Goal: Task Accomplishment & Management: Complete application form

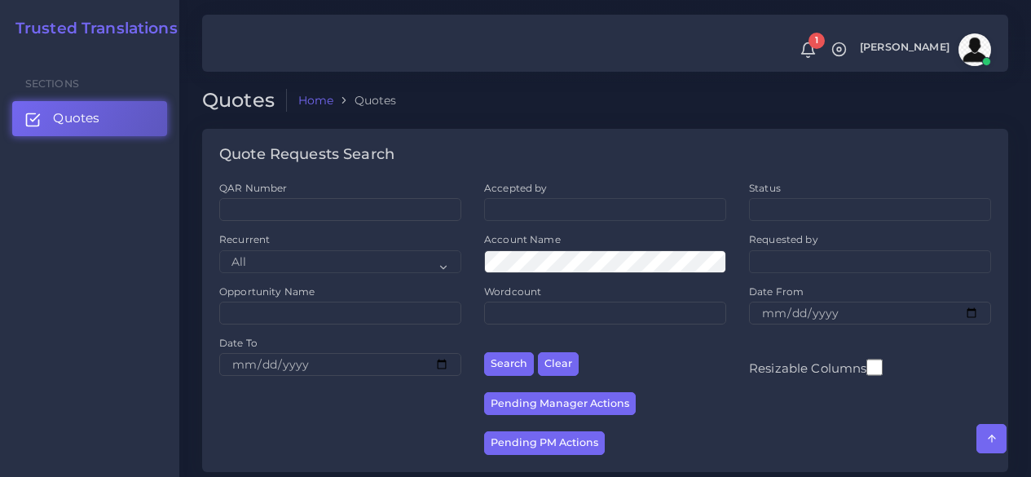
scroll to position [2317, 0]
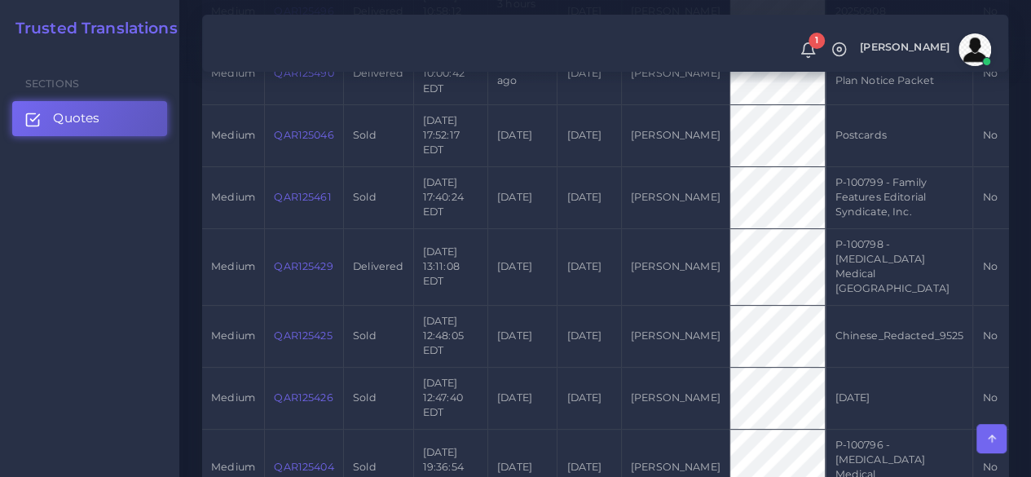
scroll to position [571, 0]
click at [106, 121] on link "Quotes" at bounding box center [89, 118] width 155 height 34
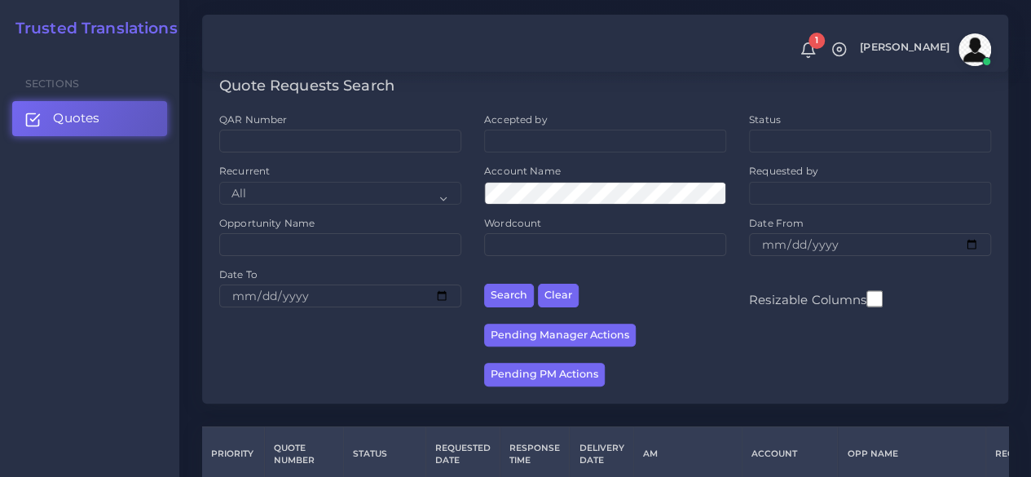
scroll to position [326, 0]
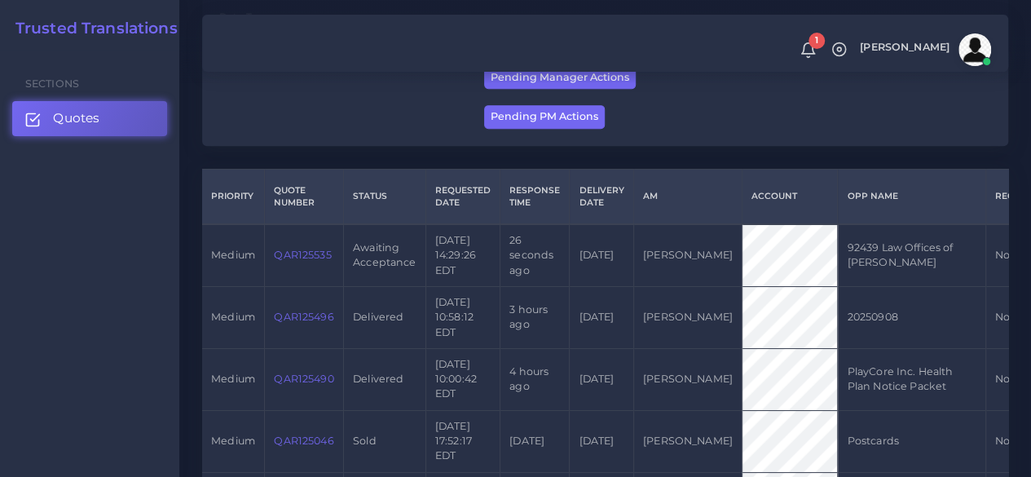
click at [318, 261] on link "QAR125535" at bounding box center [302, 255] width 57 height 12
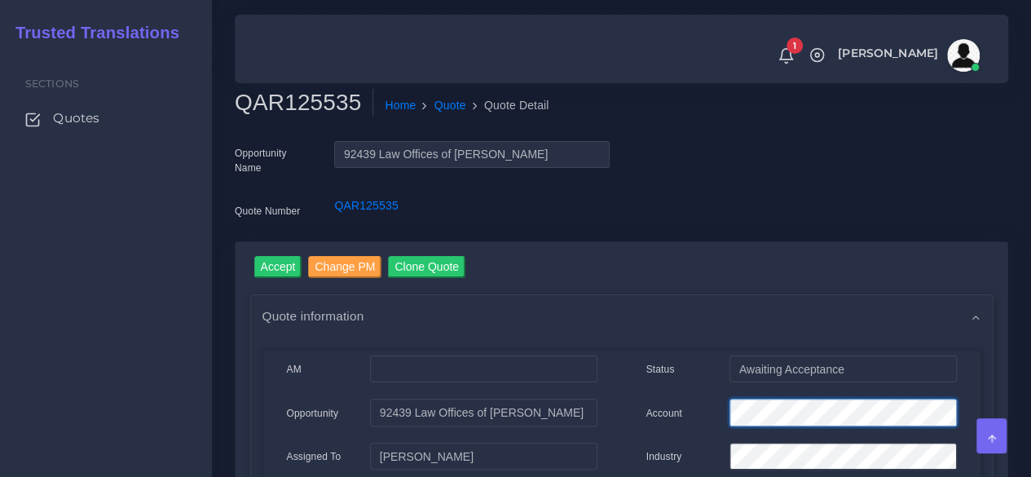
click at [672, 402] on div "Account" at bounding box center [801, 415] width 335 height 33
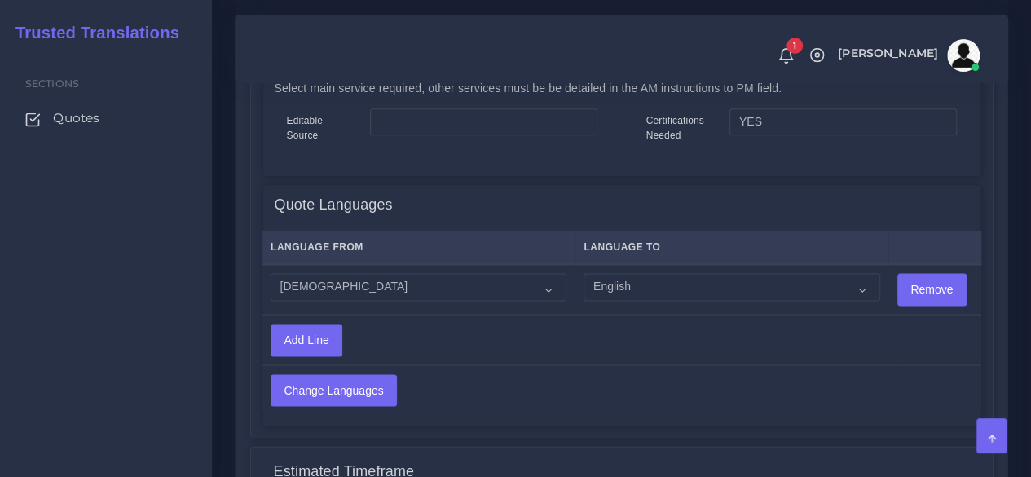
scroll to position [978, 0]
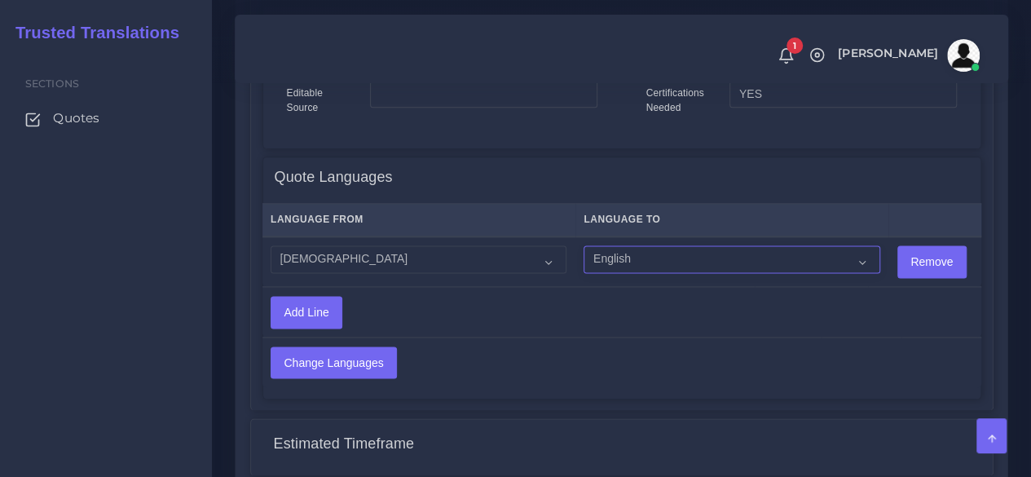
click at [666, 257] on select "Acoli Afar Afrikaans Akan Akateko [DEMOGRAPHIC_DATA] American Sign Language (AS…" at bounding box center [732, 259] width 296 height 28
select select "14001"
click at [584, 246] on select "Acoli Afar Afrikaans Akan Akateko Albanian American Sign Language (ASL) Amharic…" at bounding box center [732, 259] width 296 height 28
click at [368, 366] on input "Change Languages" at bounding box center [333, 362] width 125 height 31
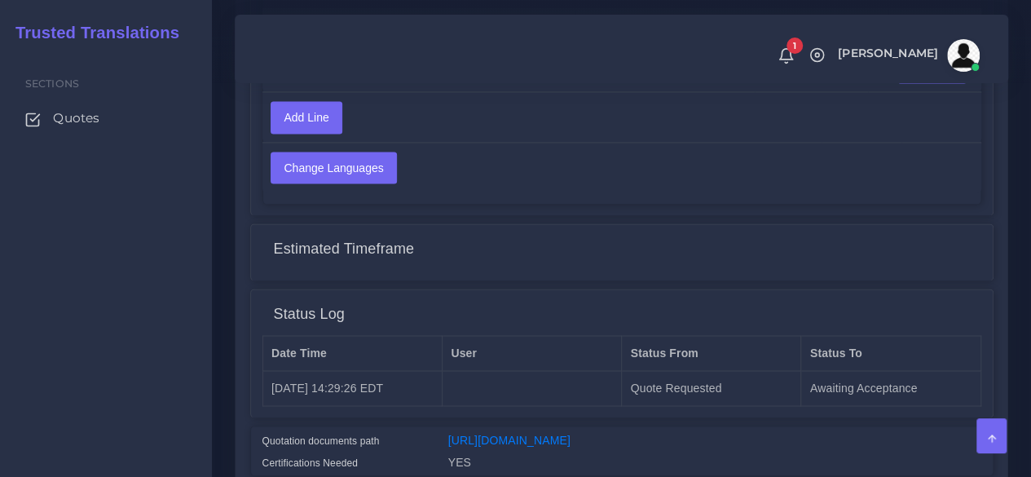
scroll to position [1223, 0]
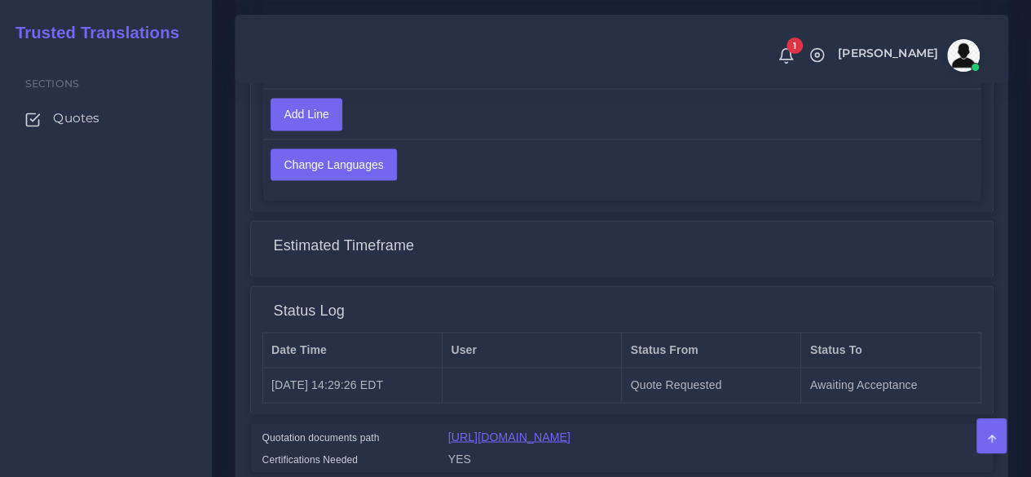
click at [528, 443] on link "https://workdrive.zoho.com/fgoh3e43b1a1fe2124b65bedd7c3c51a0e040/teams/fgoh3e43…" at bounding box center [509, 436] width 122 height 13
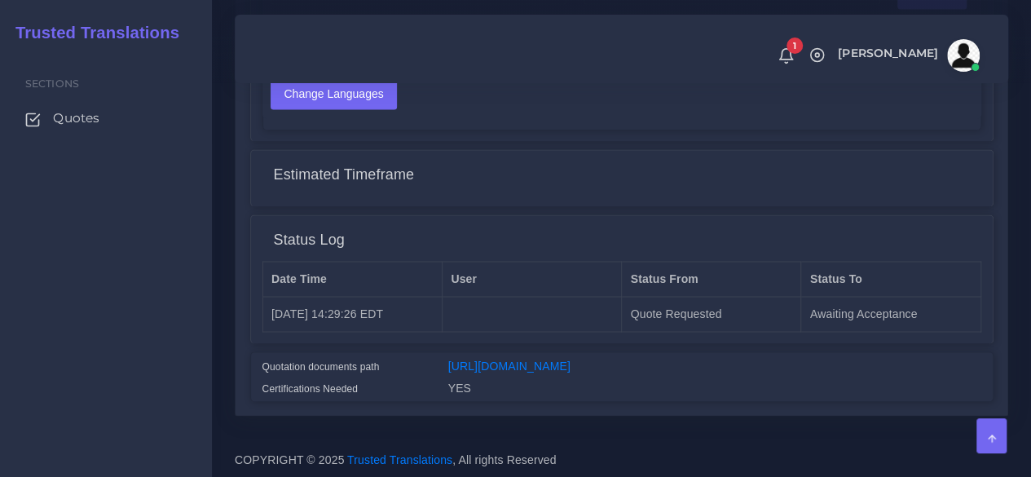
scroll to position [993, 0]
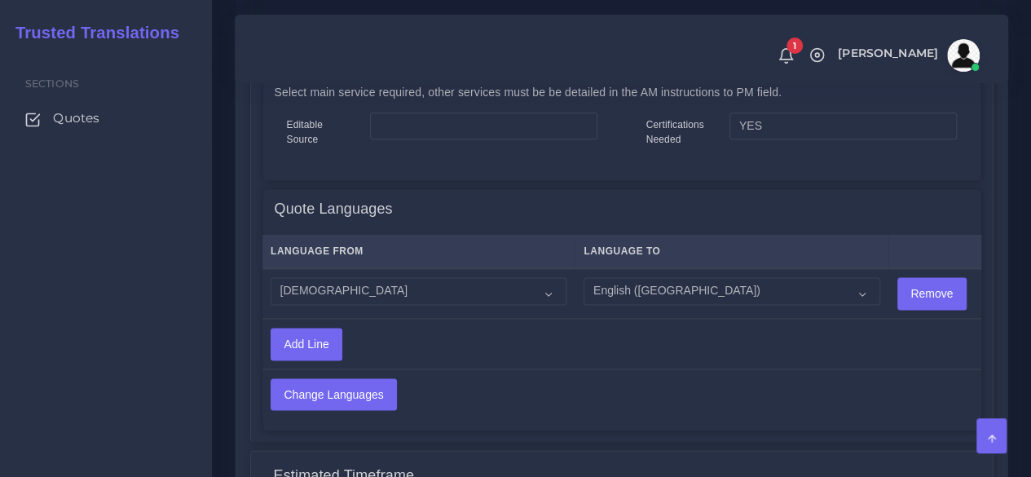
click at [197, 306] on div "Sections Quotes" at bounding box center [106, 264] width 212 height 426
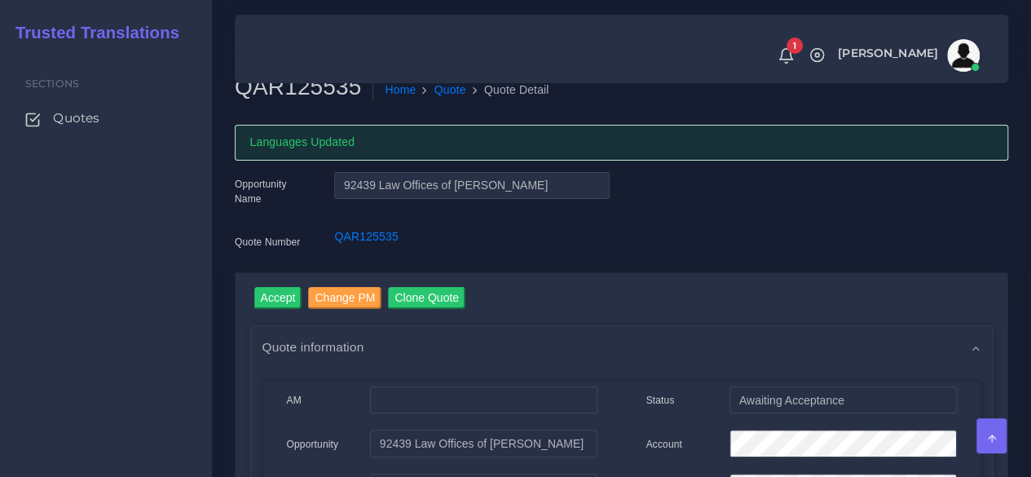
scroll to position [15, 0]
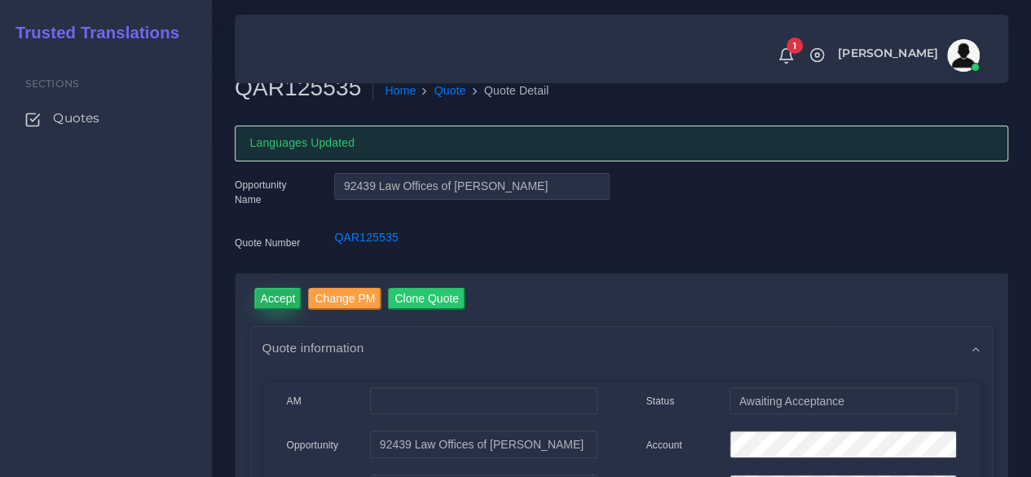
click at [271, 307] on input "Accept" at bounding box center [278, 299] width 48 height 22
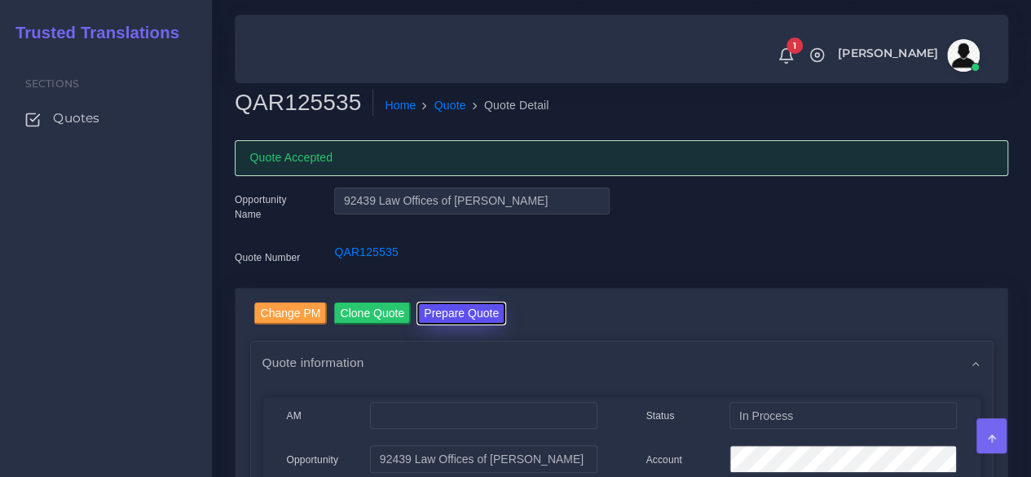
click at [488, 305] on button "Prepare Quote" at bounding box center [461, 313] width 88 height 22
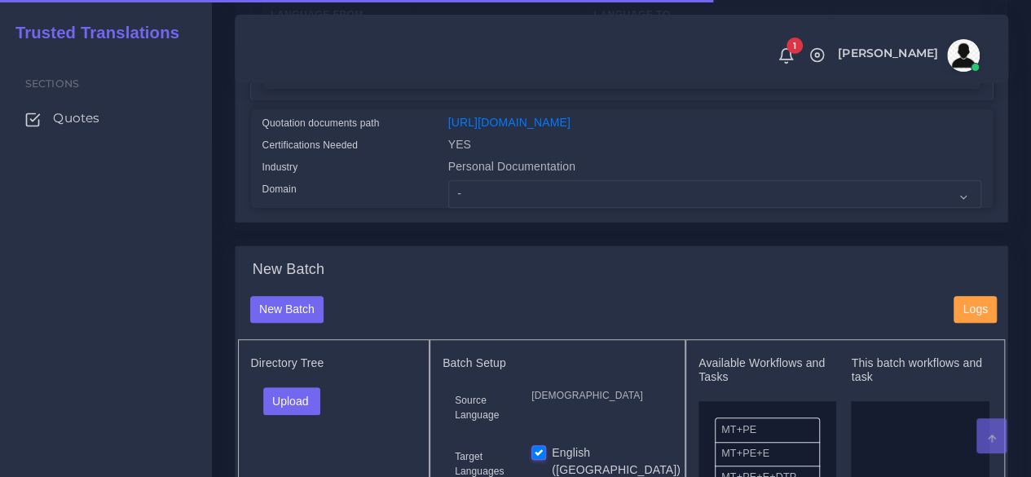
scroll to position [408, 0]
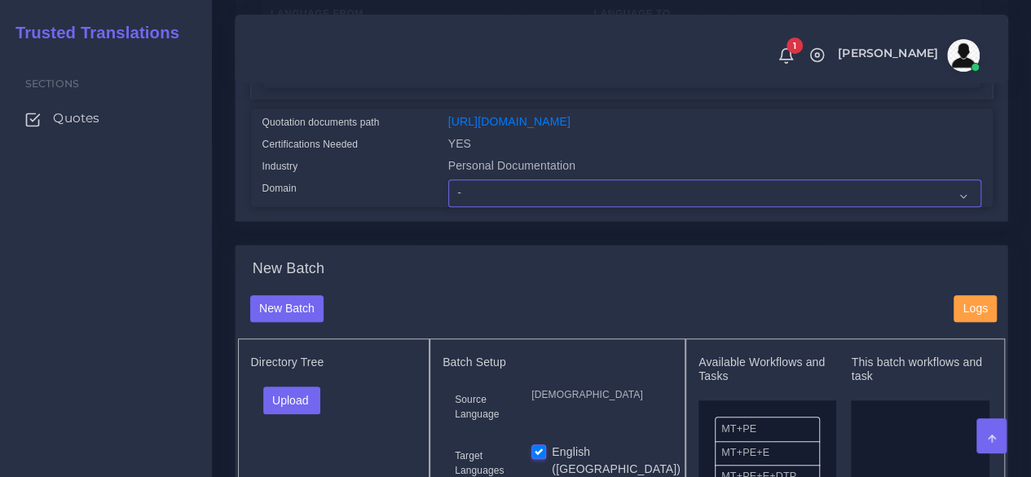
click at [505, 207] on select "- Advertising and Media Agriculture, Forestry and Fishing Architecture, Buildin…" at bounding box center [714, 193] width 533 height 28
select select "Personal Documentation"
click at [448, 207] on select "- Advertising and Media Agriculture, Forestry and Fishing Architecture, Buildin…" at bounding box center [714, 193] width 533 height 28
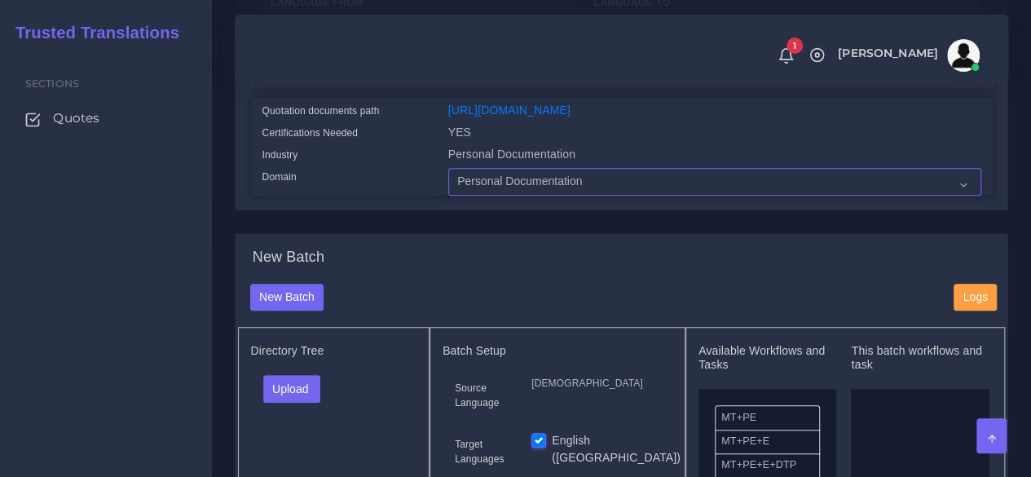
scroll to position [652, 0]
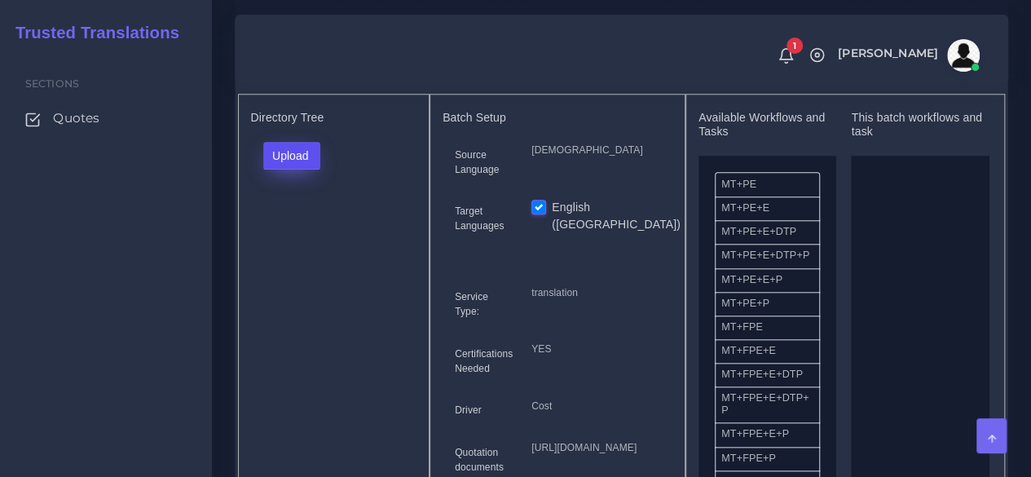
click at [297, 170] on button "Upload" at bounding box center [292, 156] width 58 height 28
click at [309, 240] on div "Folder Files" at bounding box center [320, 206] width 114 height 65
click at [297, 170] on button "Upload" at bounding box center [292, 156] width 58 height 28
click at [293, 227] on label "Files" at bounding box center [320, 217] width 113 height 20
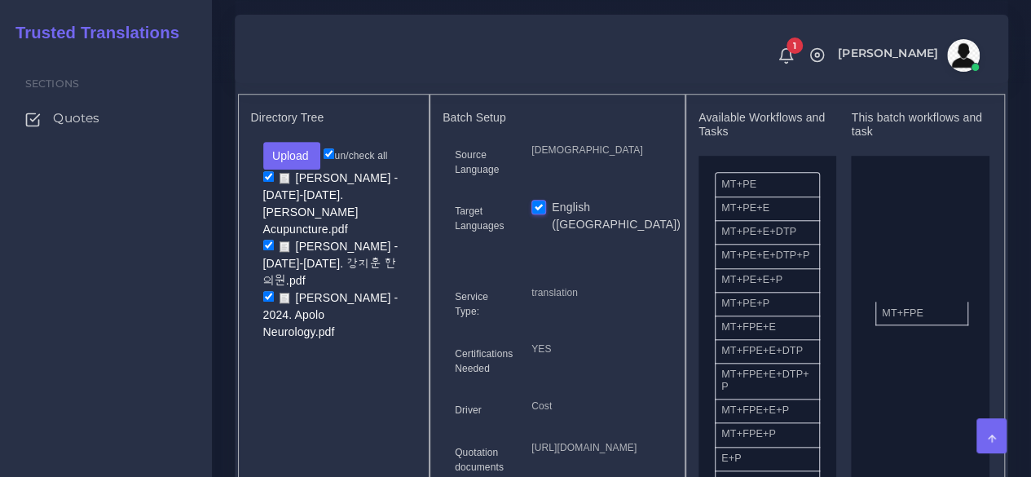
drag, startPoint x: 743, startPoint y: 369, endPoint x: 903, endPoint y: 345, distance: 162.5
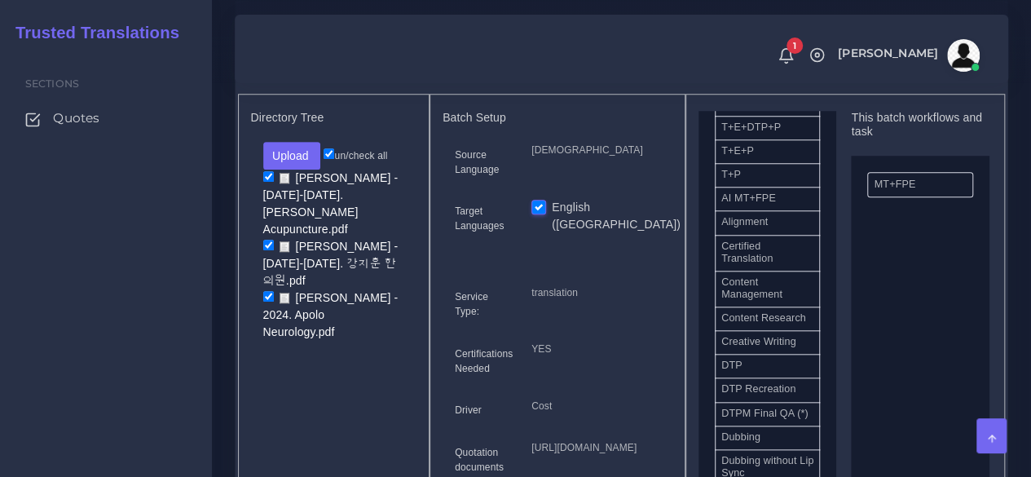
scroll to position [408, 0]
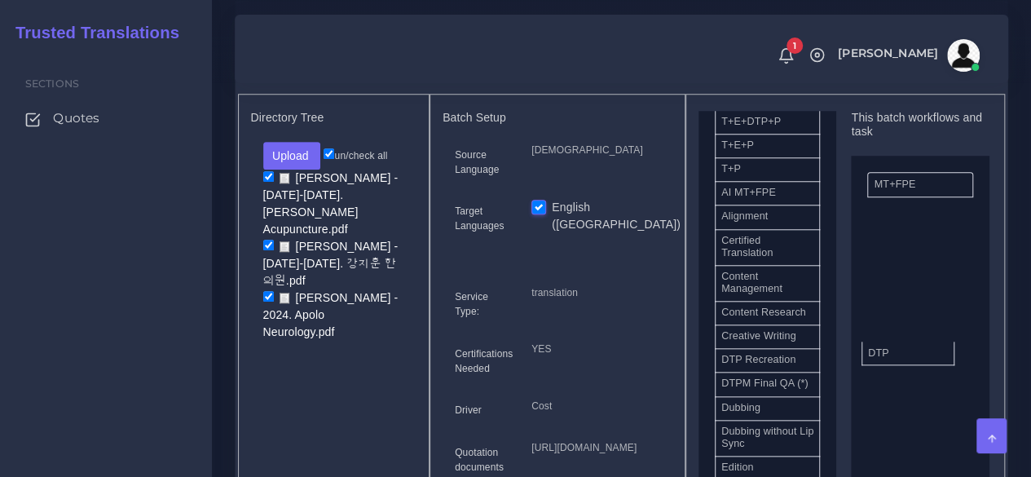
drag, startPoint x: 765, startPoint y: 407, endPoint x: 911, endPoint y: 382, distance: 148.9
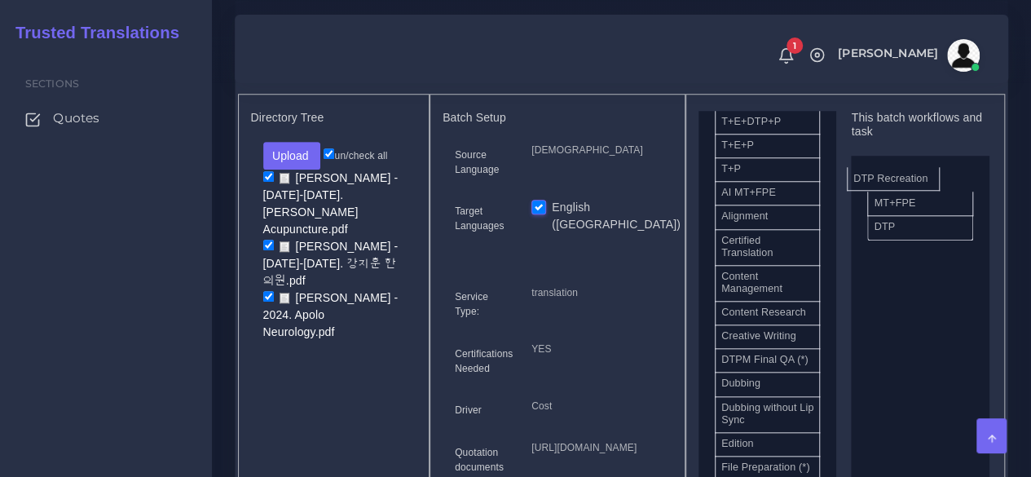
drag, startPoint x: 773, startPoint y: 404, endPoint x: 905, endPoint y: 205, distance: 239.5
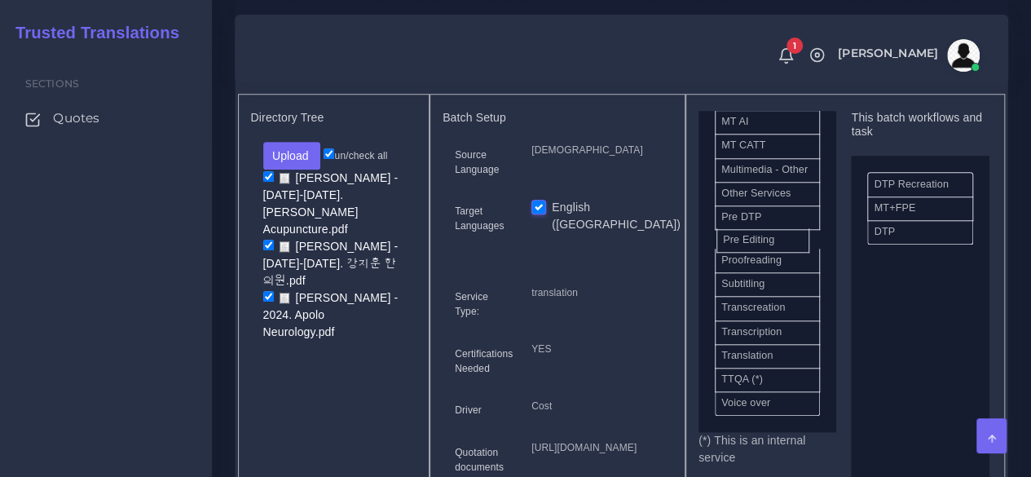
scroll to position [867, 0]
drag, startPoint x: 773, startPoint y: 272, endPoint x: 911, endPoint y: 228, distance: 145.4
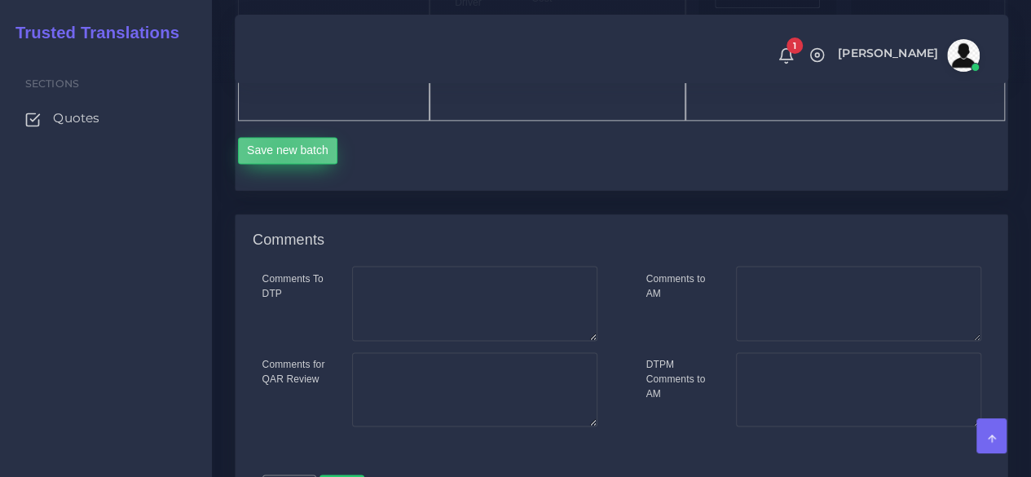
click at [280, 165] on button "Save new batch" at bounding box center [288, 151] width 100 height 28
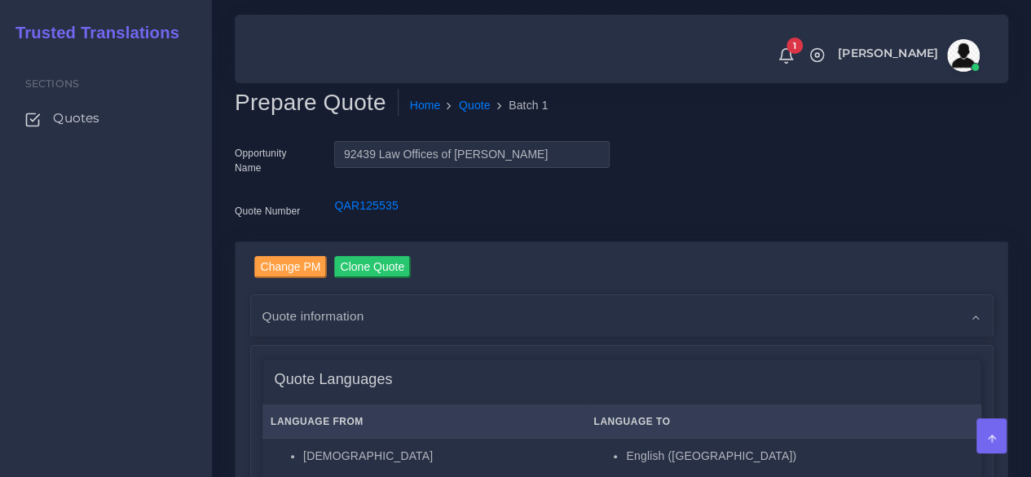
click at [123, 348] on div "Sections Quotes" at bounding box center [106, 264] width 212 height 426
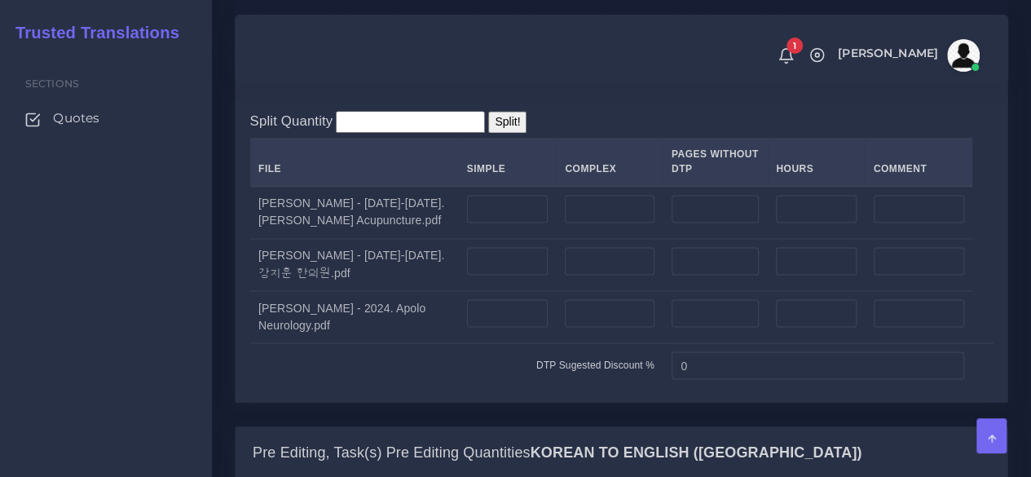
scroll to position [1304, 0]
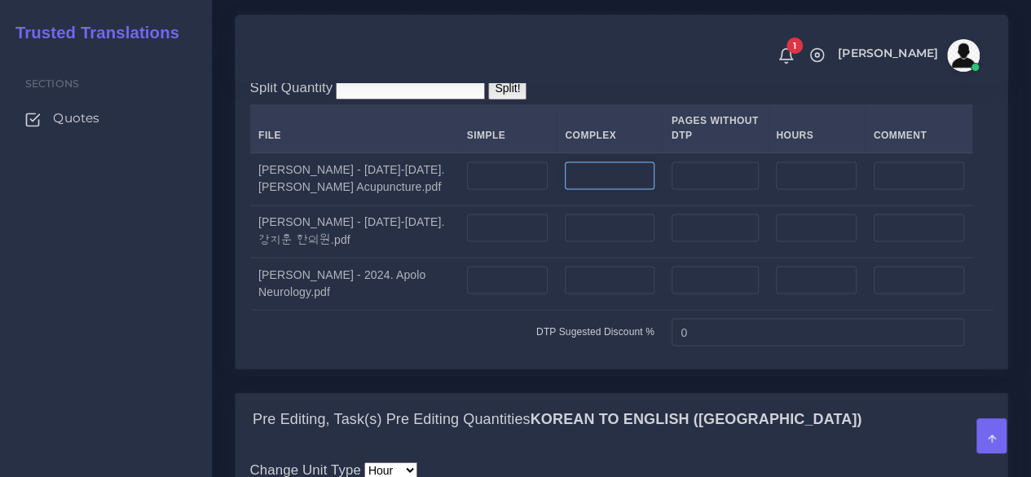
click at [585, 189] on input "number" at bounding box center [610, 175] width 90 height 28
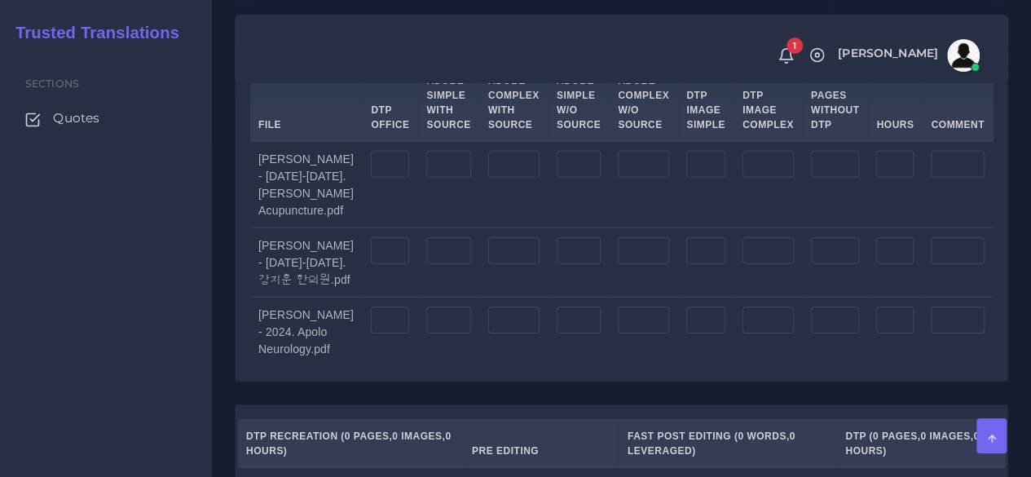
scroll to position [2446, 0]
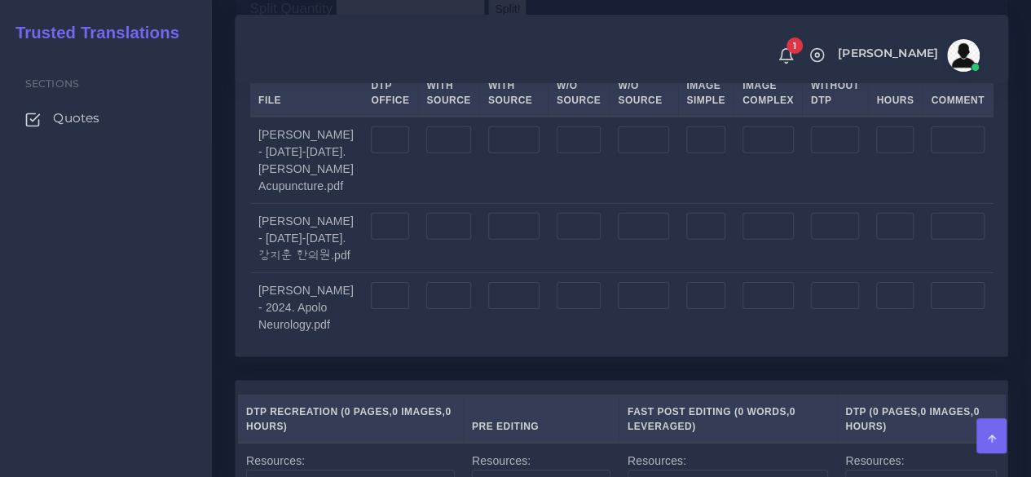
type input "3"
click at [389, 154] on input "number" at bounding box center [390, 140] width 38 height 28
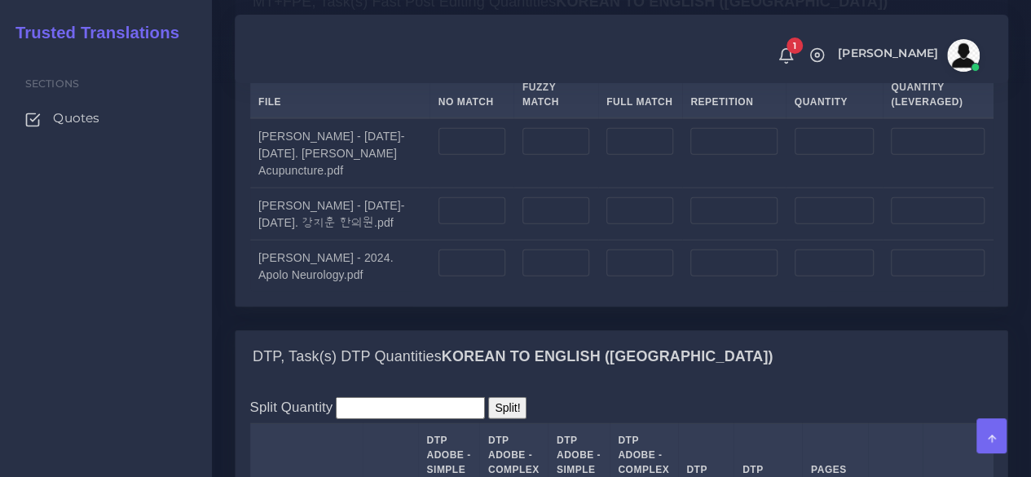
scroll to position [2038, 0]
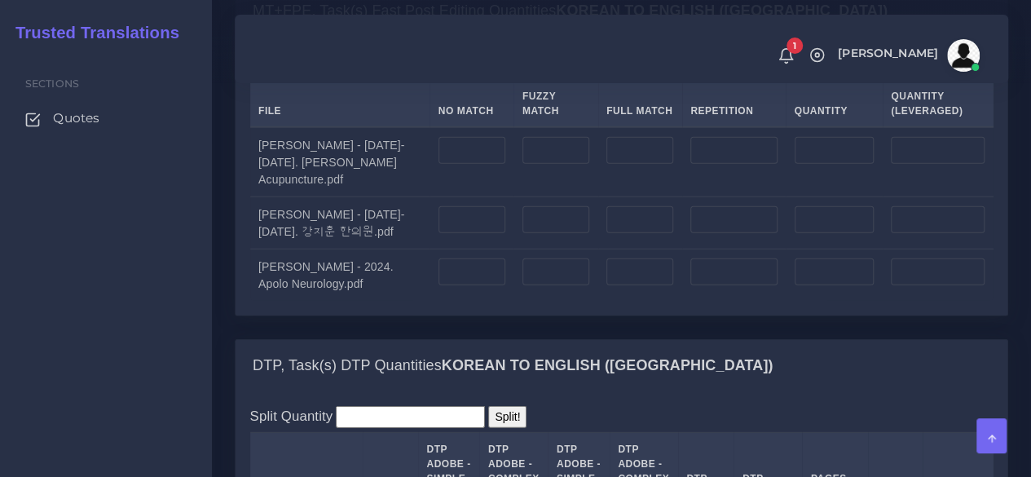
type input "3"
click at [443, 165] on input "number" at bounding box center [472, 151] width 67 height 28
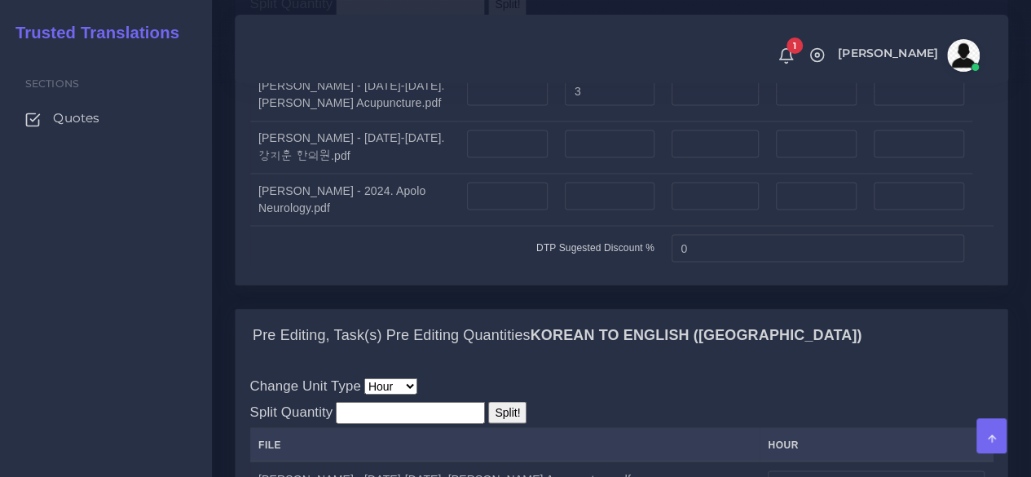
scroll to position [1386, 0]
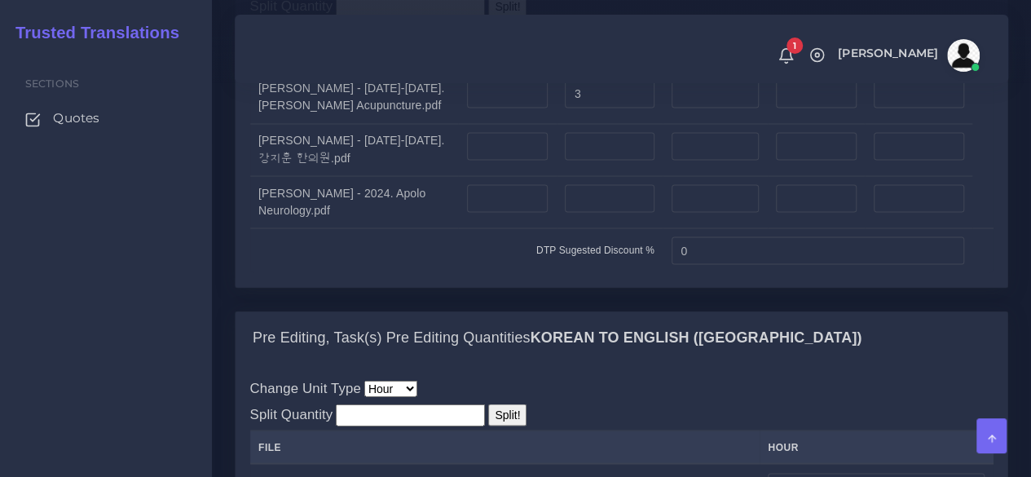
type input "650"
click at [69, 355] on div "Sections Quotes" at bounding box center [106, 264] width 212 height 426
click at [568, 160] on input "number" at bounding box center [610, 146] width 90 height 28
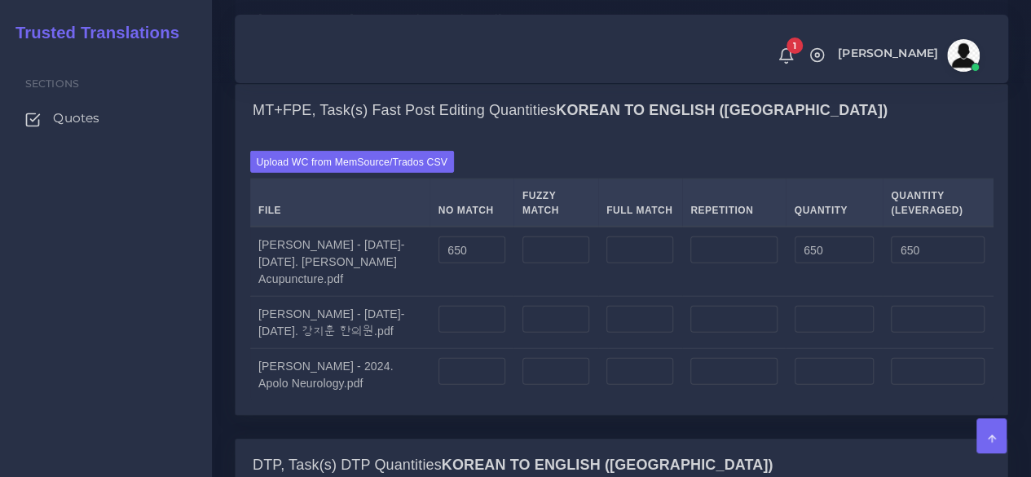
scroll to position [2038, 0]
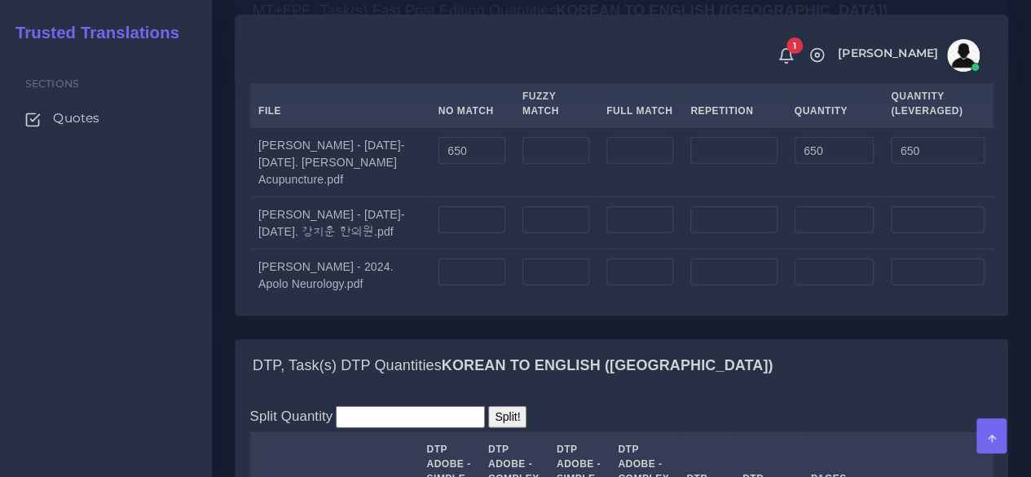
type input "2"
click at [483, 234] on input "number" at bounding box center [472, 220] width 67 height 28
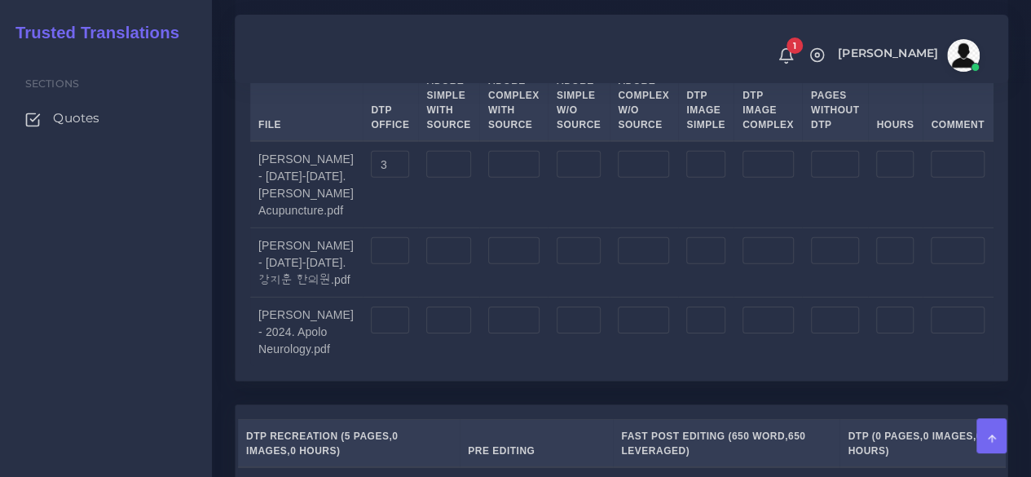
scroll to position [2446, 0]
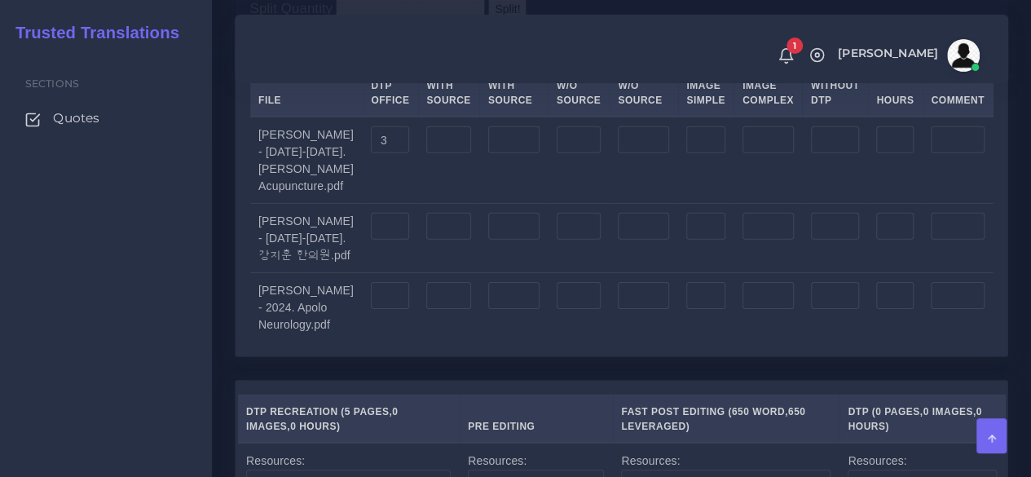
type input "500"
click at [408, 273] on td at bounding box center [390, 238] width 55 height 69
type input "2"
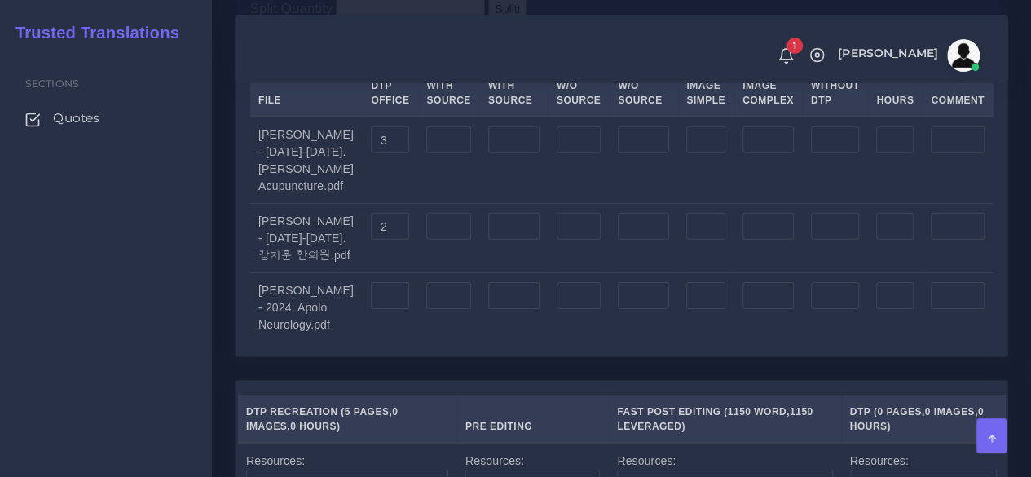
click at [170, 426] on div "Sections Quotes" at bounding box center [106, 264] width 212 height 426
click at [385, 310] on input "number" at bounding box center [390, 296] width 38 height 28
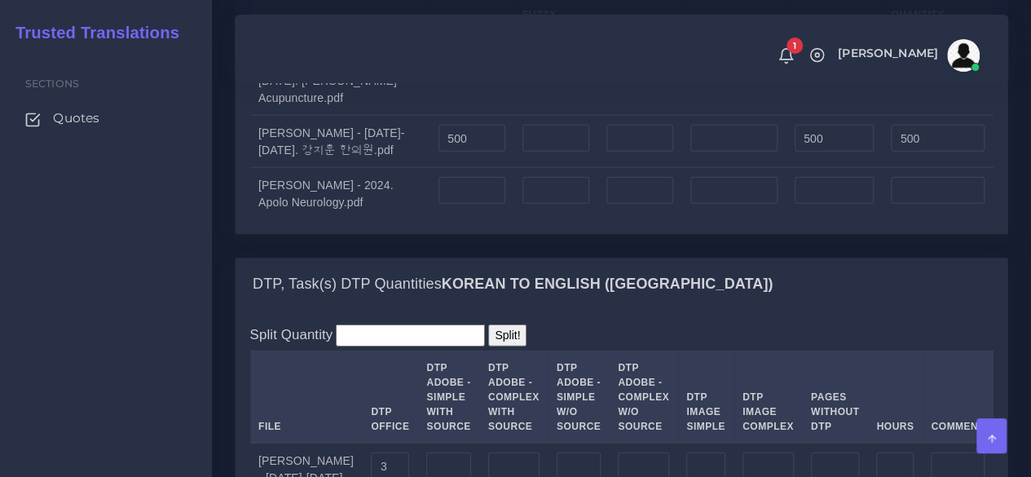
type input "6"
click at [468, 220] on td at bounding box center [472, 194] width 84 height 52
click at [466, 205] on input "number" at bounding box center [472, 191] width 67 height 28
type input "2000"
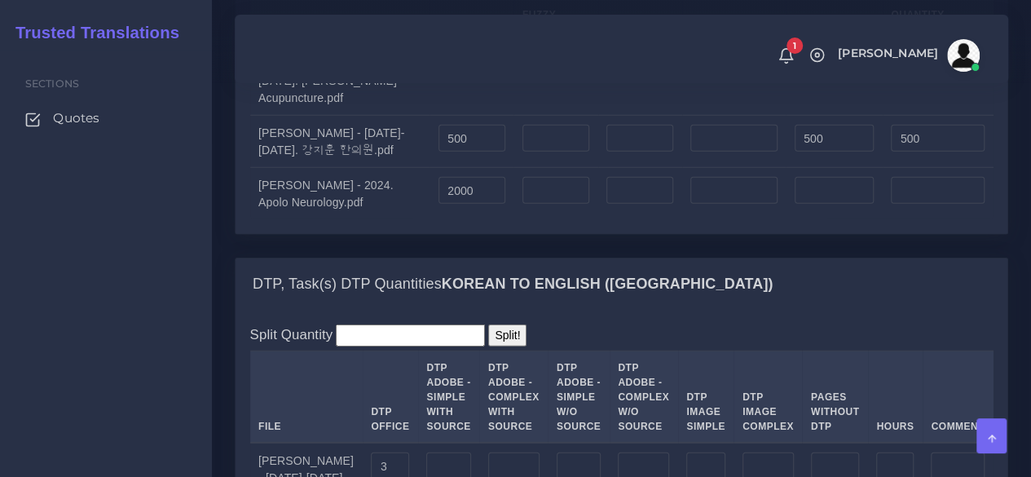
type input "2000"
click at [535, 220] on td at bounding box center [556, 194] width 84 height 52
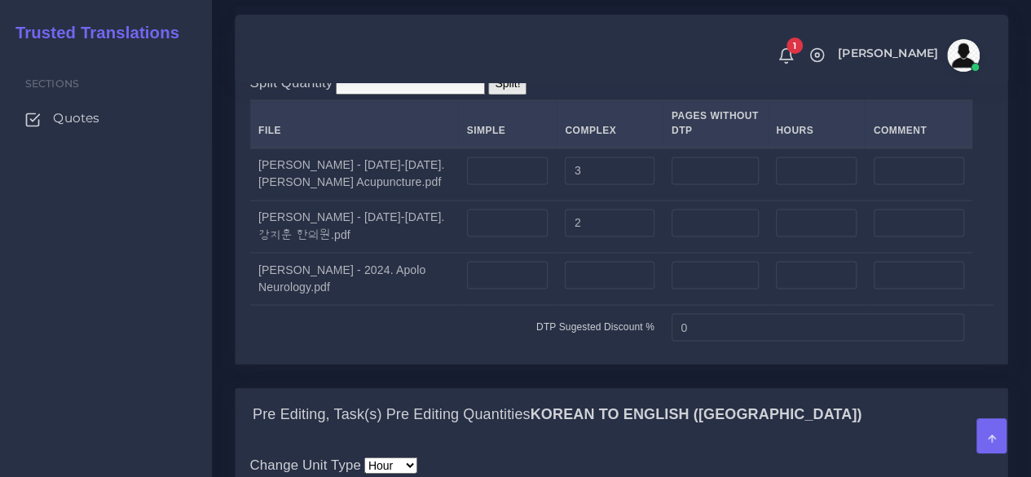
scroll to position [1304, 0]
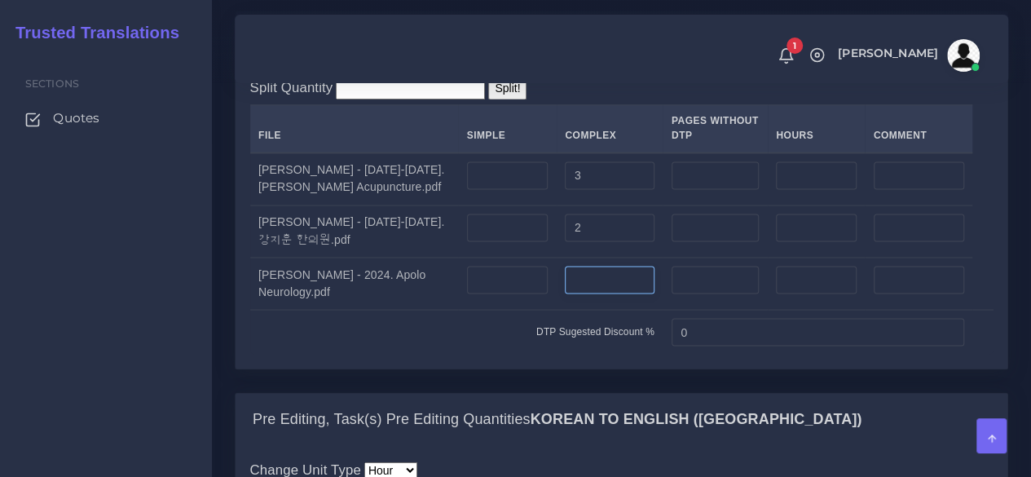
click at [598, 293] on input "number" at bounding box center [610, 280] width 90 height 28
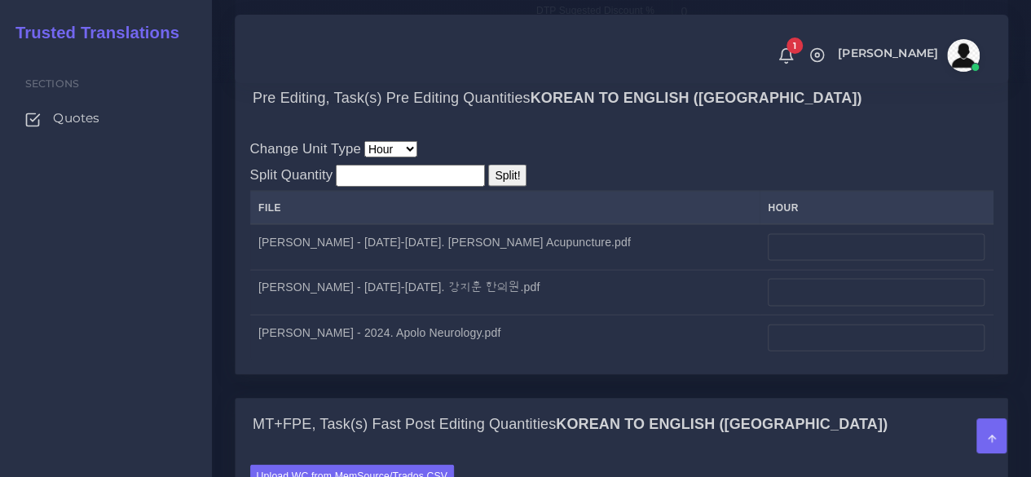
scroll to position [1630, 0]
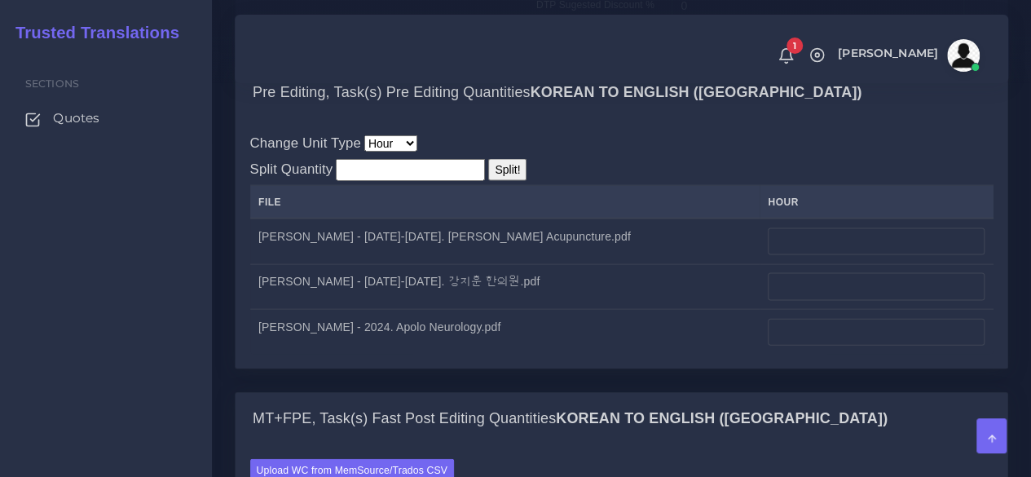
type input "6"
click at [783, 256] on input "number" at bounding box center [876, 242] width 217 height 28
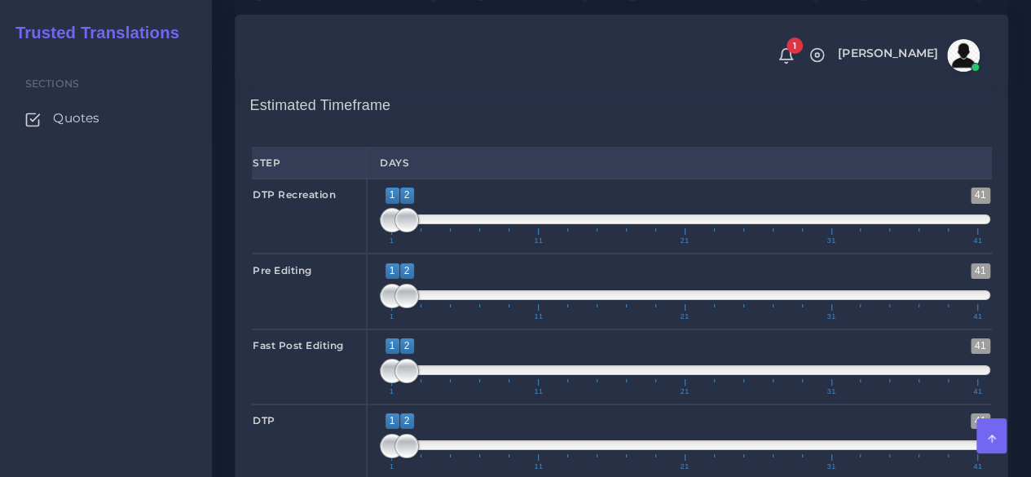
scroll to position [2935, 0]
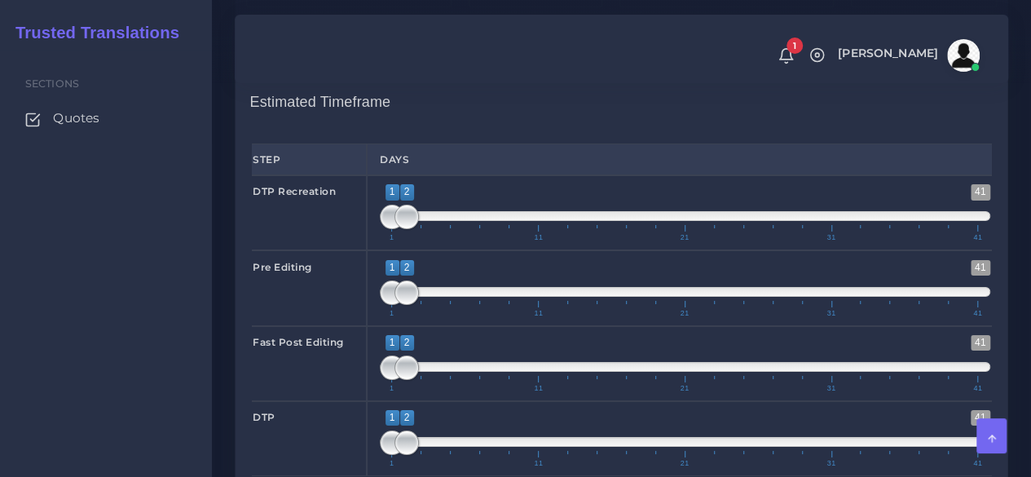
type input "1"
click at [408, 241] on span "1 11 21 31 41" at bounding box center [684, 233] width 586 height 16
type input "1;1"
drag, startPoint x: 408, startPoint y: 348, endPoint x: 381, endPoint y: 351, distance: 27.1
click at [381, 241] on span "1 41 1 2 1 — 2 1 11 21 31 41" at bounding box center [685, 212] width 611 height 57
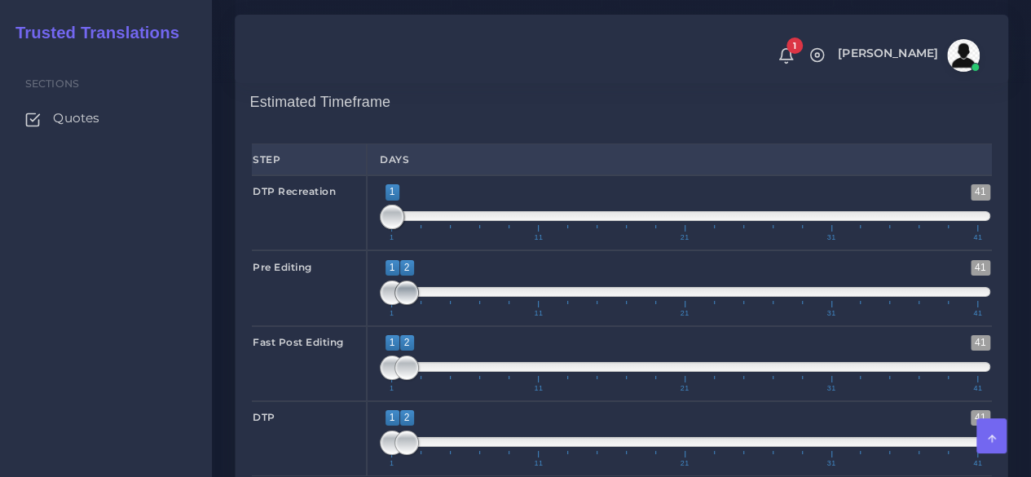
type input "1;1"
drag, startPoint x: 406, startPoint y: 413, endPoint x: 381, endPoint y: 415, distance: 25.4
click at [381, 305] on span at bounding box center [392, 292] width 24 height 24
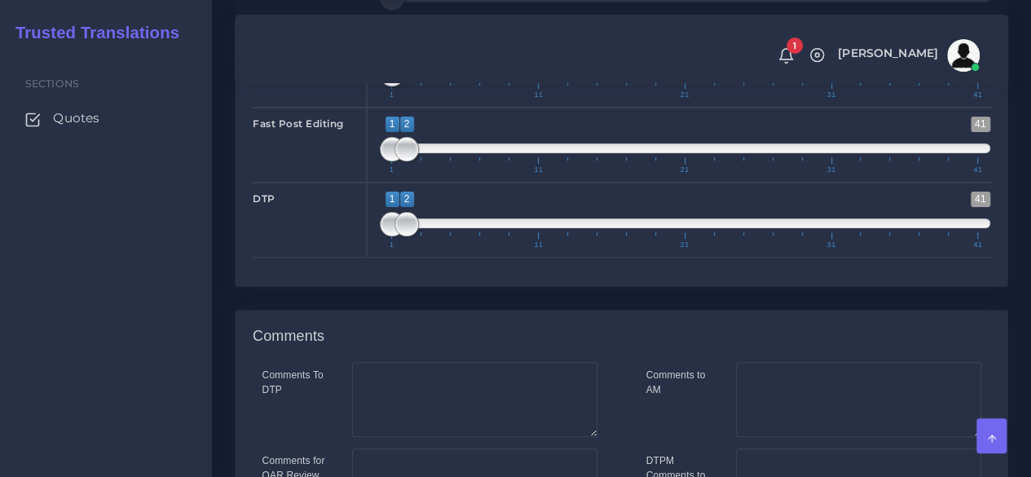
scroll to position [3179, 0]
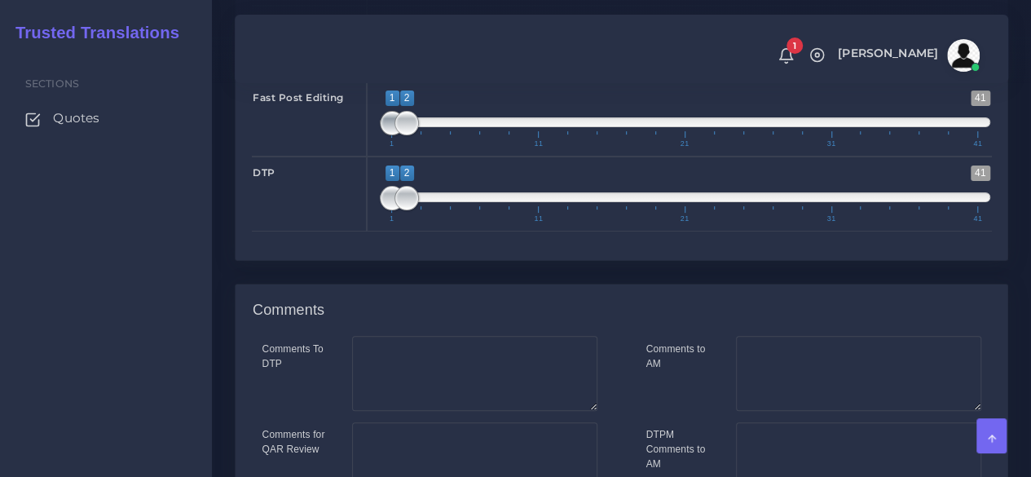
type input "2;2"
drag, startPoint x: 384, startPoint y: 241, endPoint x: 400, endPoint y: 241, distance: 16.3
click at [400, 135] on span at bounding box center [407, 123] width 24 height 24
click at [409, 210] on span at bounding box center [407, 198] width 24 height 24
type input "2;2"
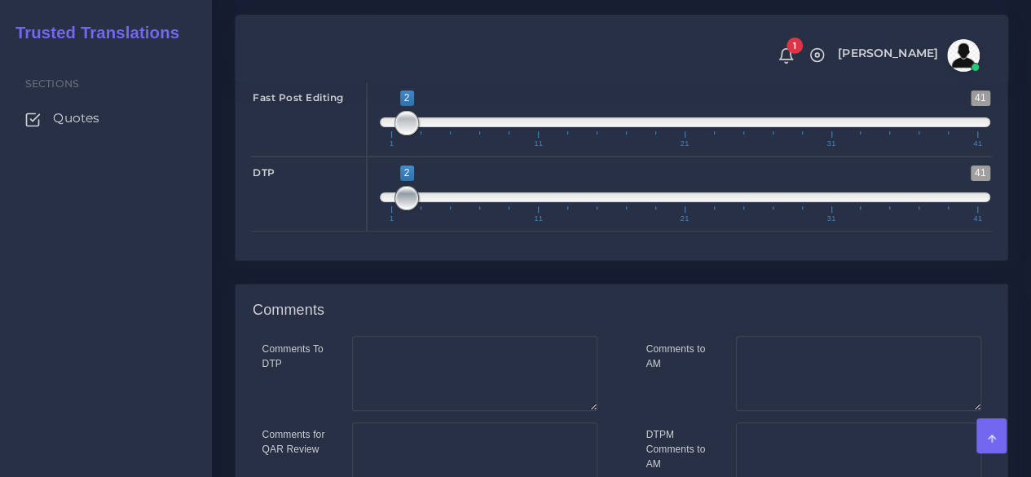
drag, startPoint x: 383, startPoint y: 324, endPoint x: 416, endPoint y: 322, distance: 32.7
click at [416, 210] on span at bounding box center [407, 198] width 24 height 24
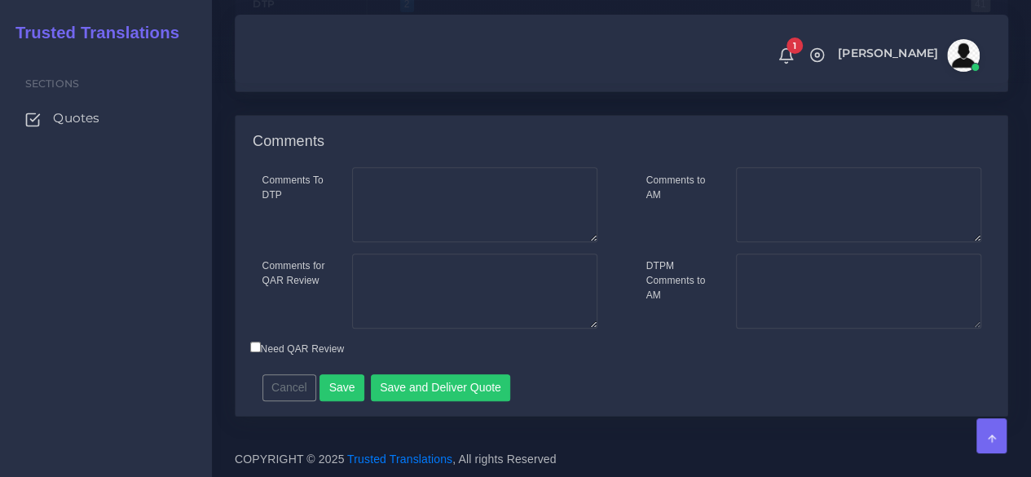
scroll to position [3469, 0]
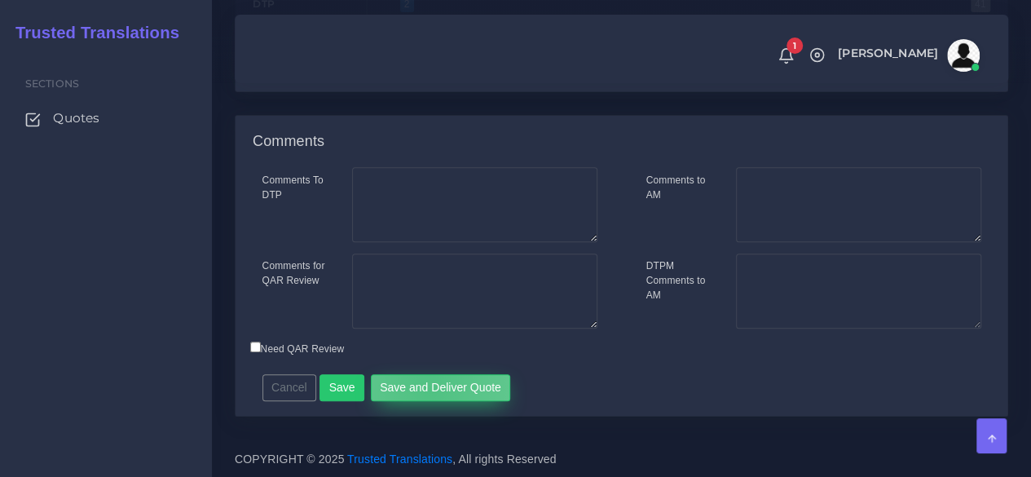
click at [422, 390] on button "Save and Deliver Quote" at bounding box center [441, 388] width 140 height 28
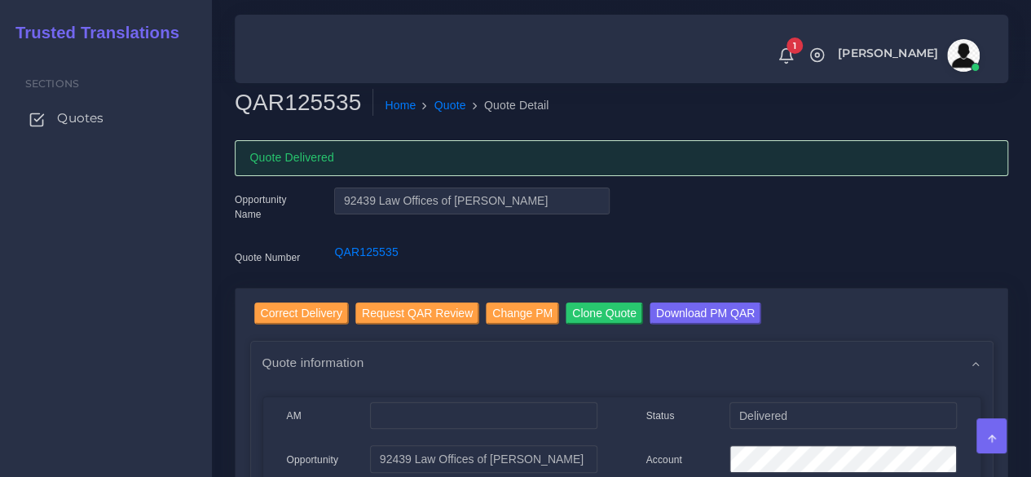
click at [85, 119] on span "Quotes" at bounding box center [80, 118] width 46 height 18
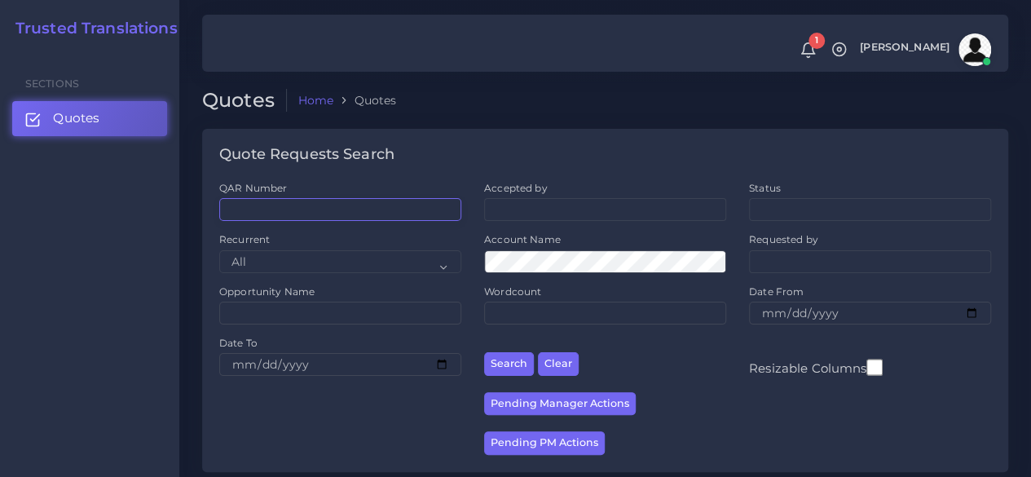
click at [266, 208] on input "QAR Number" at bounding box center [340, 209] width 242 height 23
paste input "QAR117622"
type input "QAR117622"
click at [484, 352] on button "Search" at bounding box center [509, 364] width 50 height 24
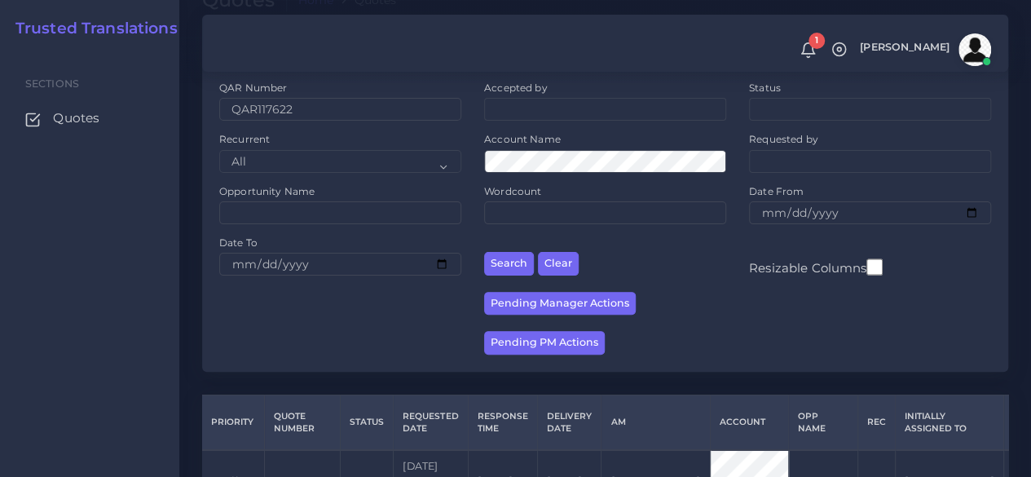
scroll to position [208, 0]
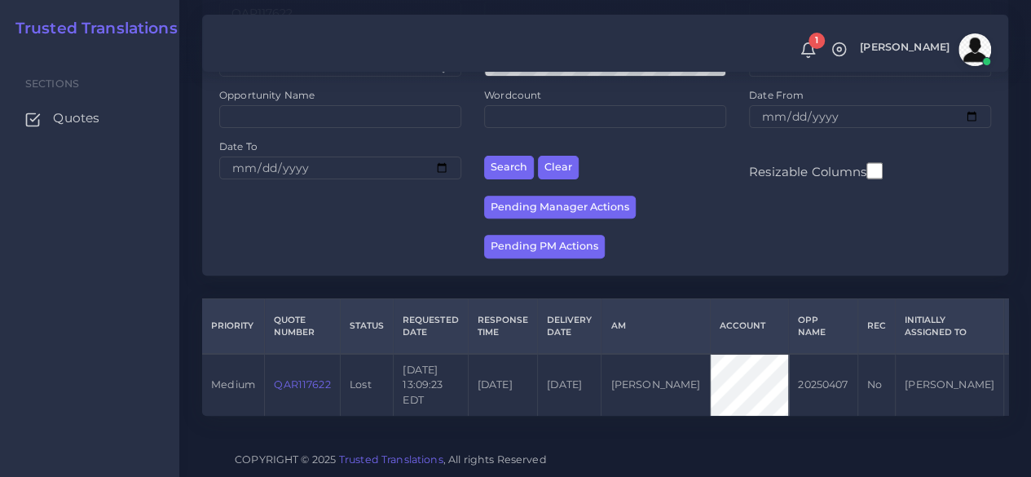
click at [308, 378] on link "QAR117622" at bounding box center [302, 384] width 56 height 12
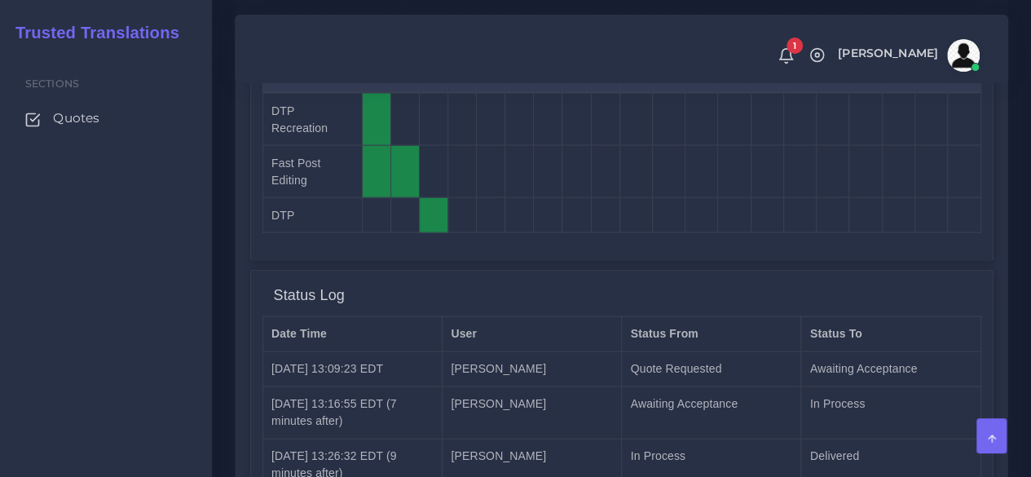
scroll to position [1792, 0]
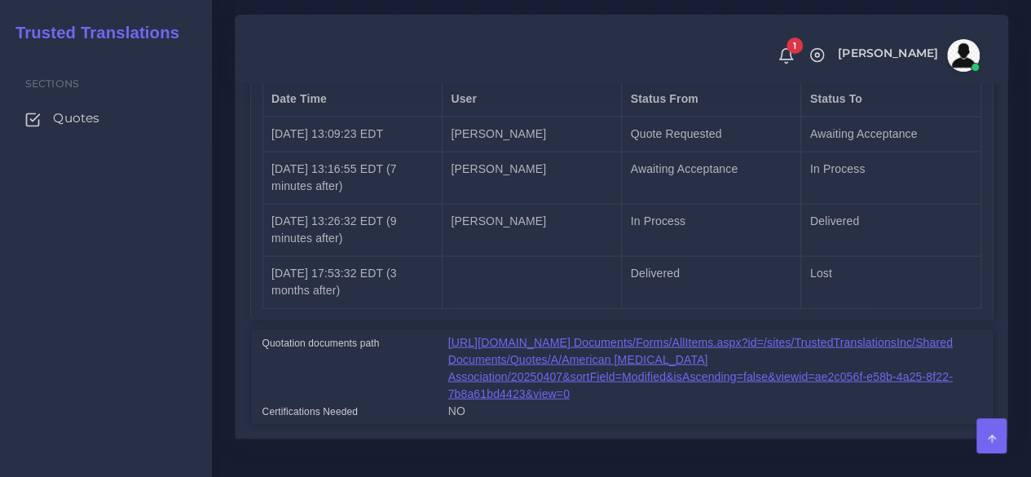
click at [501, 336] on link "[URL][DOMAIN_NAME] Documents/Forms/AllItems.aspx?id=/sites/TrustedTranslationsI…" at bounding box center [700, 368] width 505 height 64
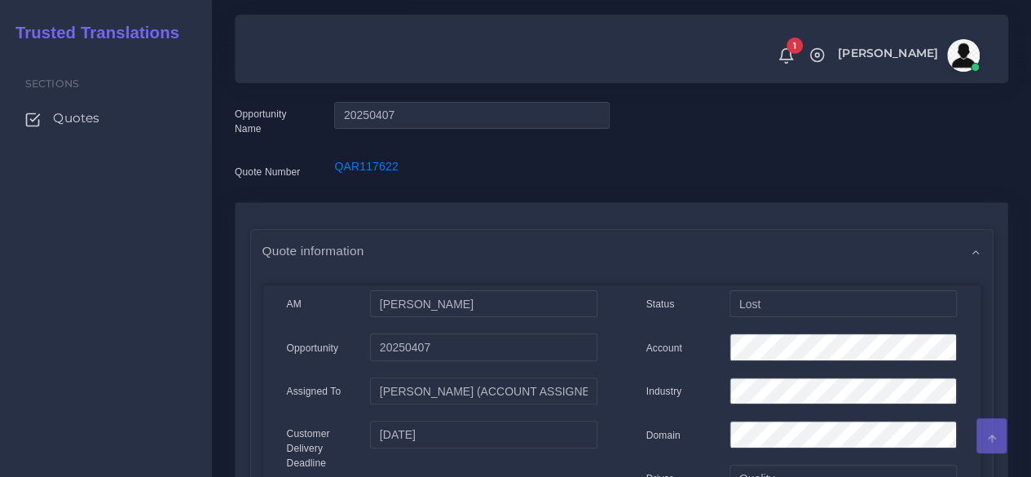
scroll to position [0, 0]
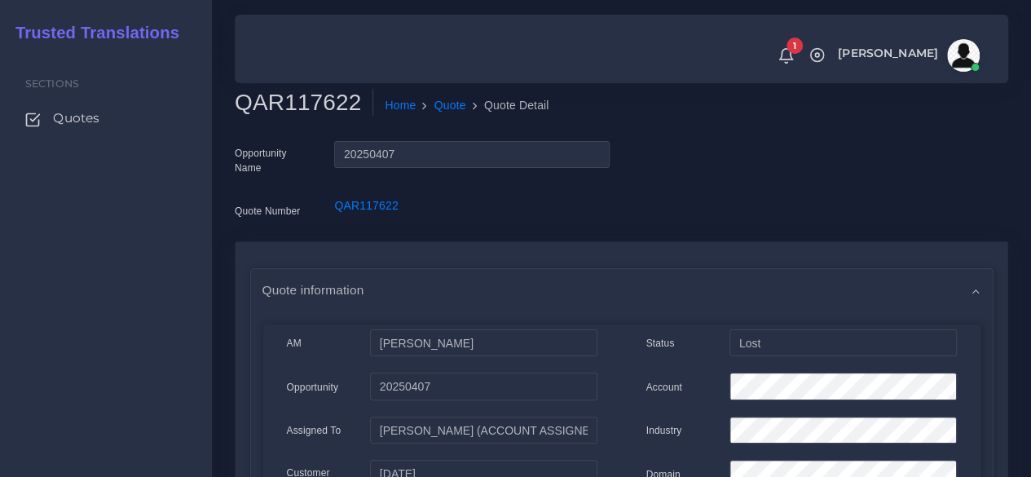
click at [340, 104] on h2 "QAR117622" at bounding box center [304, 103] width 139 height 28
copy h2 "QAR117622"
click at [80, 114] on span "Quotes" at bounding box center [80, 118] width 46 height 18
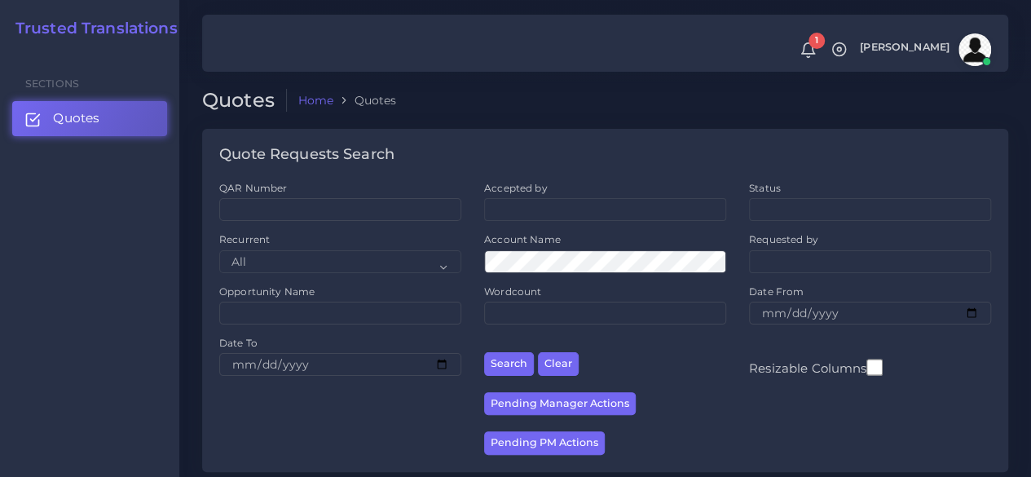
click at [315, 222] on div "QAR Number" at bounding box center [340, 206] width 265 height 51
click at [316, 210] on input "QAR Number" at bounding box center [340, 209] width 242 height 23
paste input "QAR117622"
type input "QAR117622"
click at [484, 352] on button "Search" at bounding box center [509, 364] width 50 height 24
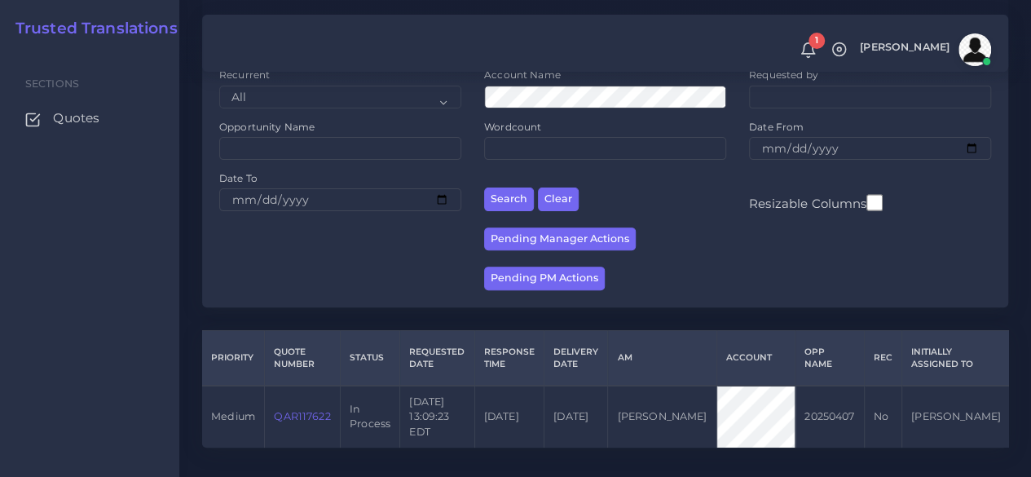
scroll to position [208, 0]
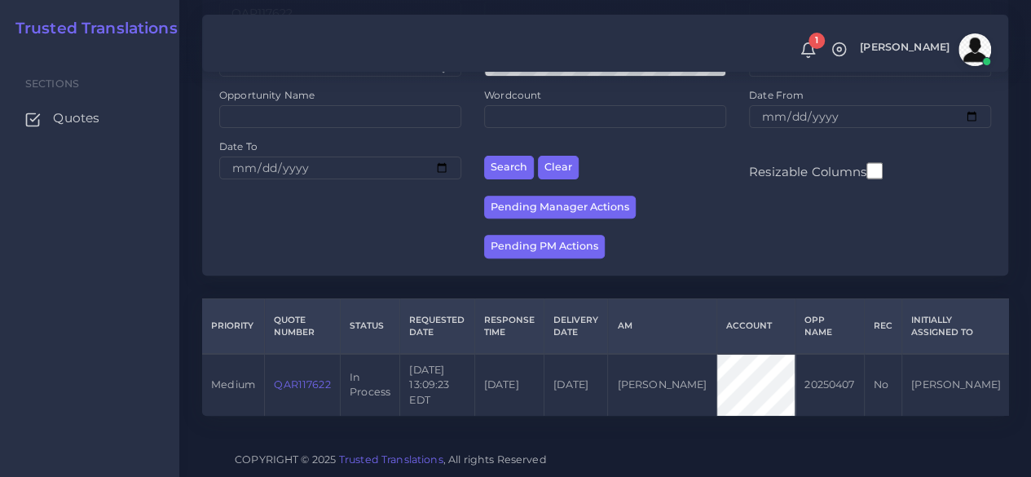
click at [318, 378] on link "QAR117622" at bounding box center [302, 384] width 56 height 12
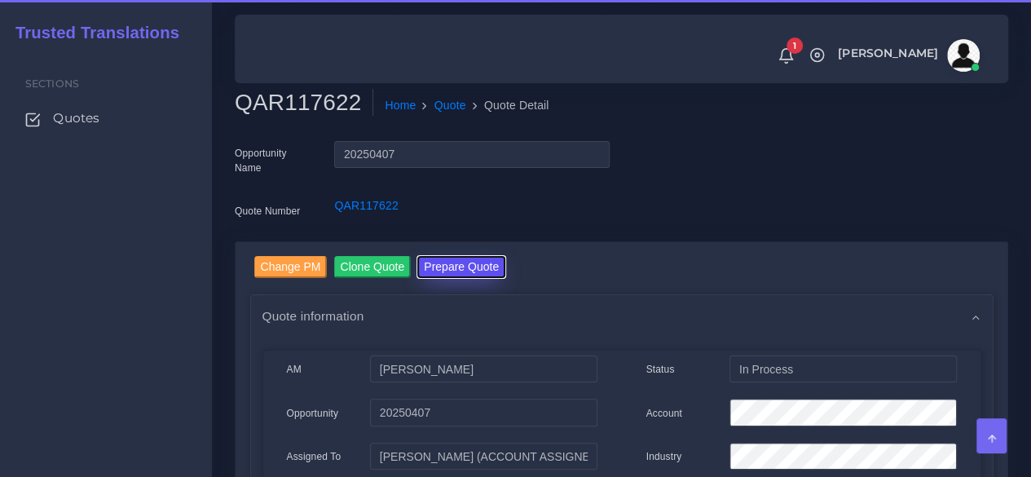
click at [472, 275] on button "Prepare Quote" at bounding box center [461, 267] width 88 height 22
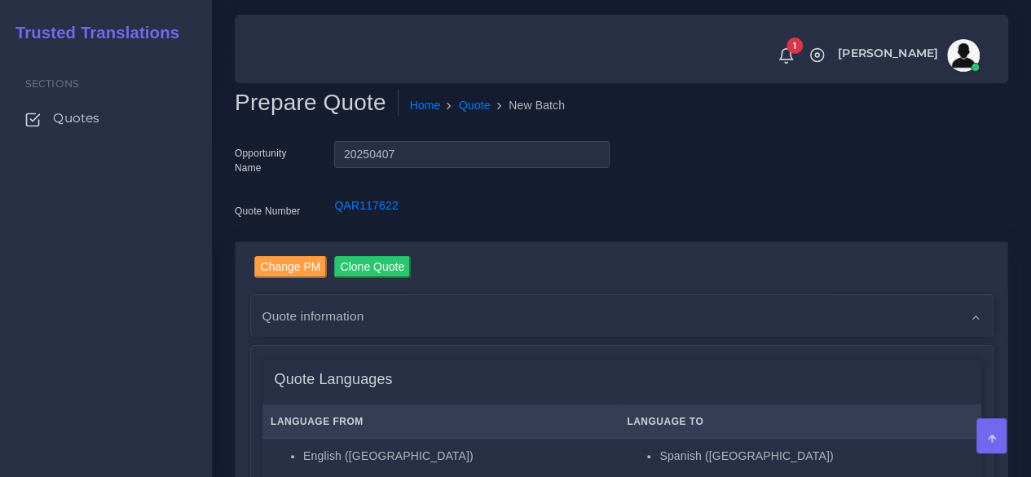
click at [180, 312] on div "Sections Quotes" at bounding box center [106, 264] width 212 height 426
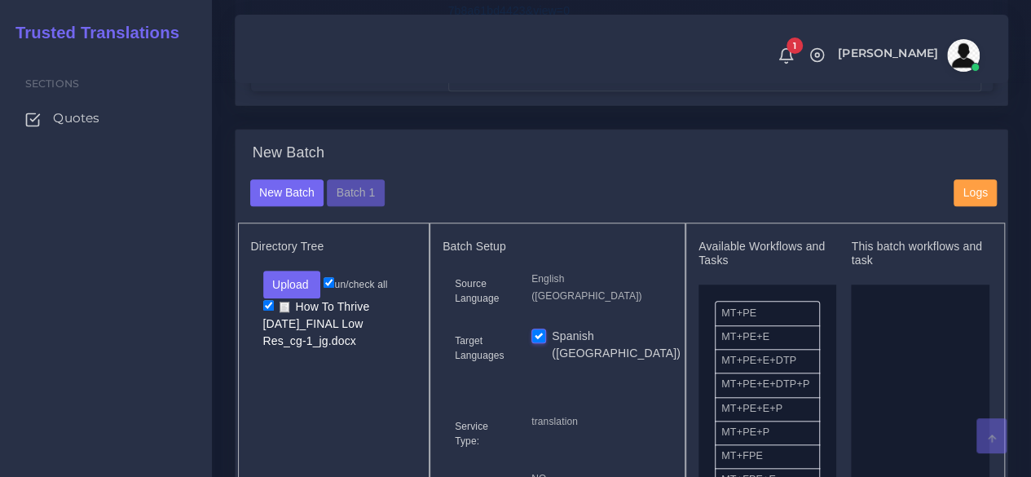
scroll to position [571, 0]
click at [341, 195] on button "Batch 1" at bounding box center [355, 193] width 57 height 28
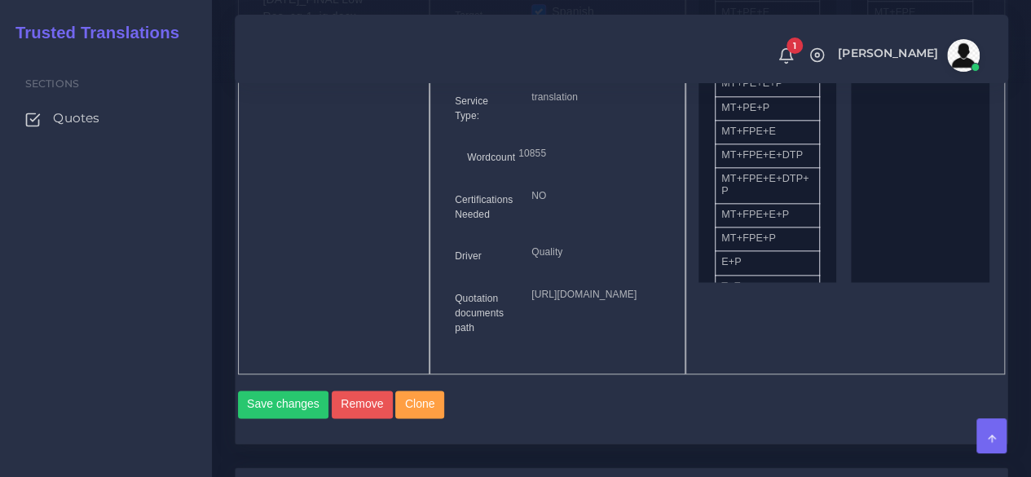
scroll to position [734, 0]
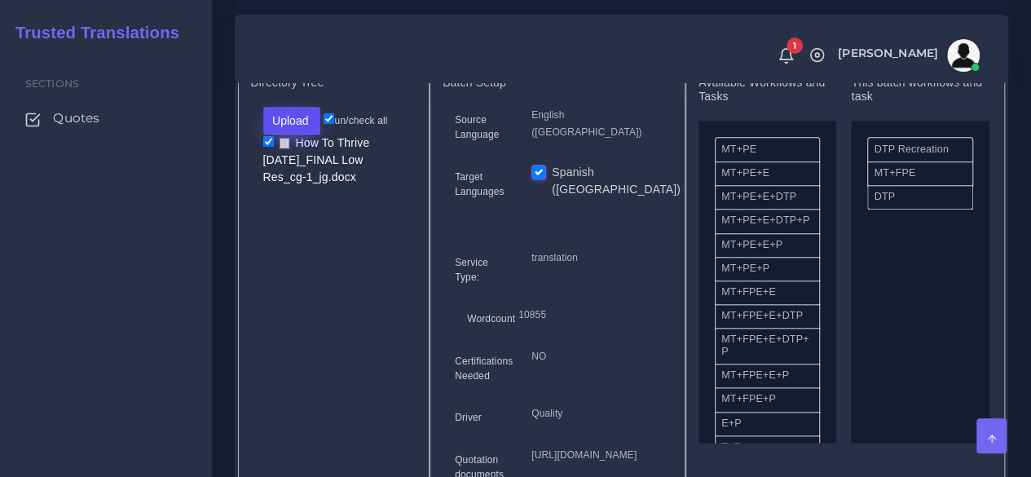
click at [307, 120] on button "Upload" at bounding box center [292, 121] width 58 height 28
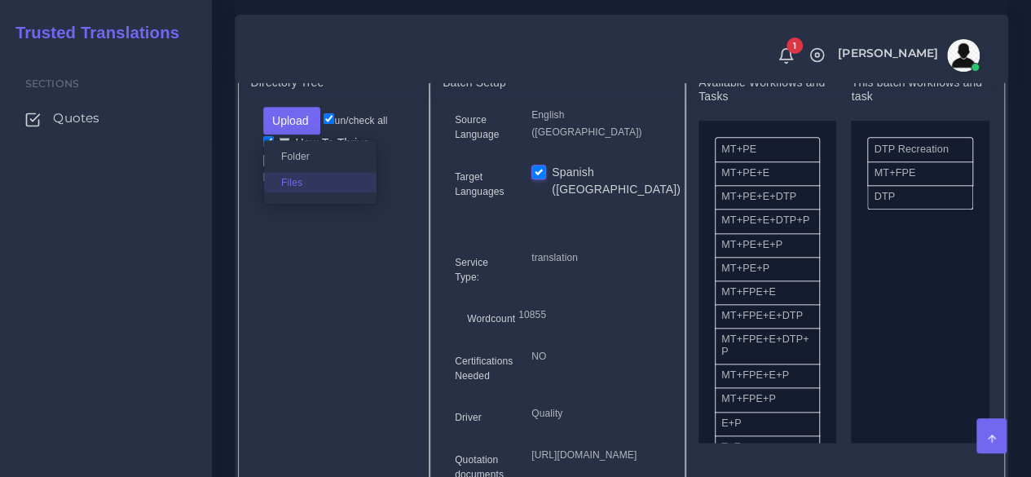
click at [294, 187] on label "Files" at bounding box center [320, 182] width 113 height 20
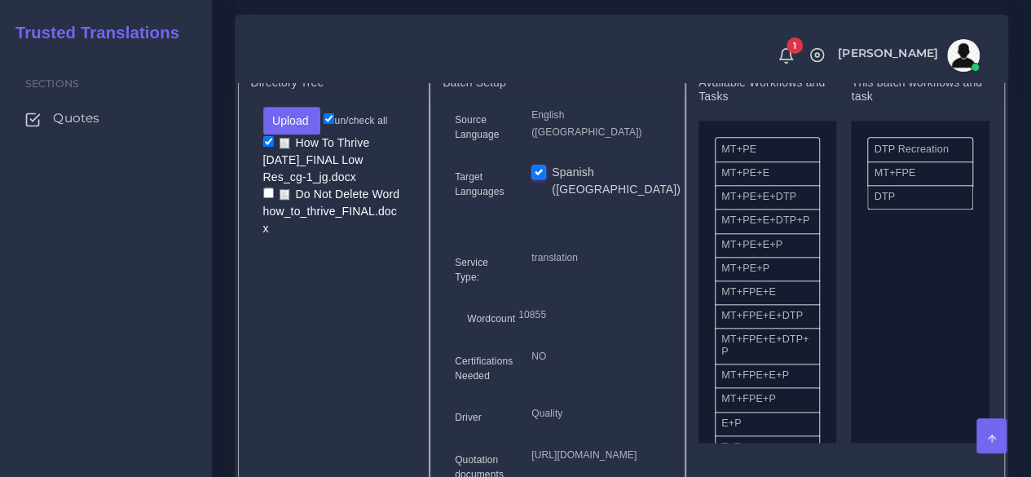
click at [263, 189] on input "checkbox" at bounding box center [268, 193] width 11 height 11
checkbox input "true"
click at [267, 139] on input "checkbox" at bounding box center [268, 141] width 11 height 11
checkbox input "false"
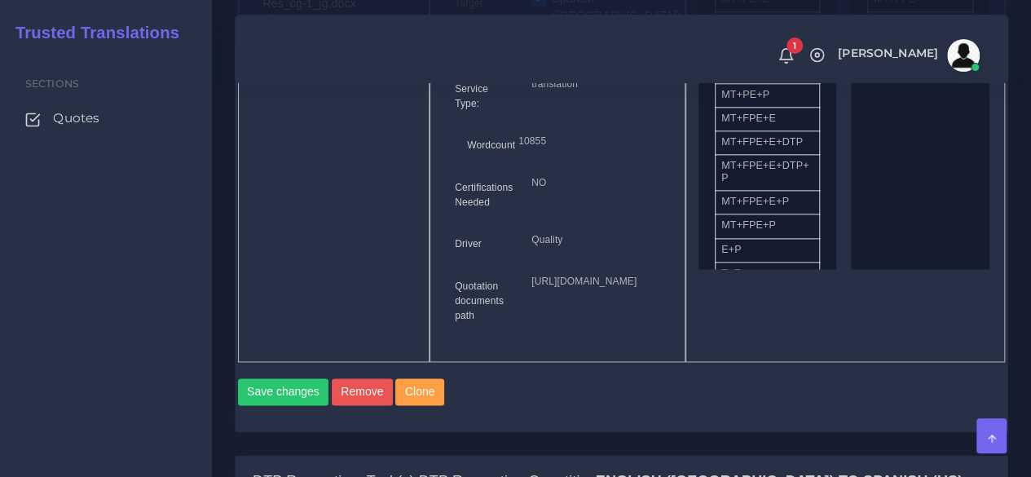
scroll to position [1141, 0]
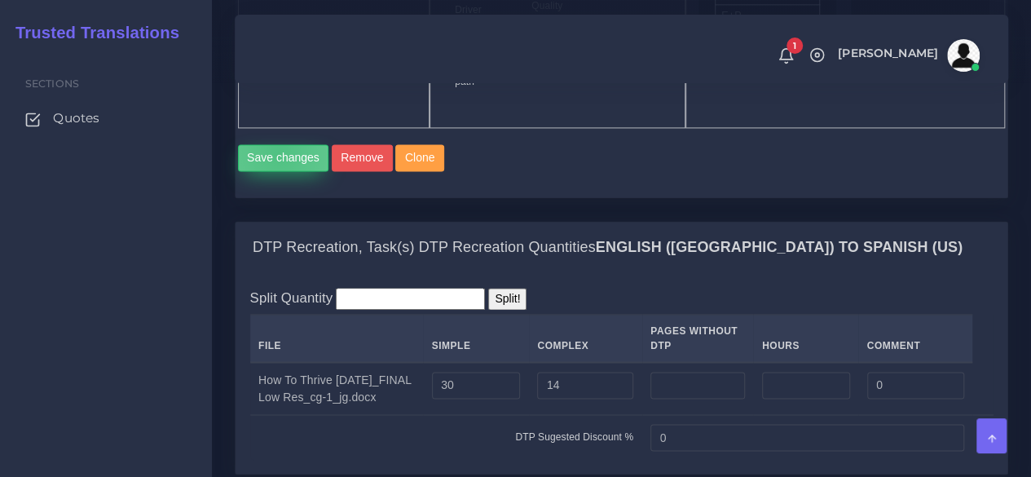
click at [279, 172] on button "Save changes" at bounding box center [283, 158] width 91 height 28
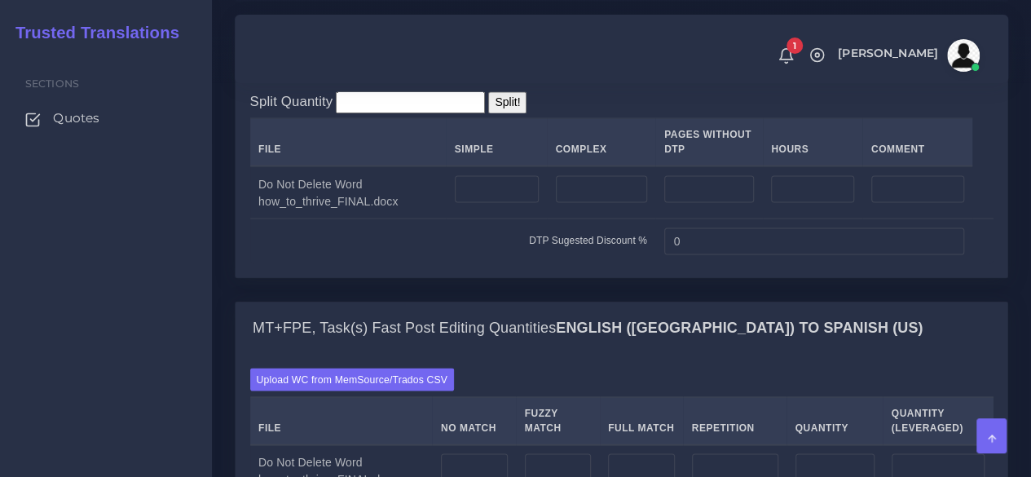
scroll to position [1386, 0]
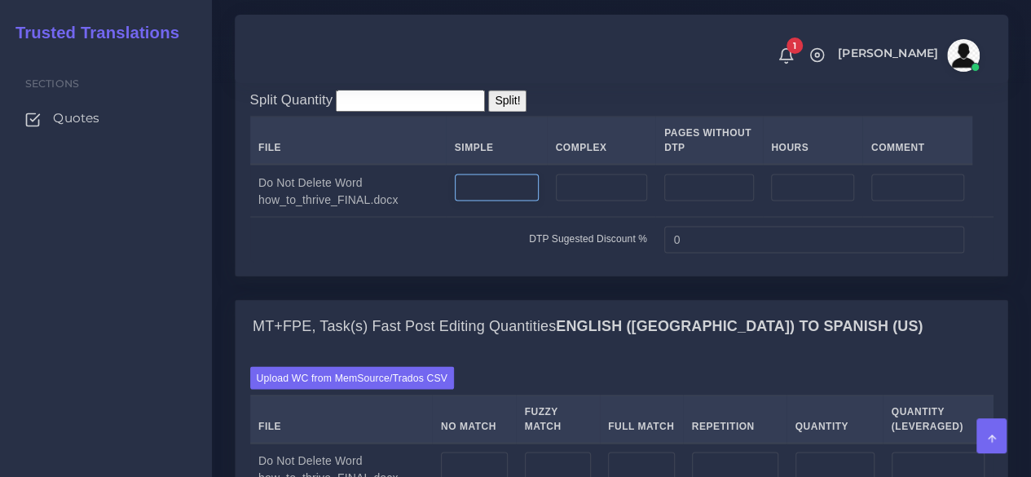
click at [481, 201] on input "number" at bounding box center [497, 188] width 84 height 28
drag, startPoint x: 496, startPoint y: 368, endPoint x: 408, endPoint y: 373, distance: 88.2
click at [408, 217] on tr "Do Not Delete Word how_to_thrive_FINAL.docx 50" at bounding box center [622, 190] width 744 height 53
type input "40"
click at [586, 201] on input "number" at bounding box center [601, 188] width 91 height 28
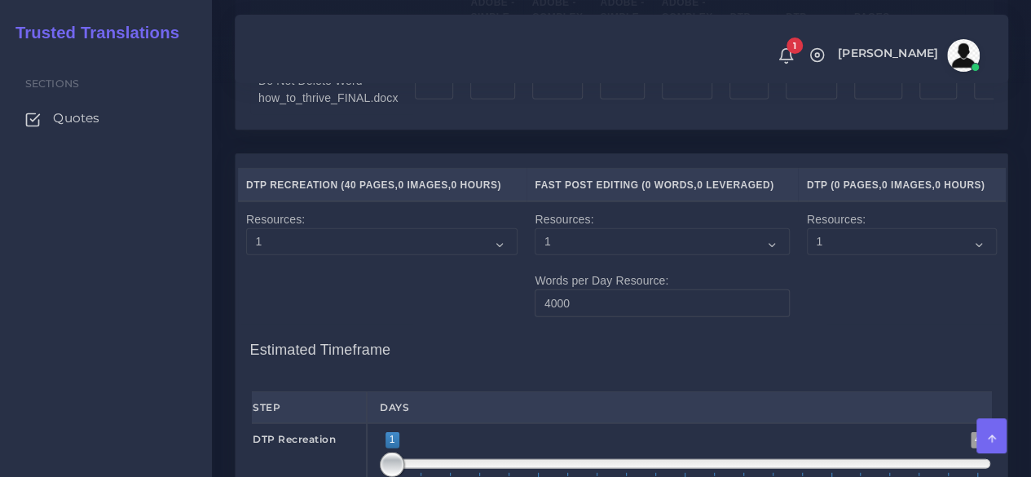
scroll to position [2120, 0]
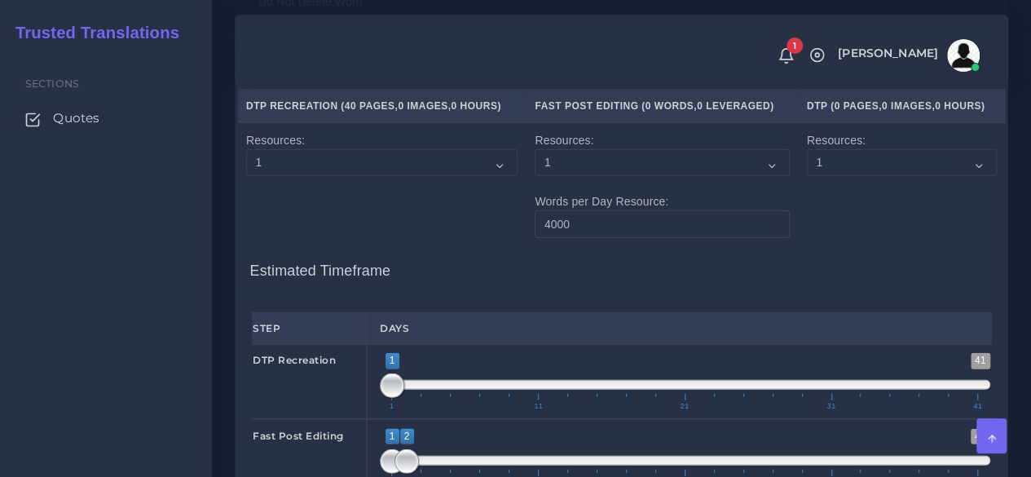
type input "29"
click at [489, 21] on input "number" at bounding box center [492, 7] width 44 height 28
type input "40"
click at [532, 21] on input "number" at bounding box center [557, 7] width 51 height 28
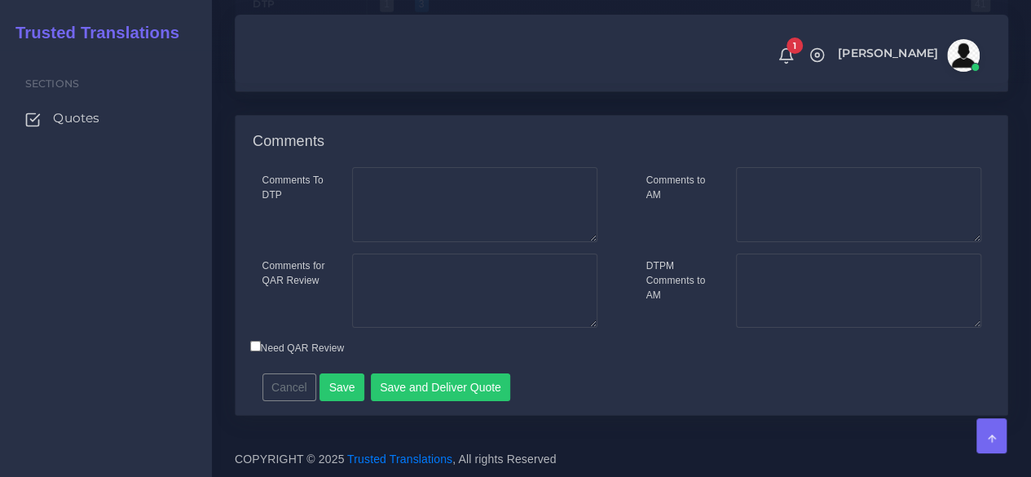
scroll to position [2816, 0]
type input "29"
click at [336, 385] on button "Save" at bounding box center [342, 387] width 45 height 28
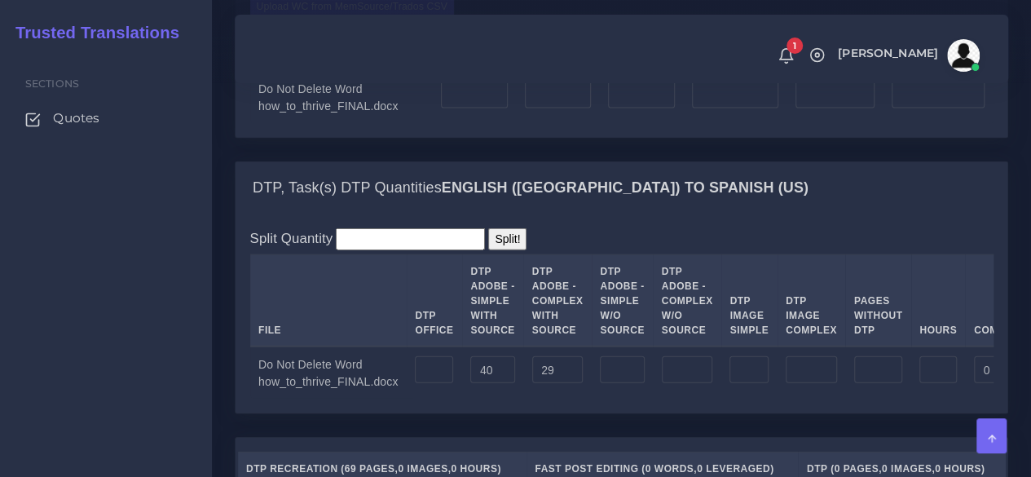
scroll to position [1794, 0]
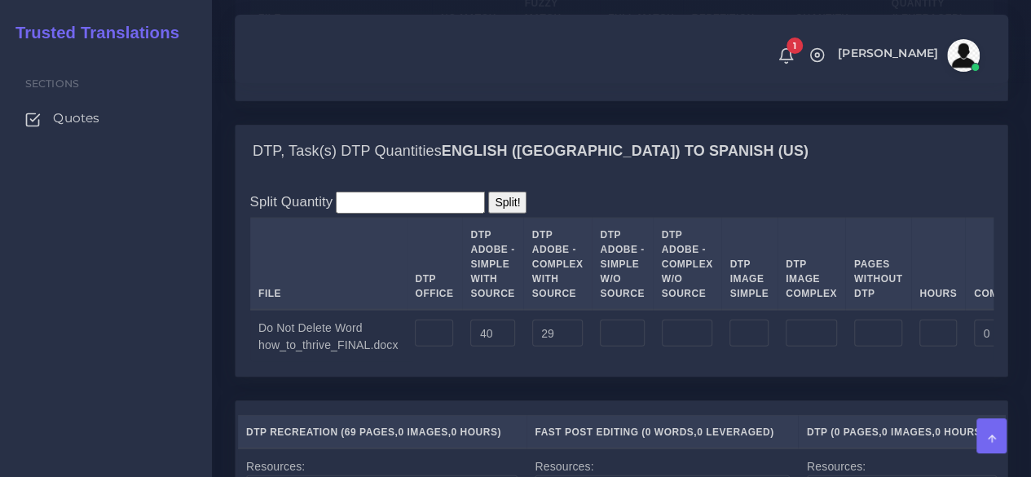
click at [0, 0] on input "Upload WC from MemSource/Trados CSV" at bounding box center [0, 0] width 0 height 0
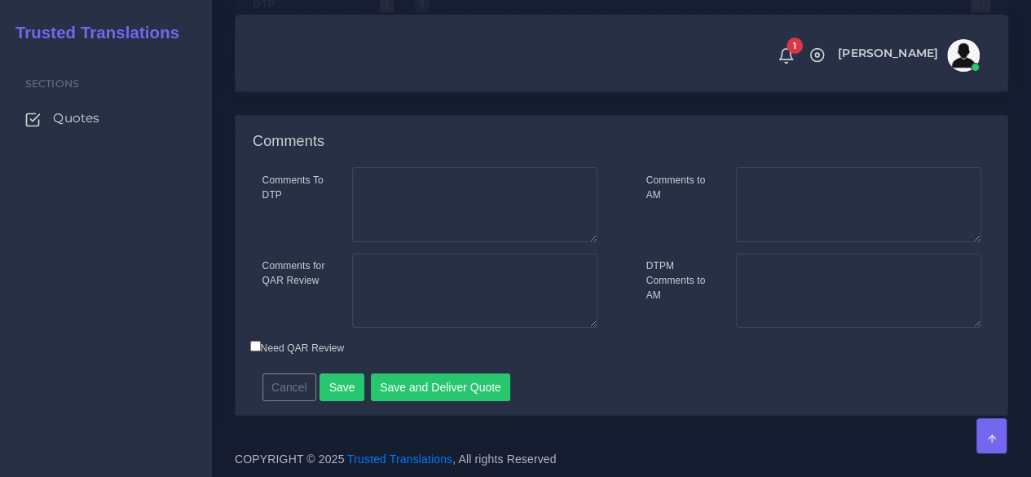
scroll to position [2772, 0]
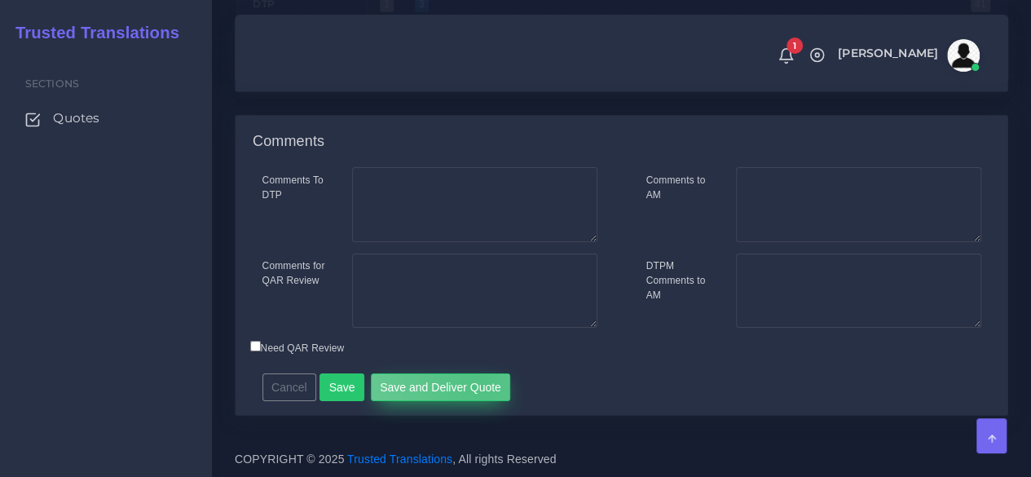
click at [471, 401] on button "Save and Deliver Quote" at bounding box center [441, 387] width 140 height 28
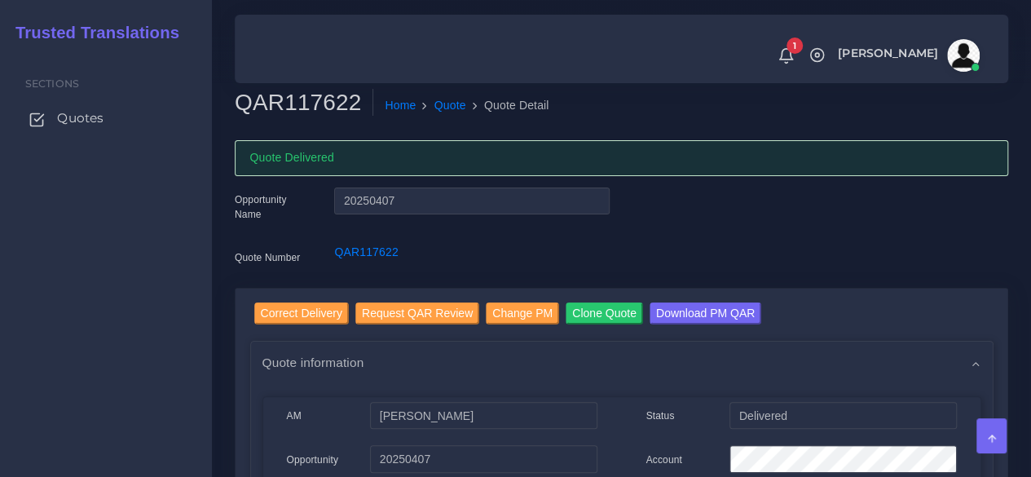
click at [98, 124] on span "Quotes" at bounding box center [80, 118] width 46 height 18
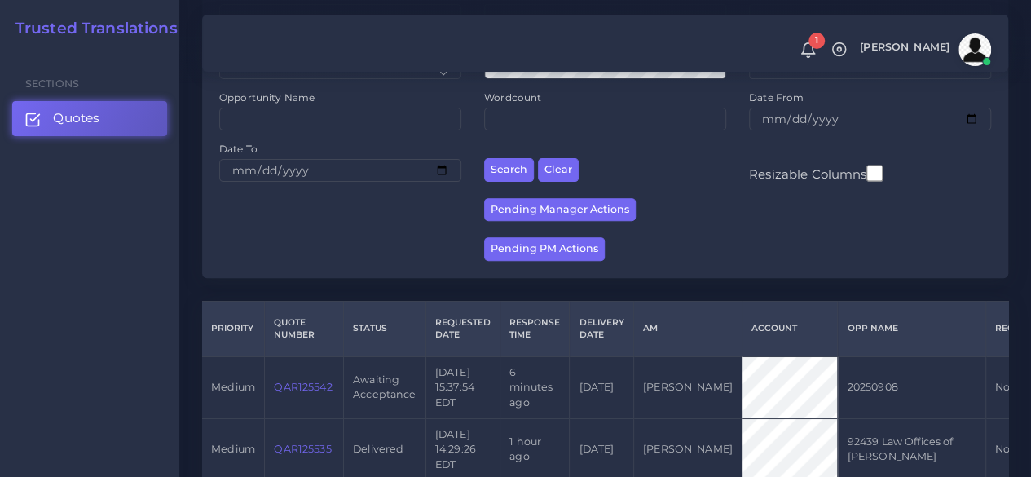
scroll to position [326, 0]
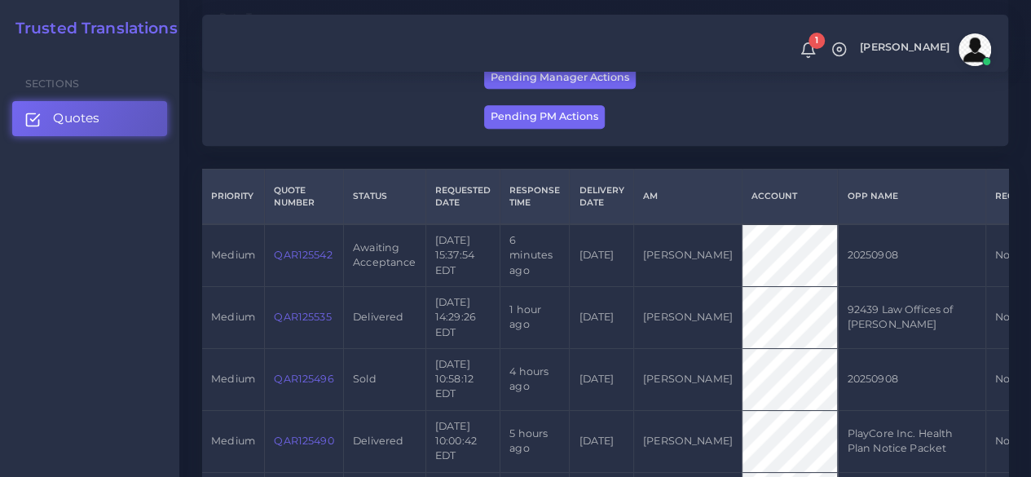
click at [293, 255] on link "QAR125542" at bounding box center [303, 255] width 58 height 12
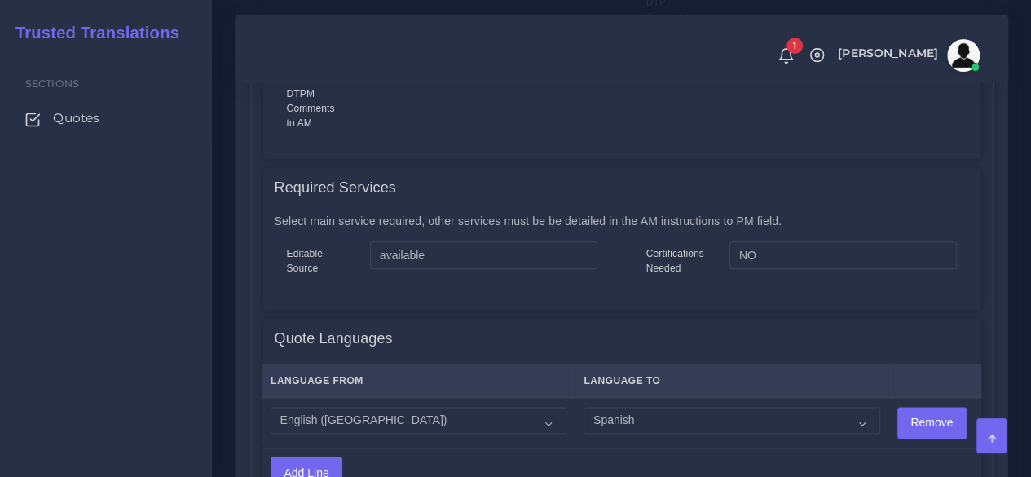
scroll to position [978, 0]
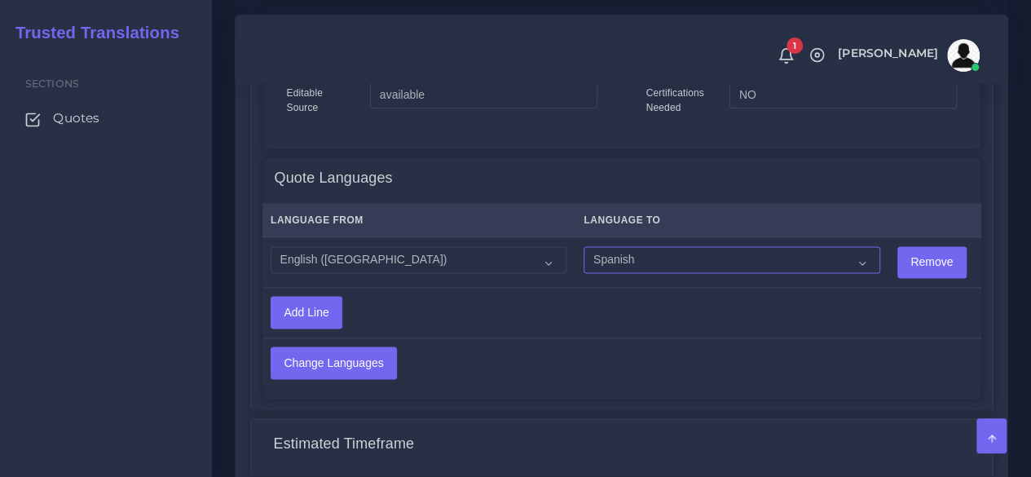
click at [629, 263] on select "Acoli Afar Afrikaans Akan Akateko Albanian American Sign Language (ASL) Amharic…" at bounding box center [732, 260] width 296 height 28
select select "15011"
click at [584, 246] on select "Acoli Afar Afrikaans Akan Akateko Albanian American Sign Language (ASL) Amharic…" at bounding box center [732, 260] width 296 height 28
click at [350, 350] on input "Change Languages" at bounding box center [333, 362] width 125 height 31
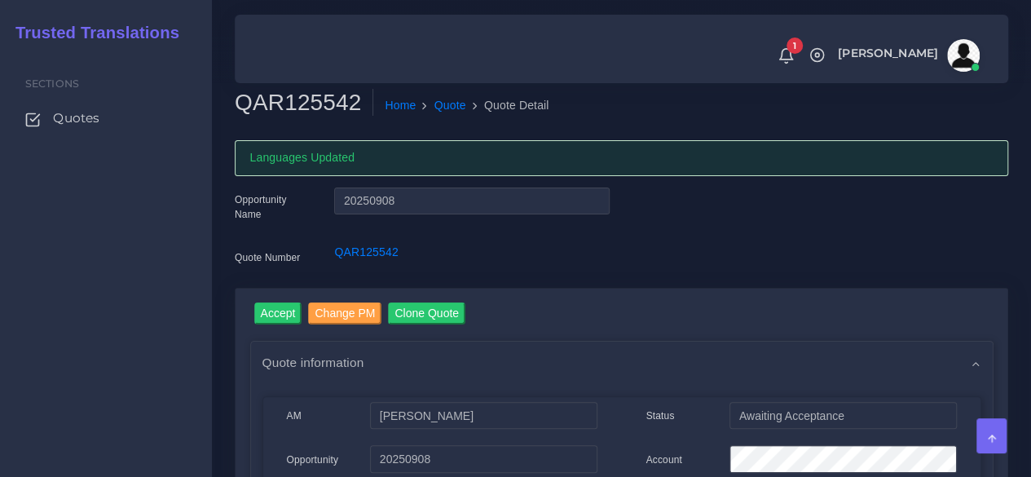
click at [276, 95] on h2 "QAR125542" at bounding box center [304, 103] width 139 height 28
copy h2 "QAR125542"
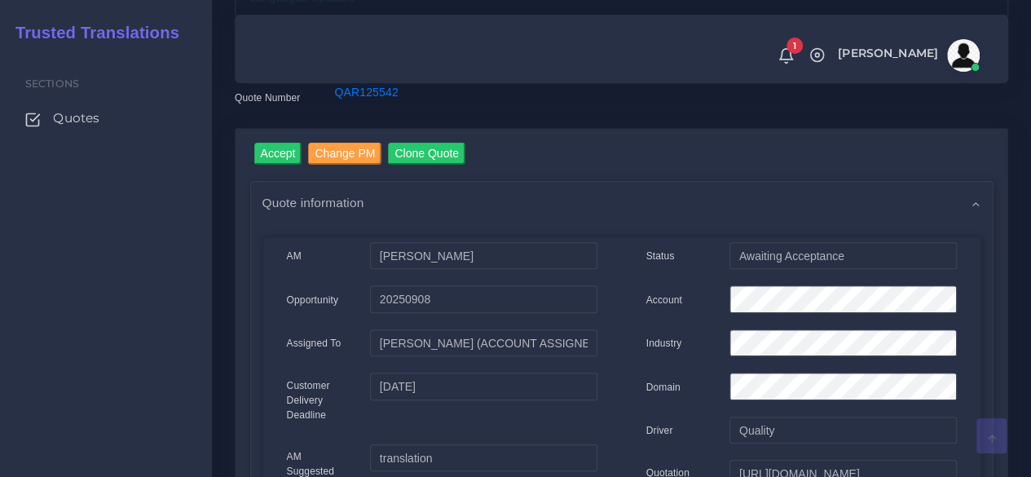
scroll to position [163, 0]
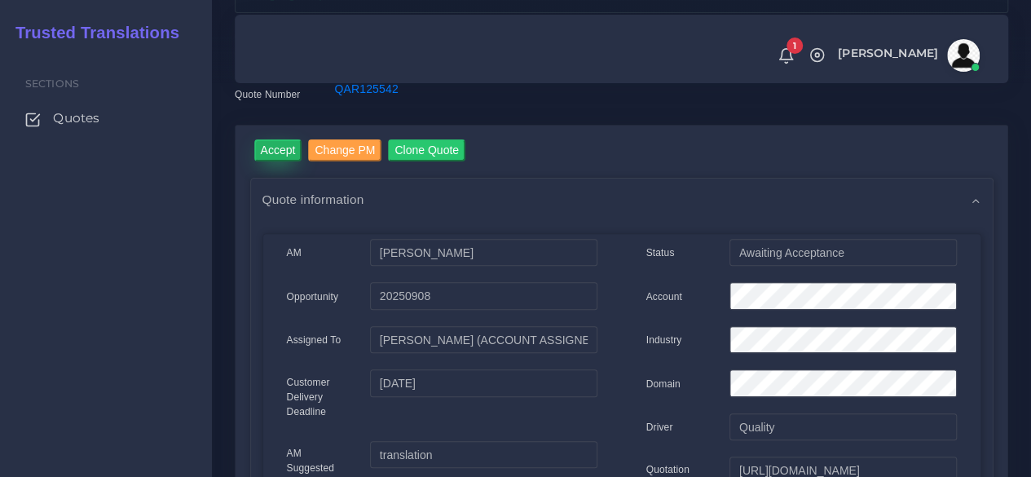
click at [271, 159] on input "Accept" at bounding box center [278, 150] width 48 height 22
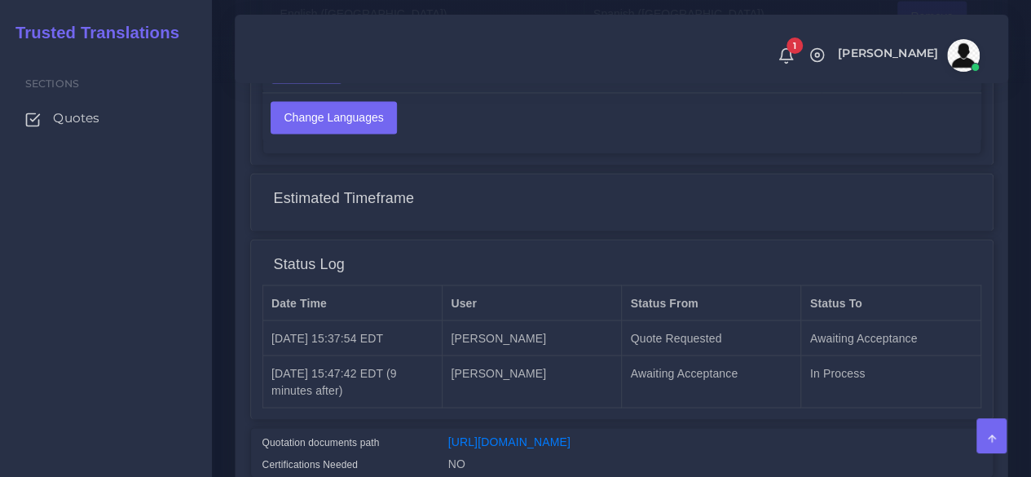
scroll to position [1304, 0]
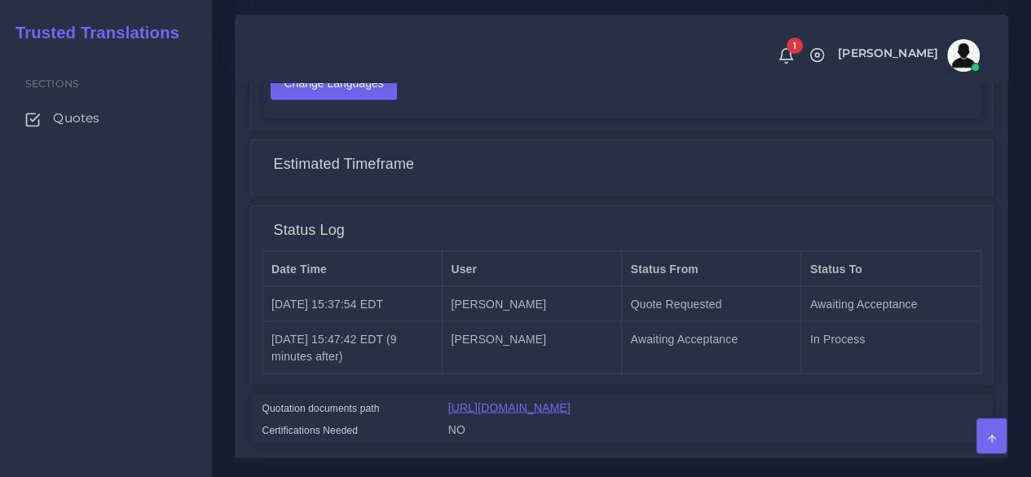
click at [559, 406] on link "[URL][DOMAIN_NAME]" at bounding box center [509, 406] width 122 height 13
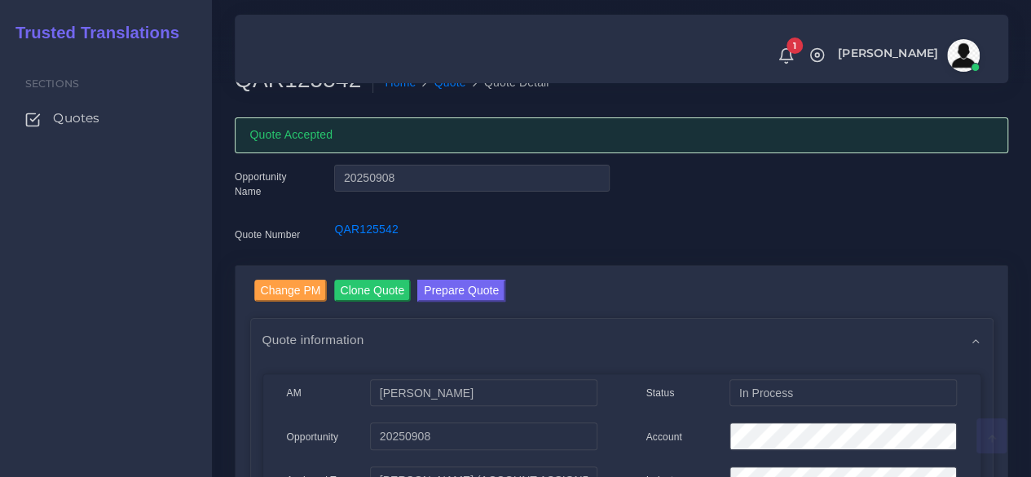
scroll to position [0, 0]
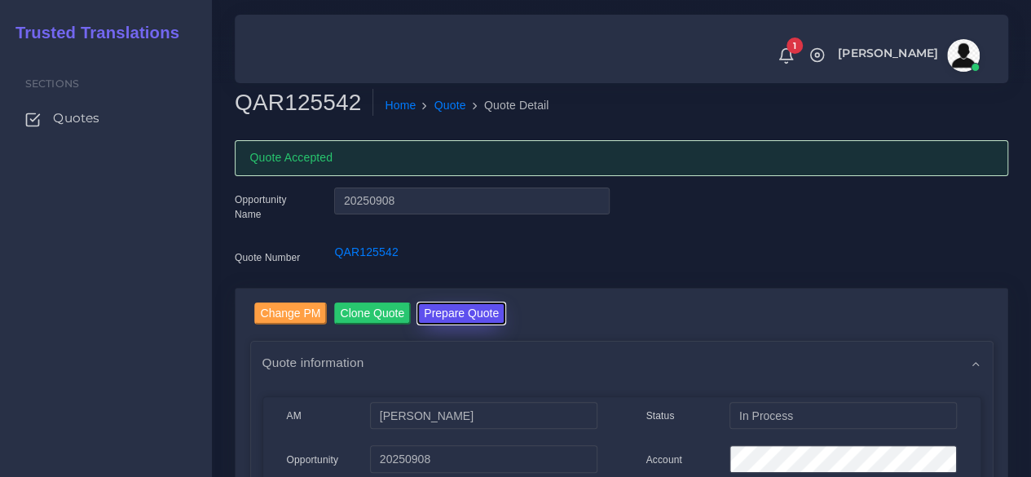
click at [457, 307] on button "Prepare Quote" at bounding box center [461, 313] width 88 height 22
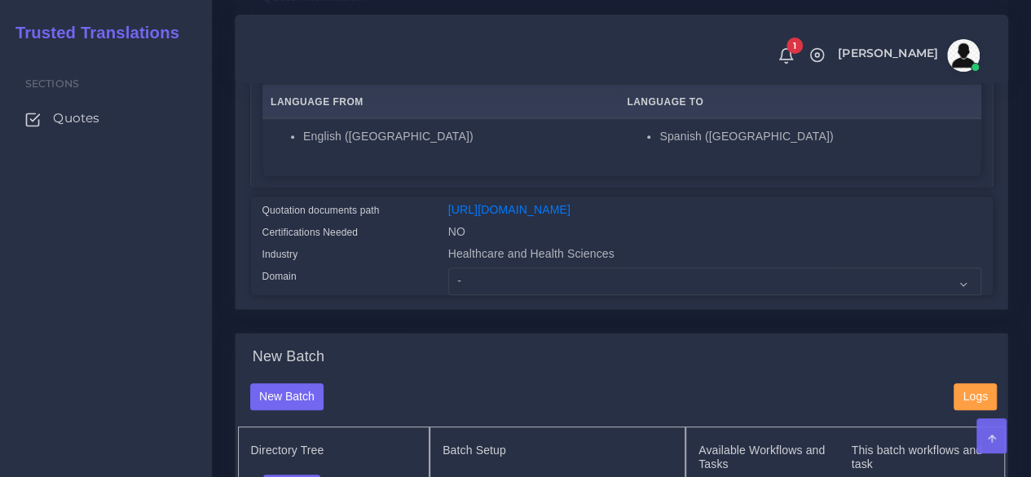
scroll to position [326, 0]
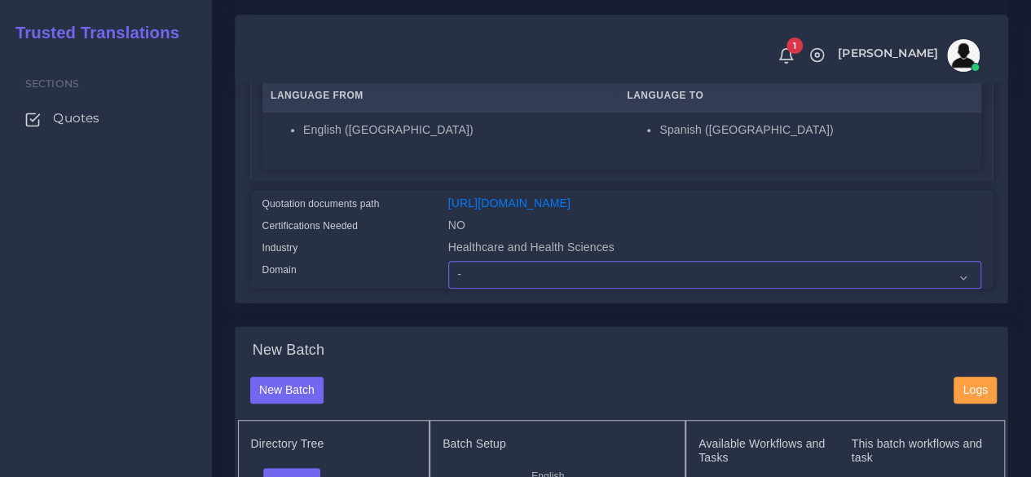
click at [479, 289] on select "- Advertising and Media Agriculture, Forestry and Fishing Architecture, Buildin…" at bounding box center [714, 275] width 533 height 28
select select "Healthcare and Health Sciences"
click at [448, 289] on select "- Advertising and Media Agriculture, Forestry and Fishing Architecture, Buildin…" at bounding box center [714, 275] width 533 height 28
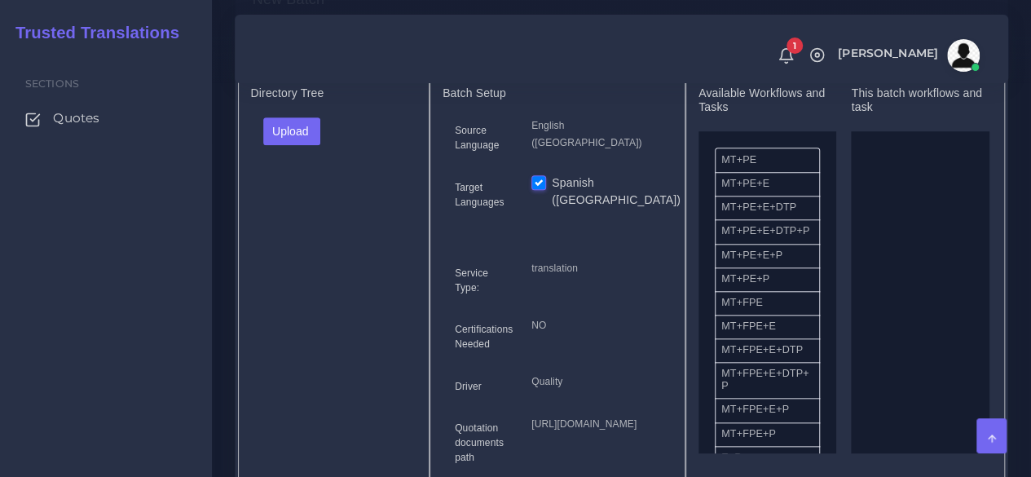
scroll to position [734, 0]
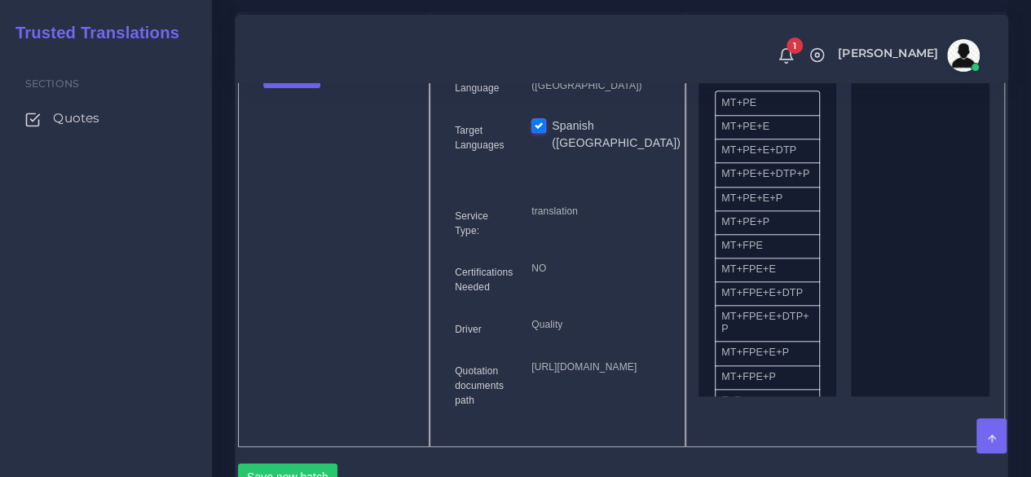
click at [312, 99] on div "Upload Folder Files un/check all" at bounding box center [334, 79] width 166 height 39
click at [305, 88] on button "Upload" at bounding box center [292, 74] width 58 height 28
click at [315, 146] on label "Files" at bounding box center [320, 136] width 113 height 20
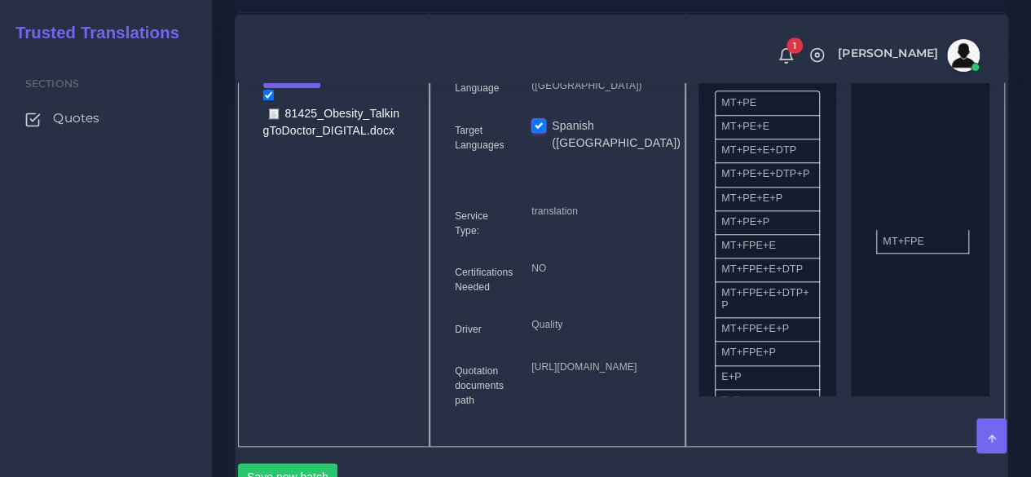
drag, startPoint x: 750, startPoint y: 283, endPoint x: 911, endPoint y: 267, distance: 162.2
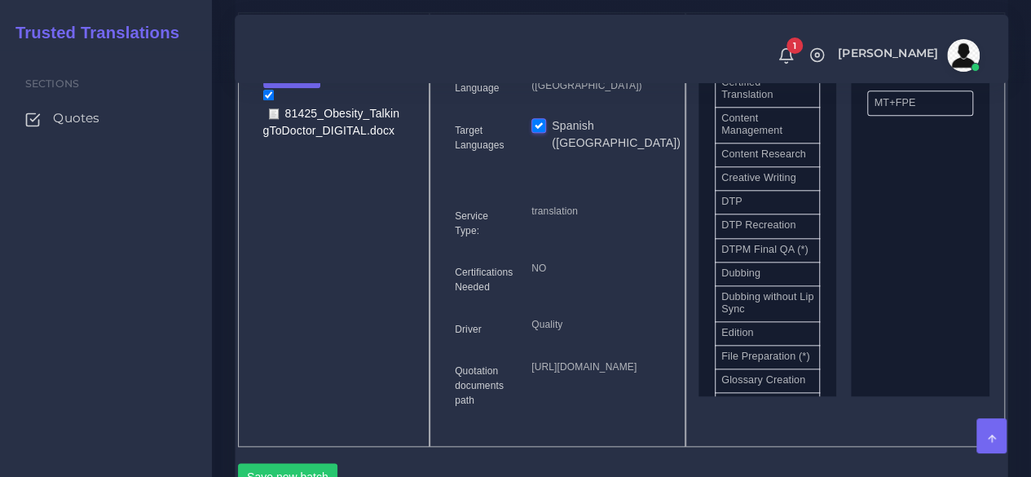
scroll to position [489, 0]
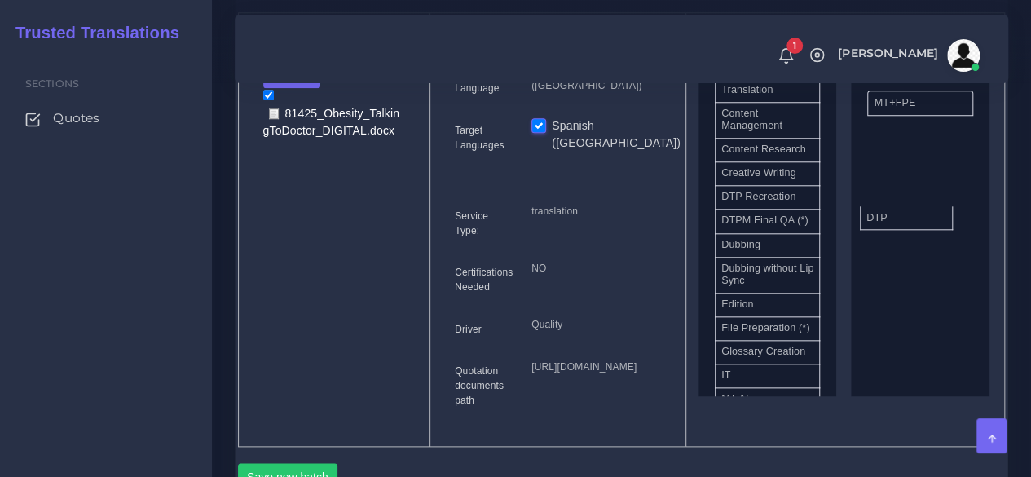
drag, startPoint x: 775, startPoint y: 244, endPoint x: 920, endPoint y: 246, distance: 145.1
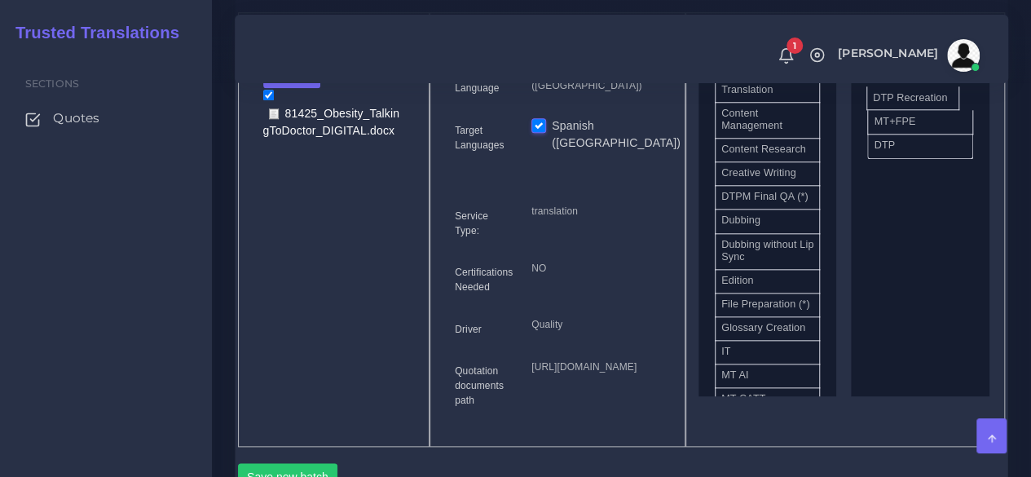
drag, startPoint x: 787, startPoint y: 240, endPoint x: 938, endPoint y: 122, distance: 191.1
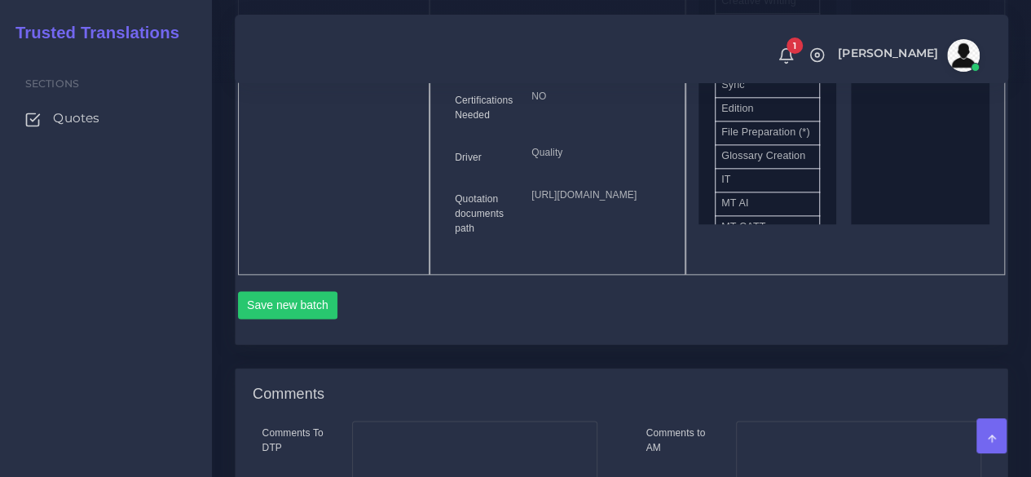
scroll to position [978, 0]
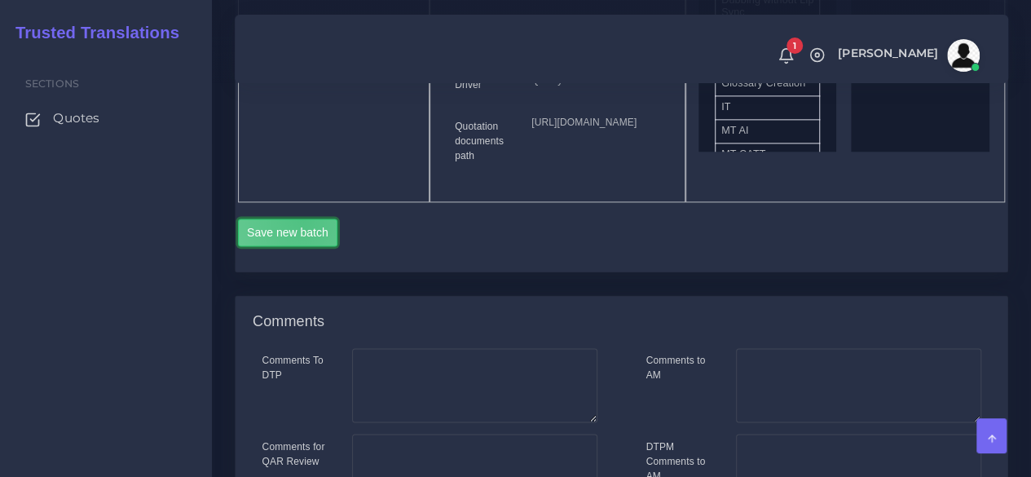
click at [302, 246] on button "Save new batch" at bounding box center [288, 232] width 100 height 28
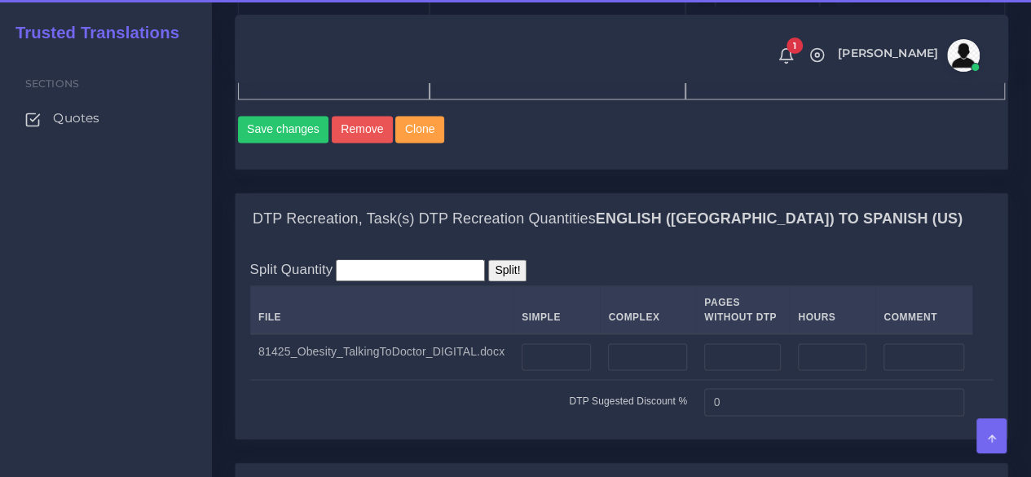
scroll to position [1386, 0]
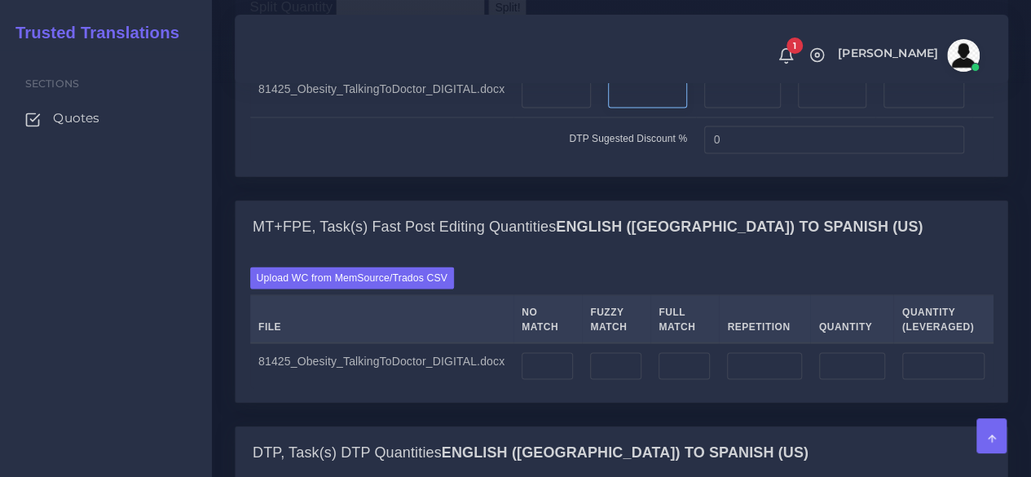
click at [654, 108] on input "number" at bounding box center [647, 95] width 79 height 28
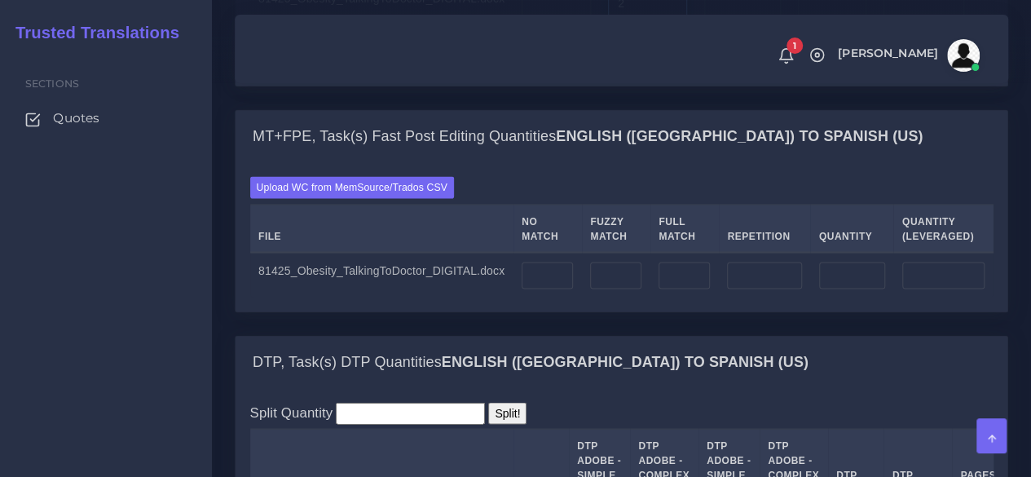
scroll to position [1467, 0]
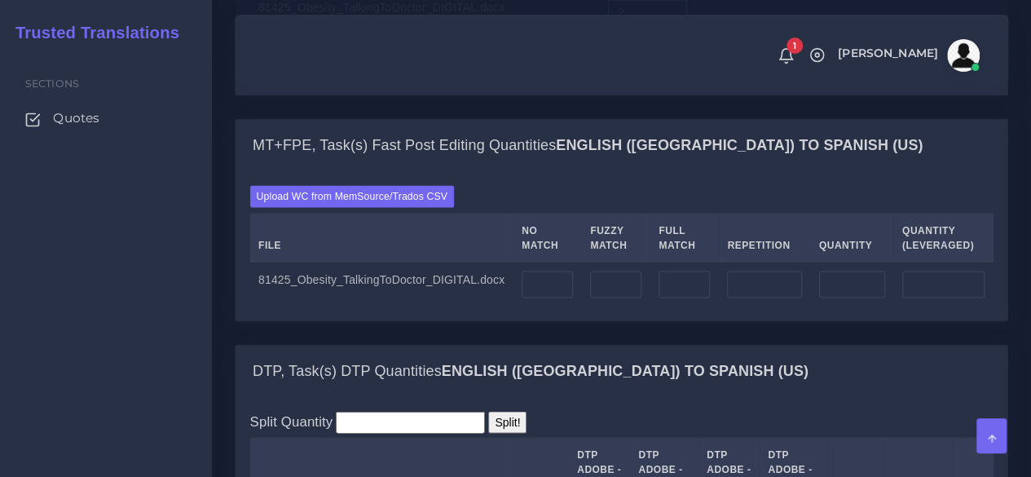
drag, startPoint x: 644, startPoint y: 133, endPoint x: 574, endPoint y: 130, distance: 70.2
click at [574, 35] on tr "81425_Obesity_TalkingToDoctor_DIGITAL.docx 2" at bounding box center [622, 12] width 744 height 46
type input "1"
click at [540, 27] on input "number" at bounding box center [556, 13] width 69 height 28
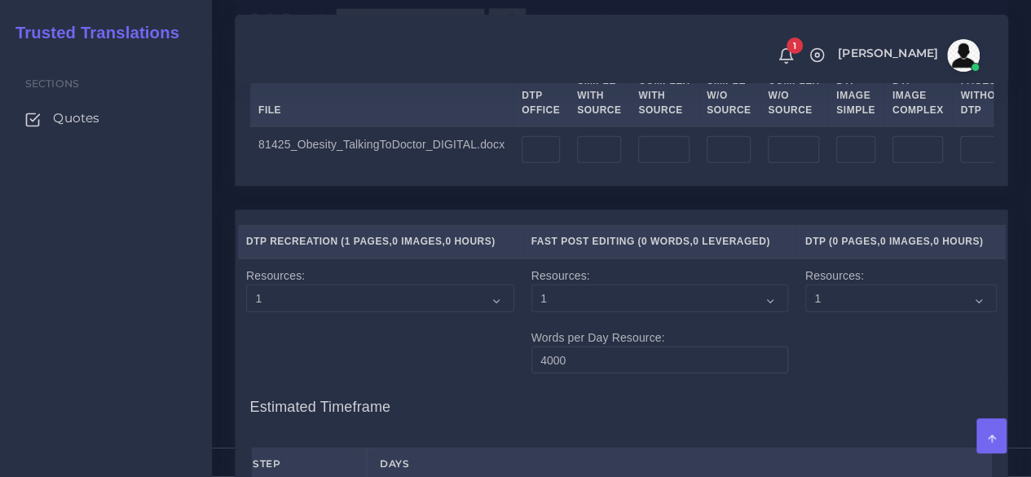
scroll to position [1875, 0]
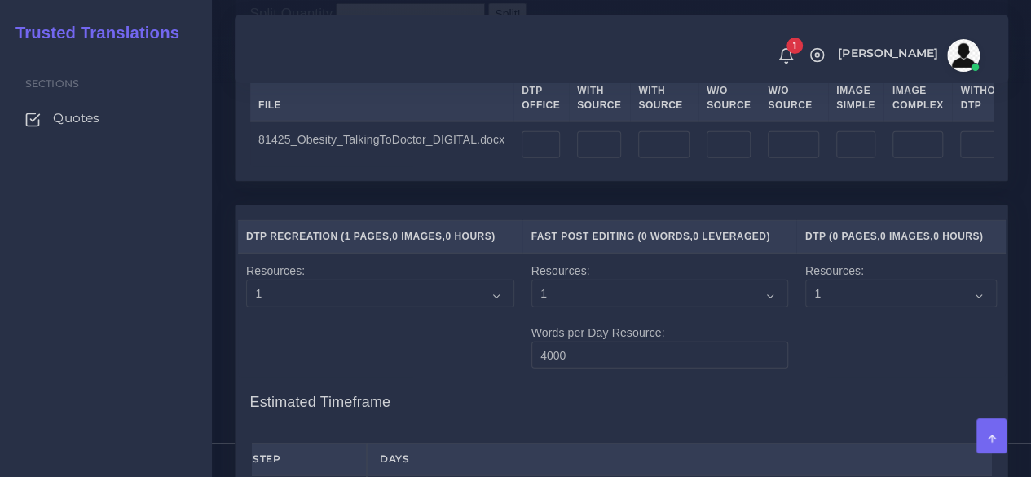
type input "1"
click at [642, 159] on input "number" at bounding box center [663, 145] width 51 height 28
type input "1"
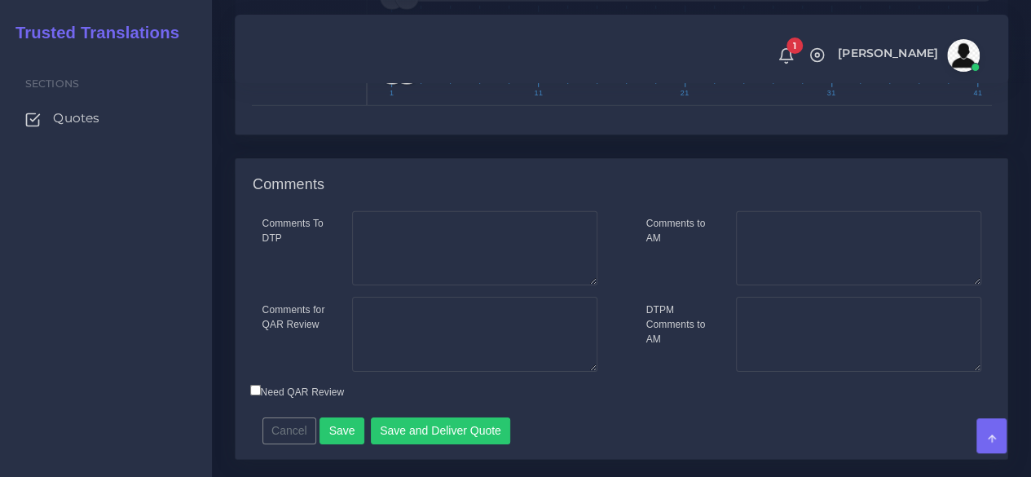
scroll to position [2609, 0]
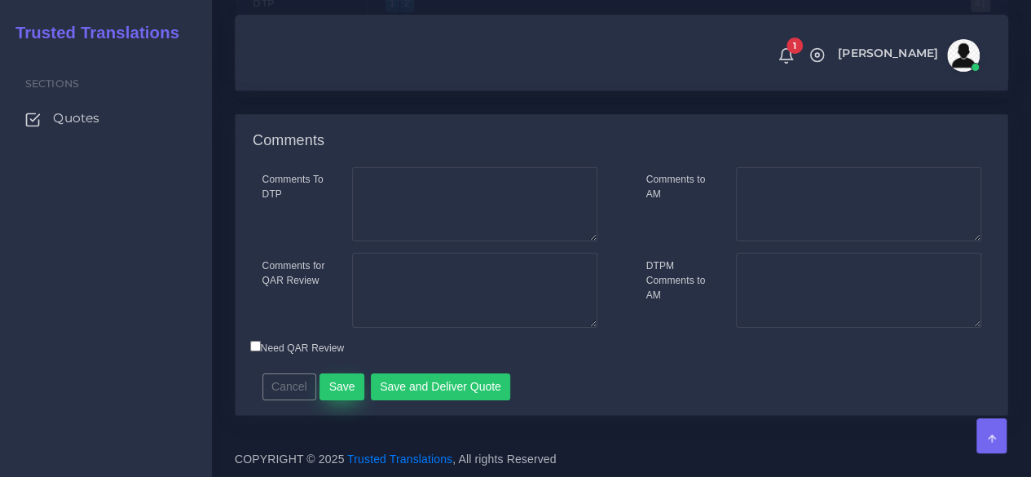
type input "2"
click at [330, 401] on button "Save" at bounding box center [342, 387] width 45 height 28
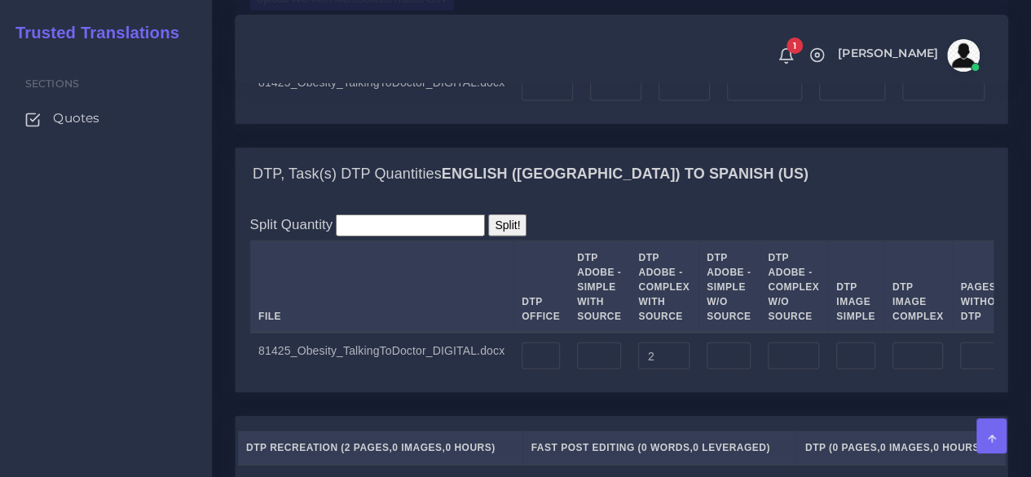
scroll to position [1712, 0]
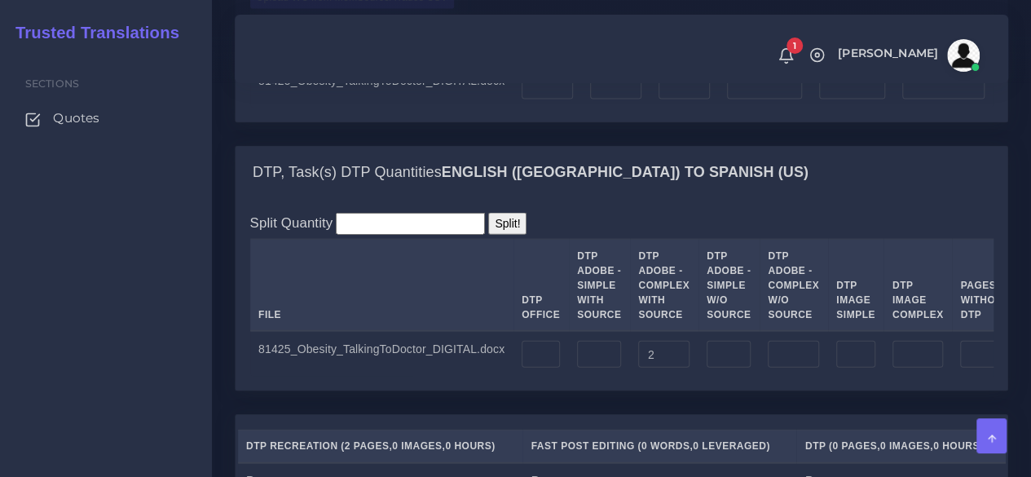
click at [0, 0] on input "Upload WC from MemSource/Trados CSV" at bounding box center [0, 0] width 0 height 0
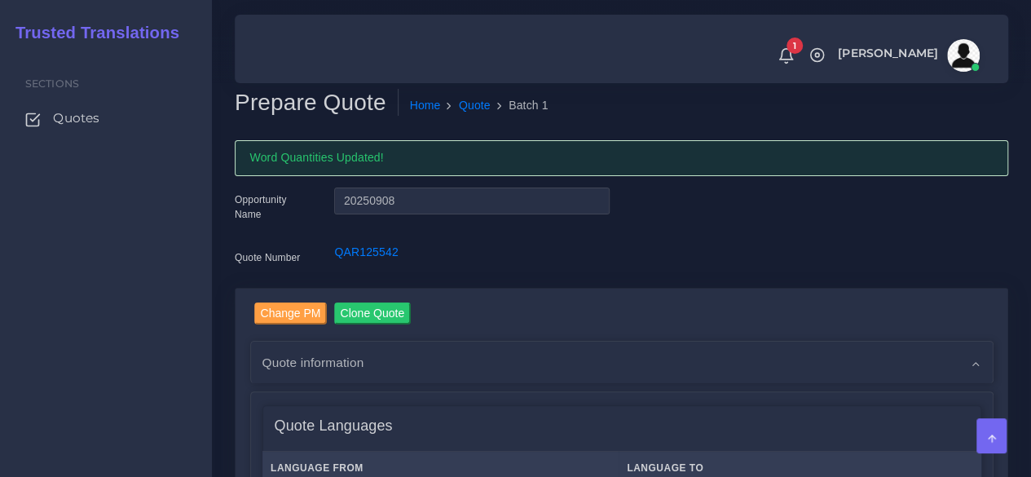
click at [157, 335] on div "Sections Quotes" at bounding box center [106, 264] width 212 height 426
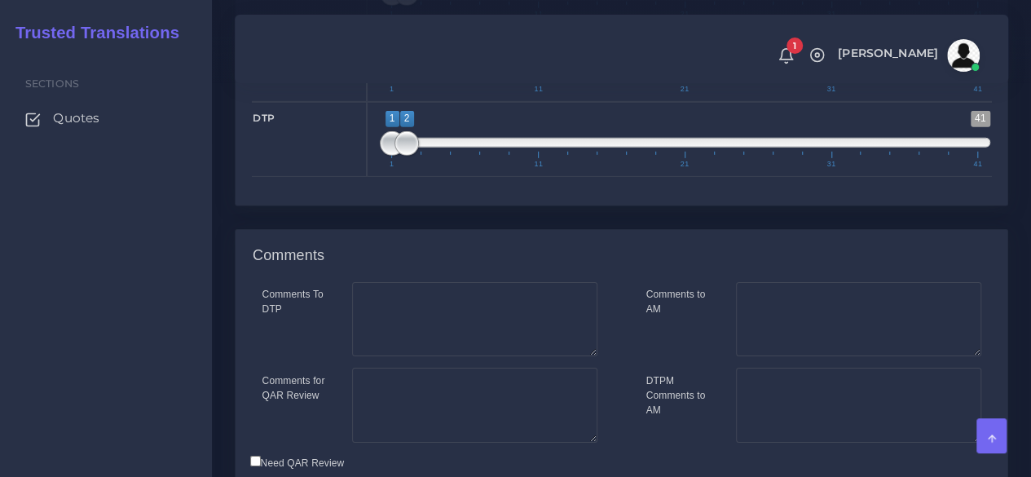
scroll to position [2446, 0]
type input "1;1"
drag, startPoint x: 412, startPoint y: 127, endPoint x: 387, endPoint y: 157, distance: 38.8
type input "1;1"
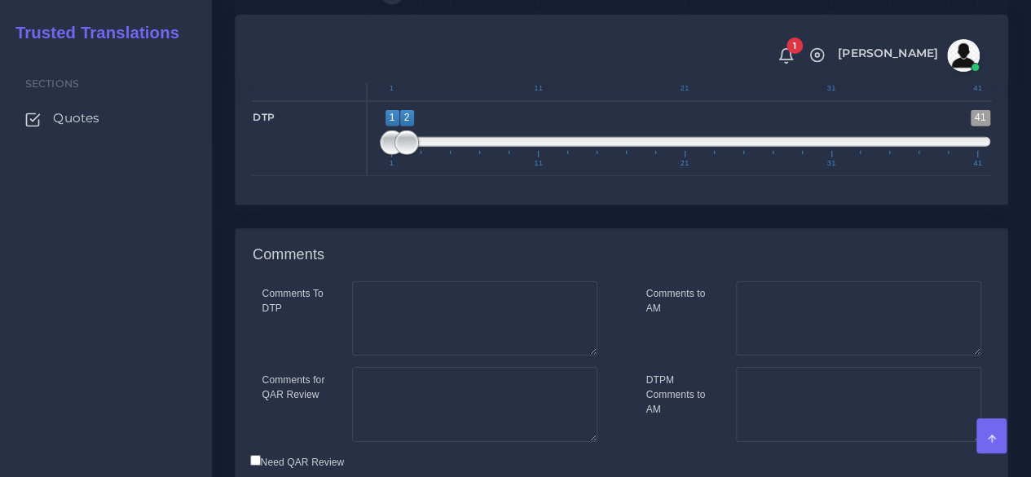
drag, startPoint x: 404, startPoint y: 196, endPoint x: 350, endPoint y: 205, distance: 55.4
click at [350, 101] on div "Fast Post Editing 1 41 1 2 1 — 2 1 11 21 31 41 1;1" at bounding box center [622, 63] width 764 height 75
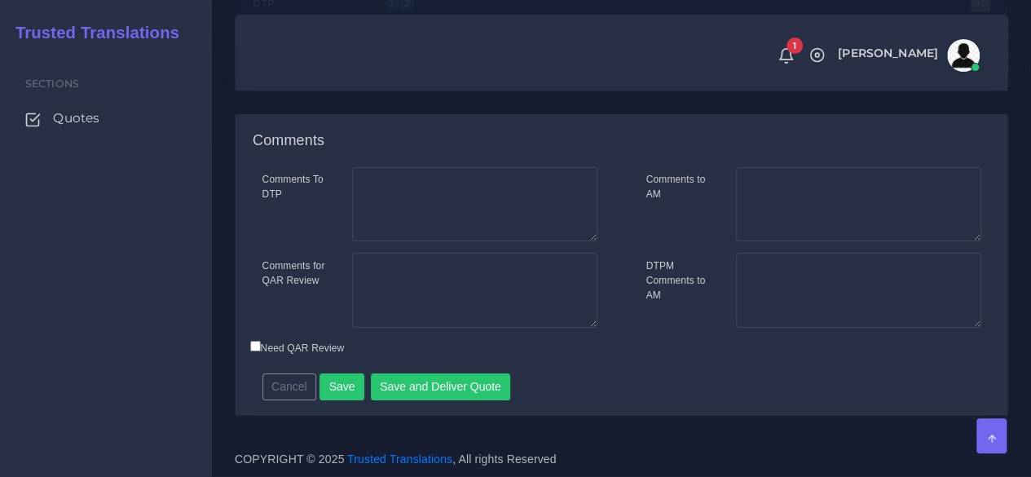
scroll to position [2693, 0]
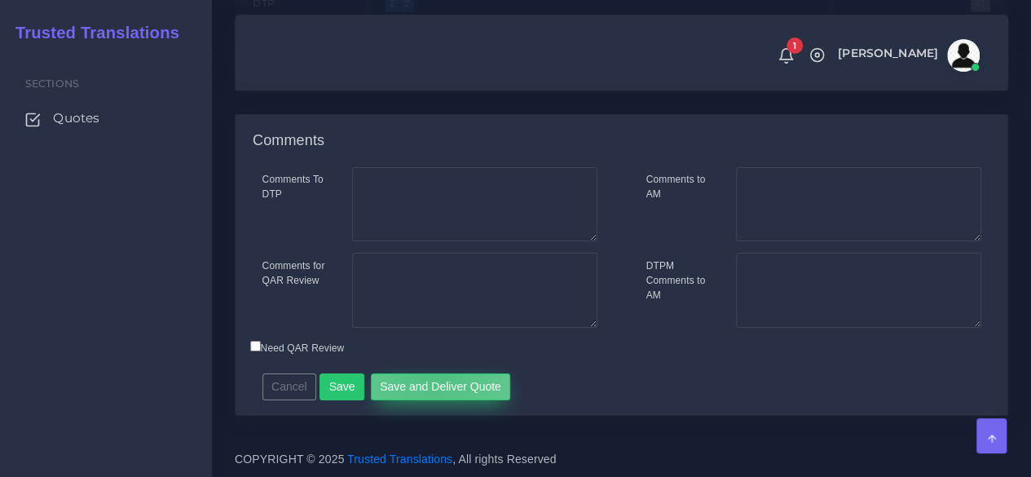
click at [426, 376] on button "Save and Deliver Quote" at bounding box center [441, 387] width 140 height 28
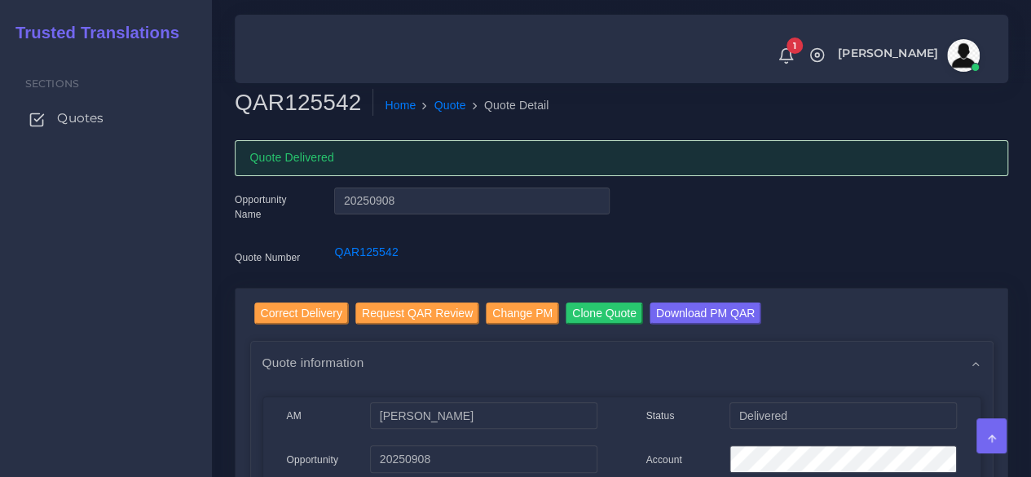
click at [75, 121] on span "Quotes" at bounding box center [80, 118] width 46 height 18
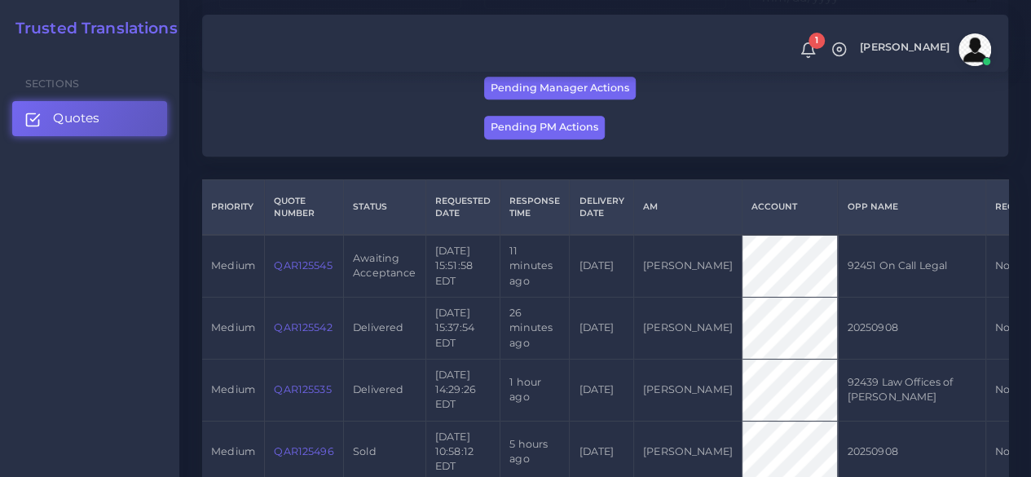
scroll to position [326, 0]
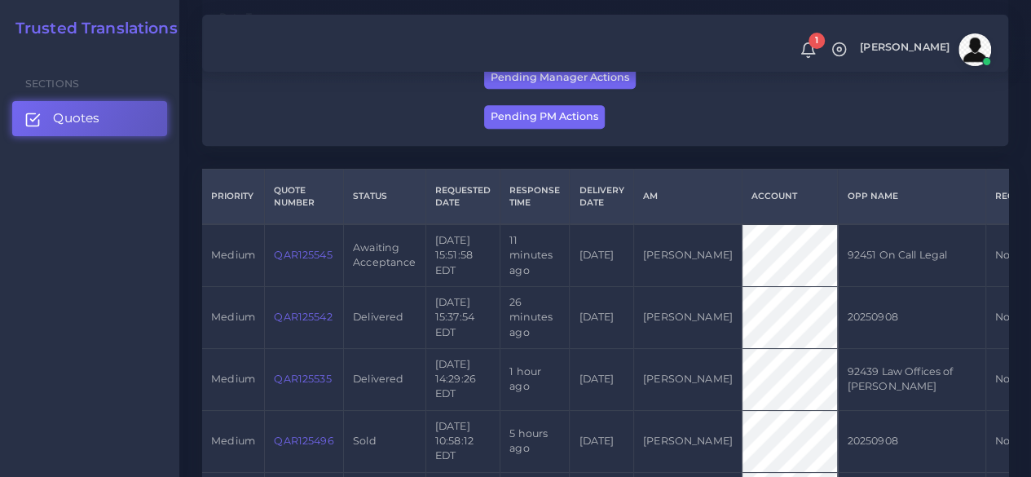
click at [310, 262] on td "QAR125545" at bounding box center [304, 255] width 79 height 62
click at [308, 257] on link "QAR125545" at bounding box center [303, 255] width 58 height 12
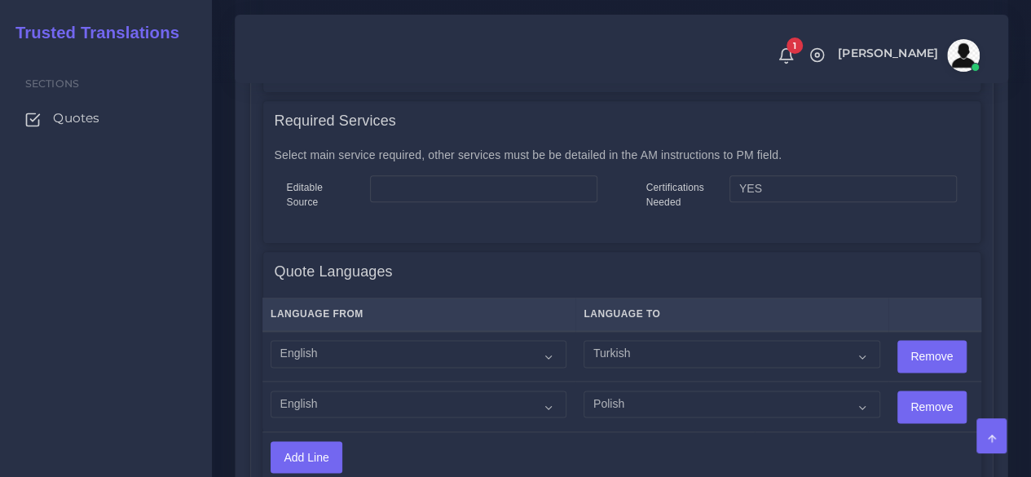
scroll to position [978, 0]
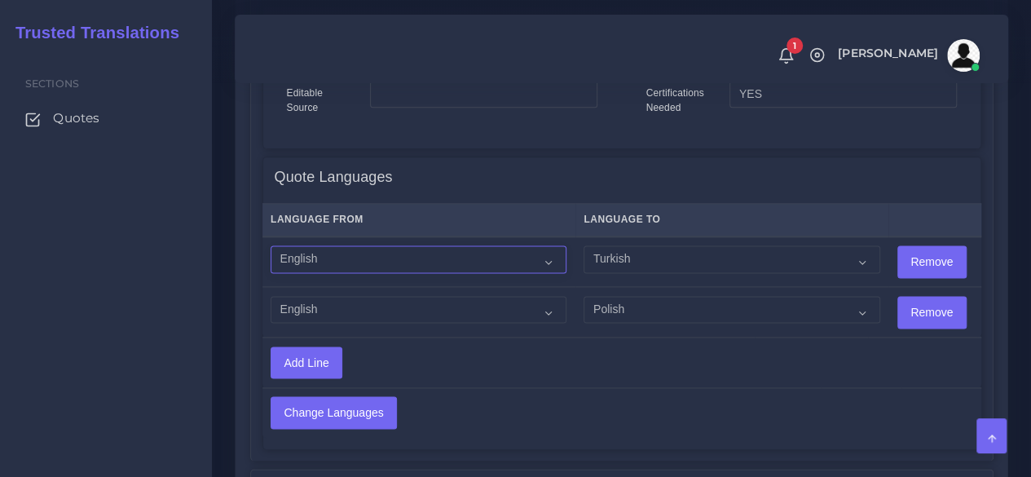
click at [440, 258] on select "Acoli Afar Afrikaans Akan Akateko [DEMOGRAPHIC_DATA] American Sign Language (AS…" at bounding box center [419, 259] width 296 height 28
select select "14001"
click at [271, 246] on select "Acoli Afar Afrikaans Akan Akateko [DEMOGRAPHIC_DATA] American Sign Language (AS…" at bounding box center [419, 259] width 296 height 28
click at [341, 298] on select "Acoli Afar Afrikaans Akan Akateko Albanian American Sign Language (ASL) Amharic…" at bounding box center [419, 310] width 296 height 28
select select "14001"
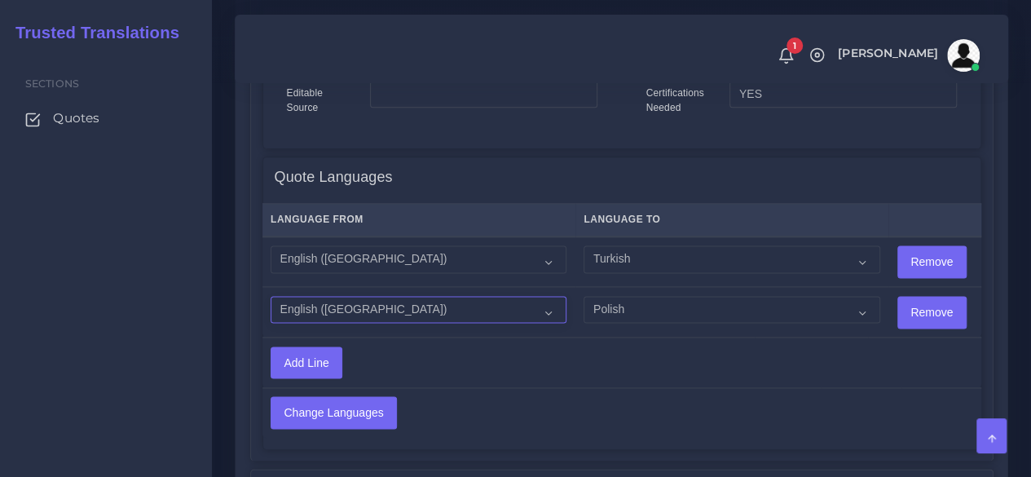
click at [271, 296] on select "Acoli Afar Afrikaans Akan Akateko Albanian American Sign Language (ASL) Amharic…" at bounding box center [419, 310] width 296 height 28
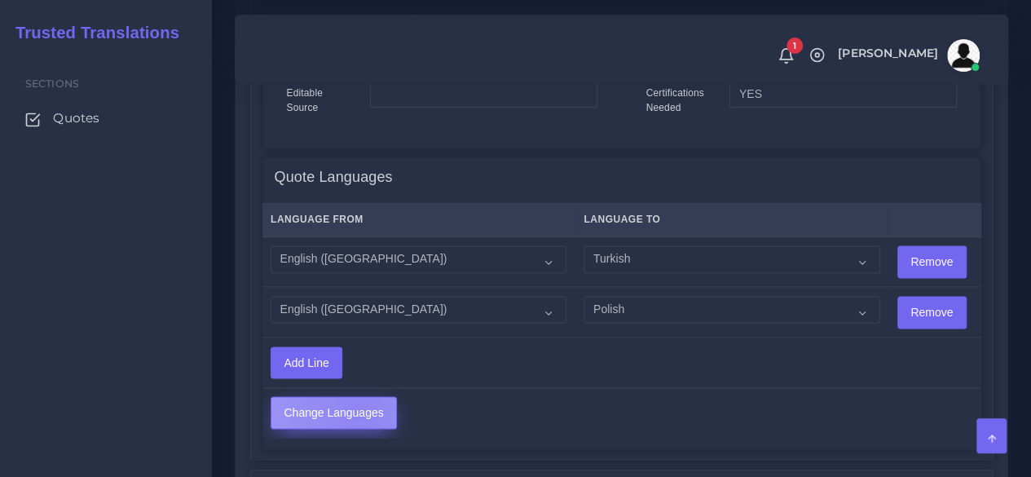
click at [357, 412] on input "Change Languages" at bounding box center [333, 412] width 125 height 31
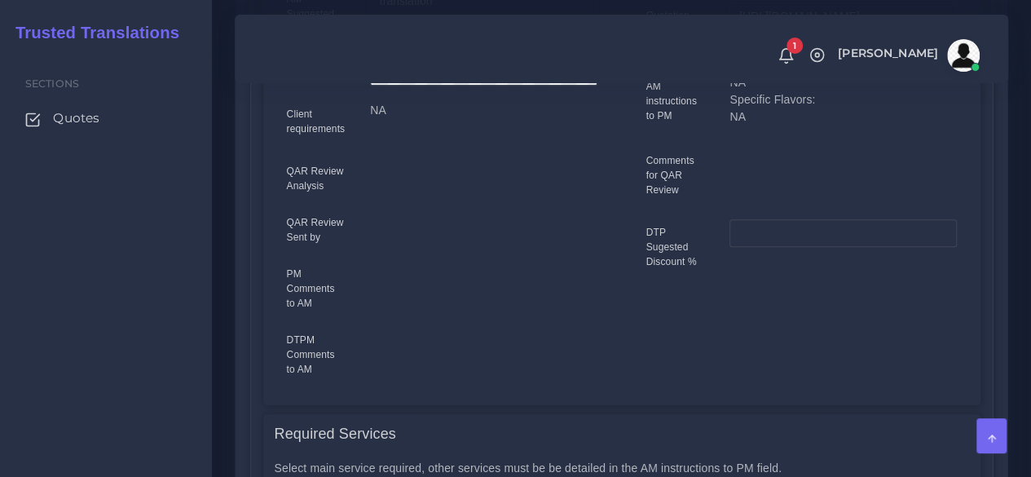
scroll to position [408, 0]
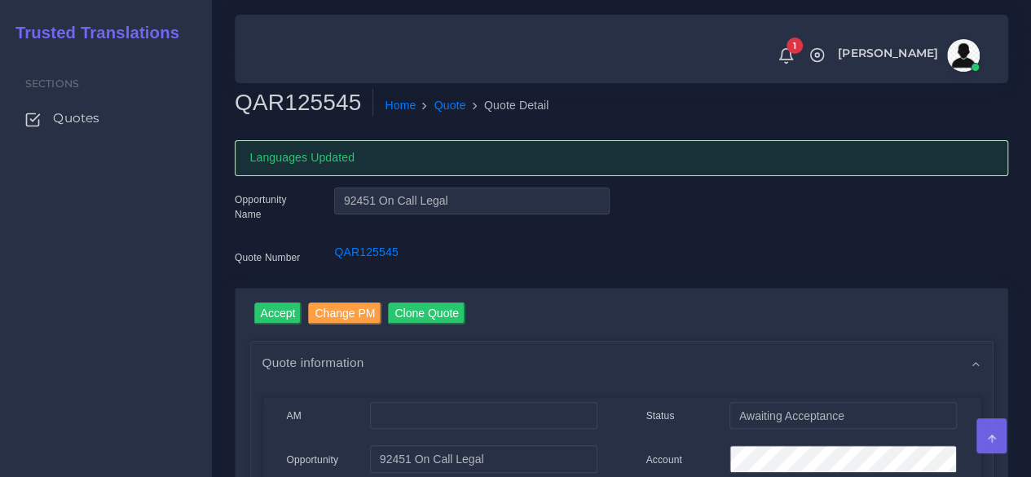
scroll to position [82, 0]
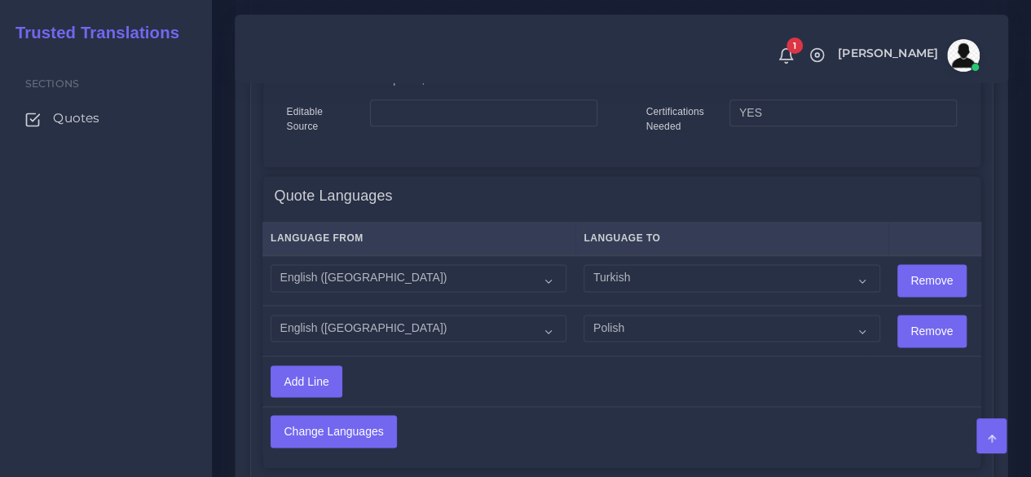
scroll to position [1304, 0]
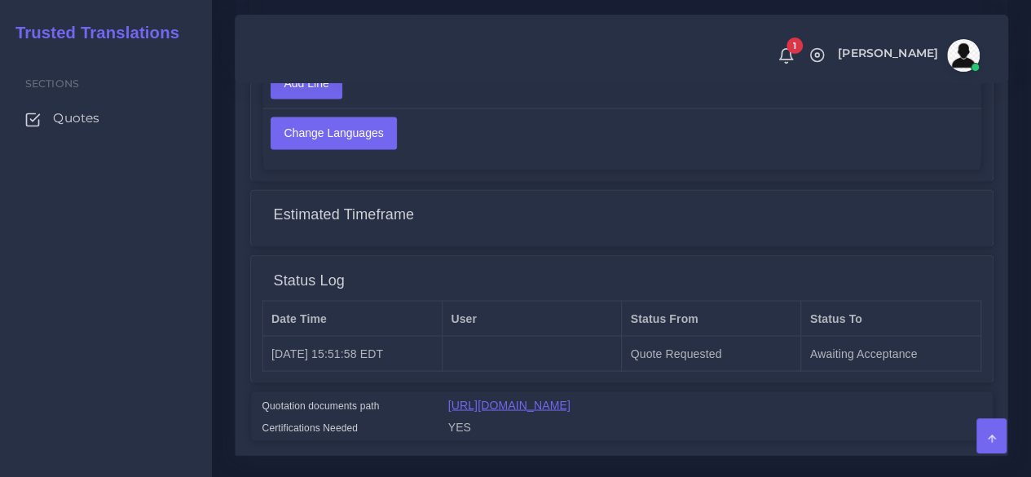
click at [571, 405] on link "[URL][DOMAIN_NAME]" at bounding box center [509, 404] width 122 height 13
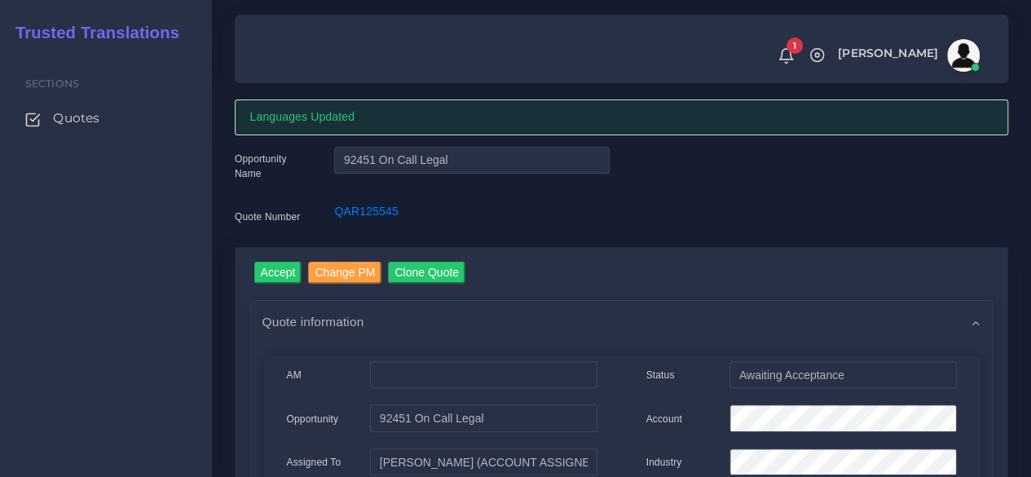
scroll to position [0, 0]
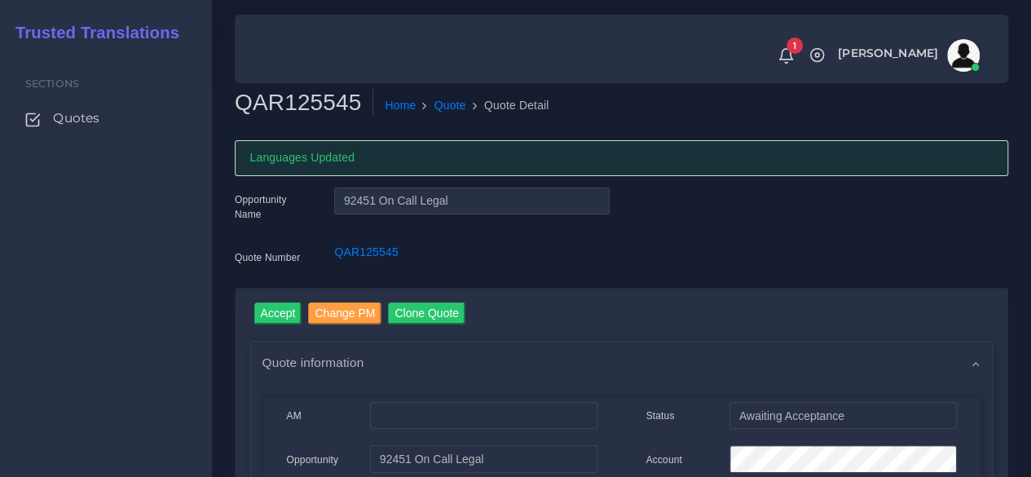
click at [279, 310] on input "Accept" at bounding box center [278, 313] width 48 height 22
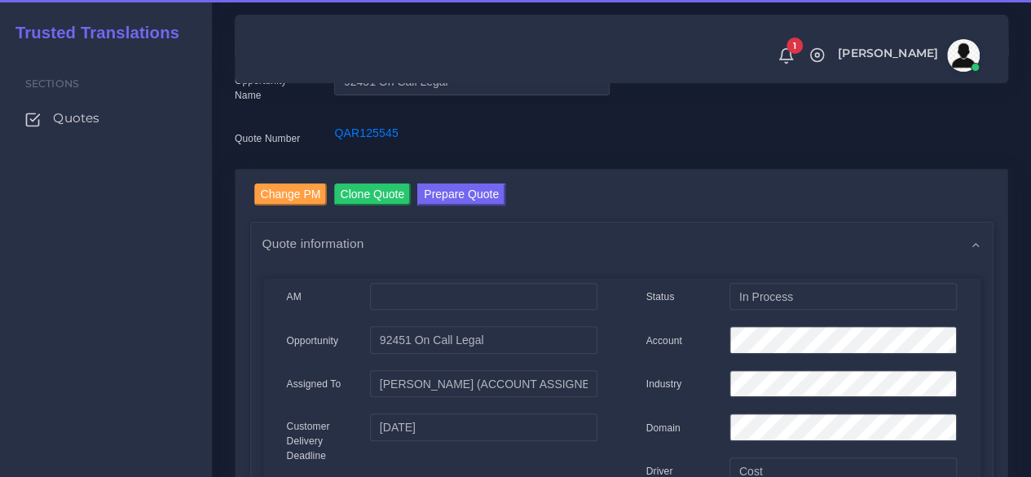
scroll to position [82, 0]
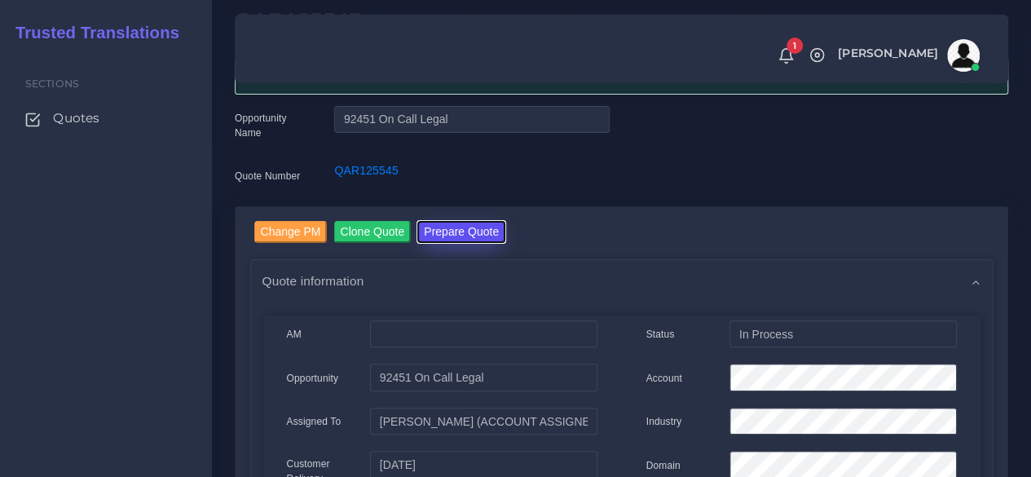
click at [488, 239] on button "Prepare Quote" at bounding box center [461, 232] width 88 height 22
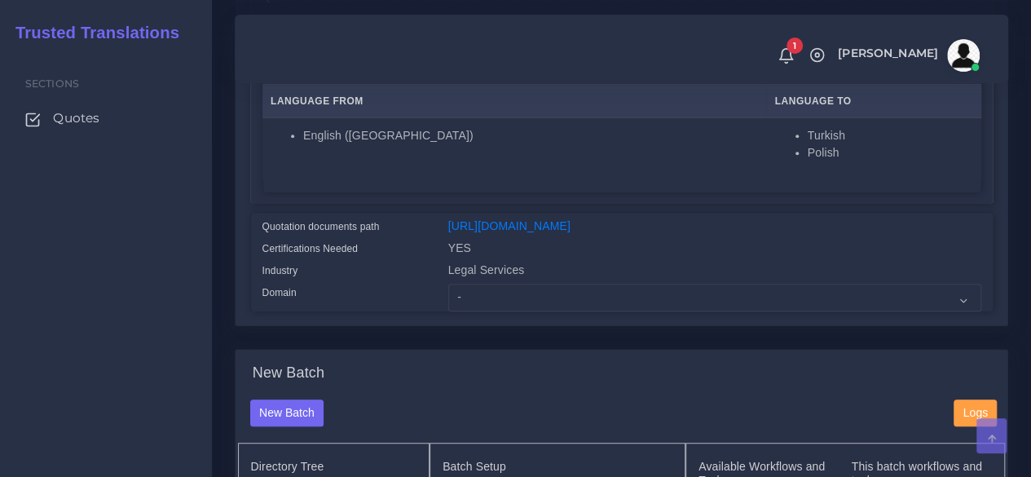
scroll to position [326, 0]
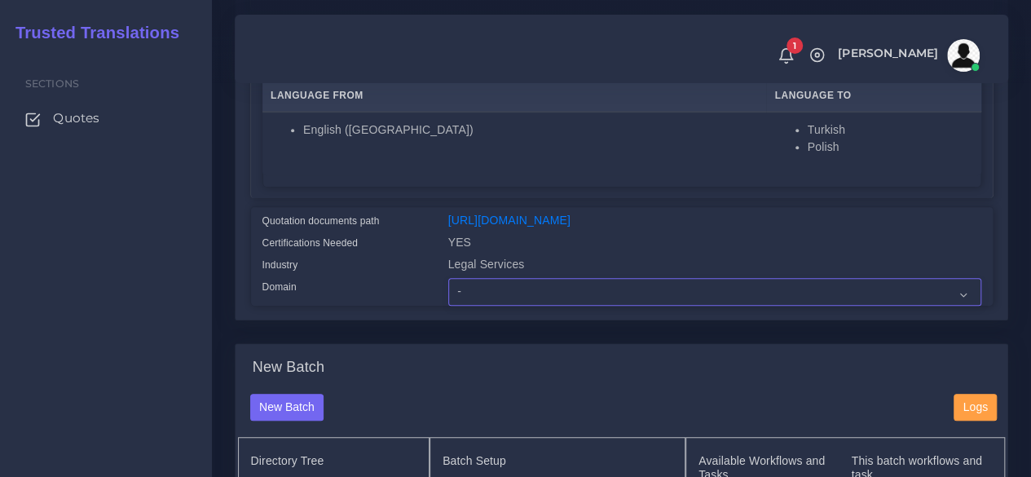
click at [459, 306] on select "- Advertising and Media Agriculture, Forestry and Fishing Architecture, Buildin…" at bounding box center [714, 292] width 533 height 28
select select "Legal Services"
click at [448, 306] on select "- Advertising and Media Agriculture, Forestry and Fishing Architecture, Buildin…" at bounding box center [714, 292] width 533 height 28
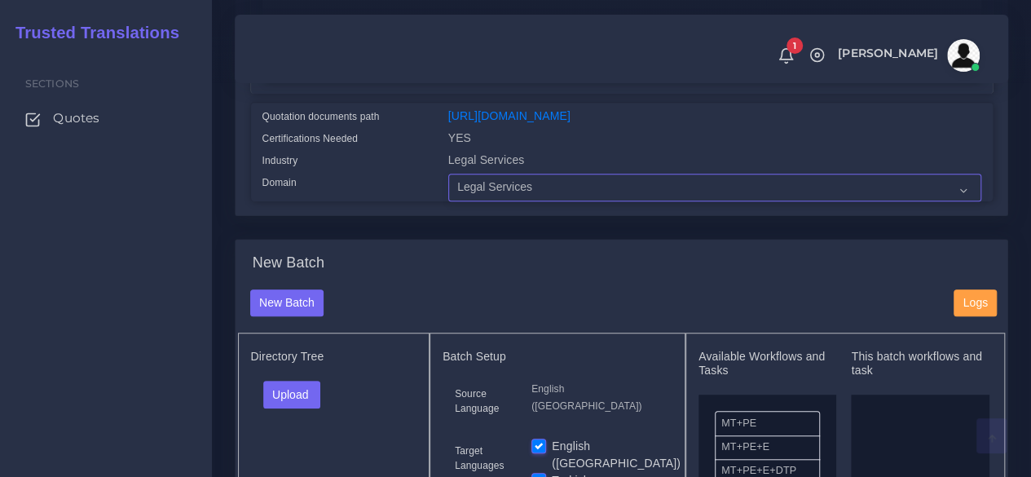
scroll to position [652, 0]
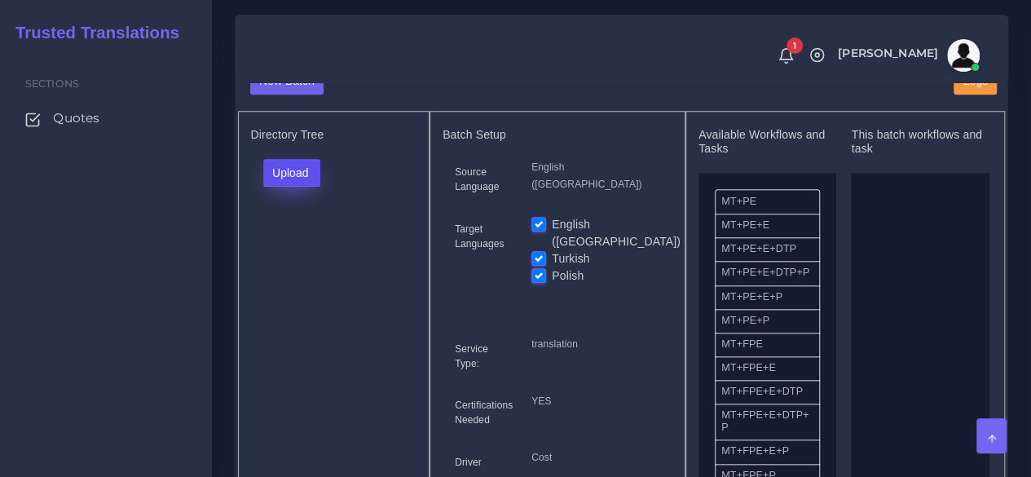
click at [307, 187] on button "Upload" at bounding box center [292, 173] width 58 height 28
click at [302, 245] on label "Files" at bounding box center [320, 234] width 113 height 20
click at [536, 278] on input "Polish" at bounding box center [539, 274] width 15 height 15
checkbox input "false"
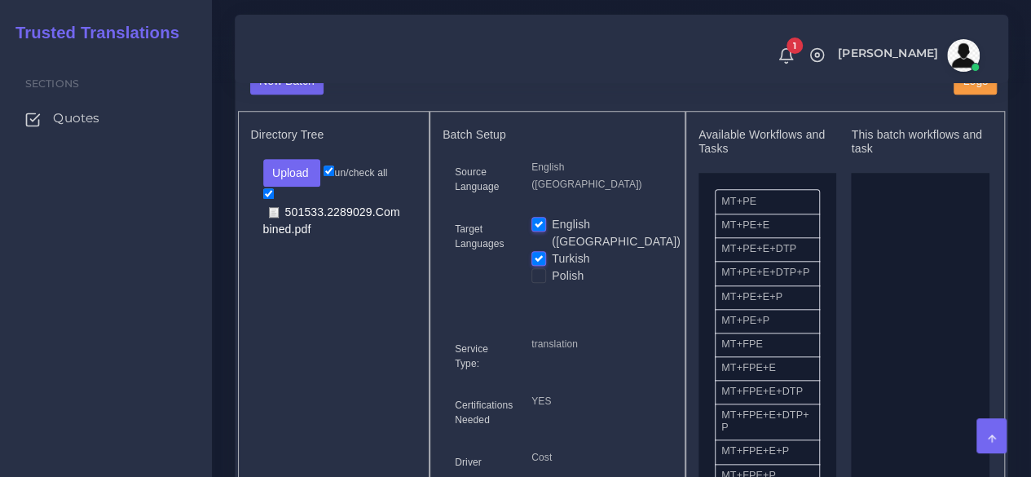
click at [552, 263] on label "Turkish" at bounding box center [571, 258] width 38 height 17
click at [539, 263] on input "Turkish" at bounding box center [539, 257] width 15 height 15
checkbox input "false"
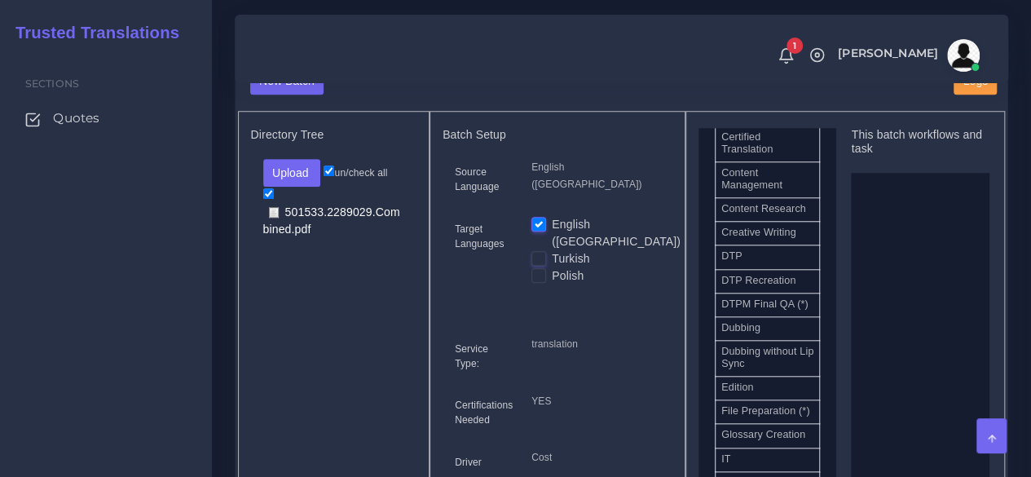
scroll to position [571, 0]
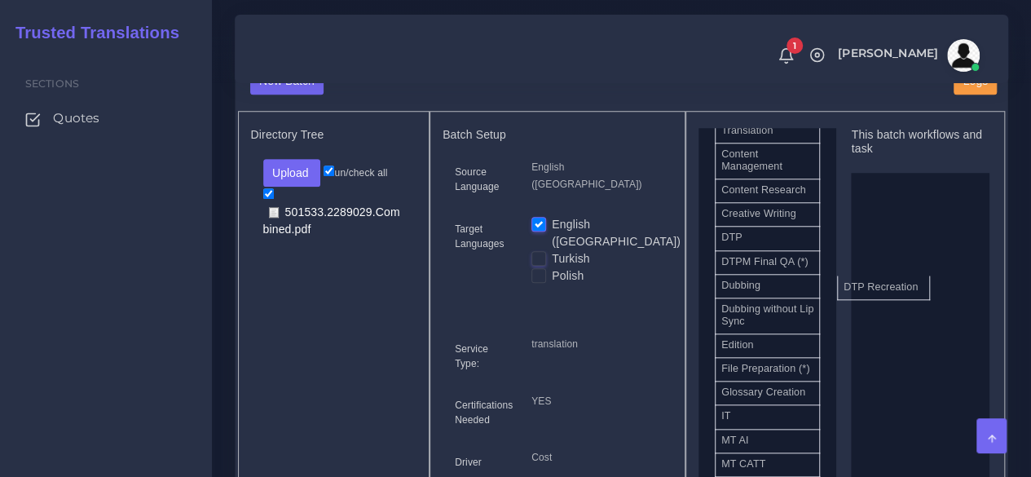
drag, startPoint x: 782, startPoint y: 306, endPoint x: 904, endPoint y: 314, distance: 122.6
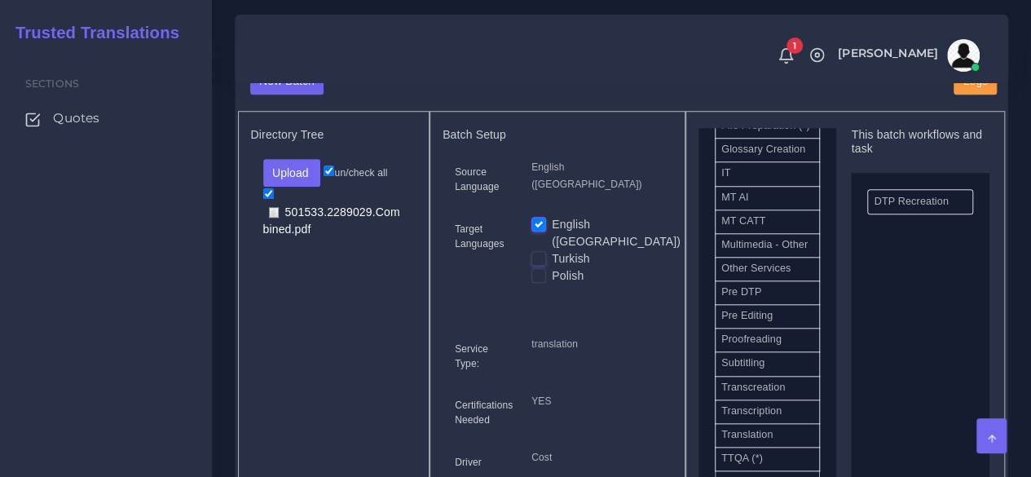
scroll to position [815, 0]
drag, startPoint x: 782, startPoint y: 384, endPoint x: 917, endPoint y: 346, distance: 140.7
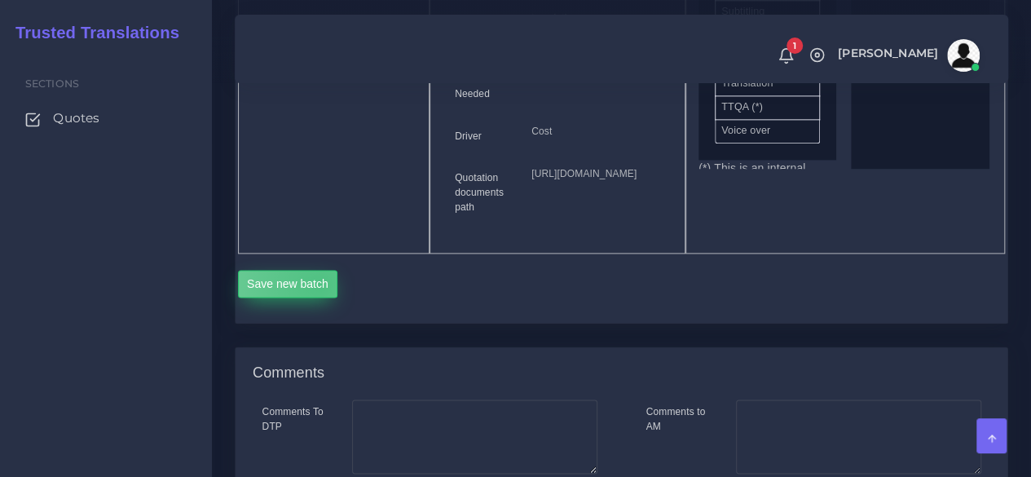
click at [319, 298] on button "Save new batch" at bounding box center [288, 284] width 100 height 28
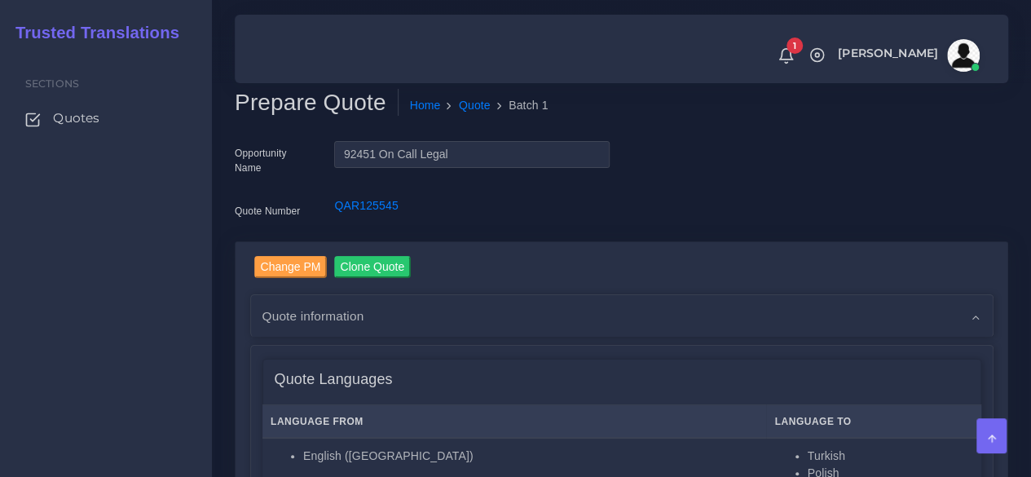
click at [192, 372] on div "Sections Quotes" at bounding box center [106, 264] width 212 height 426
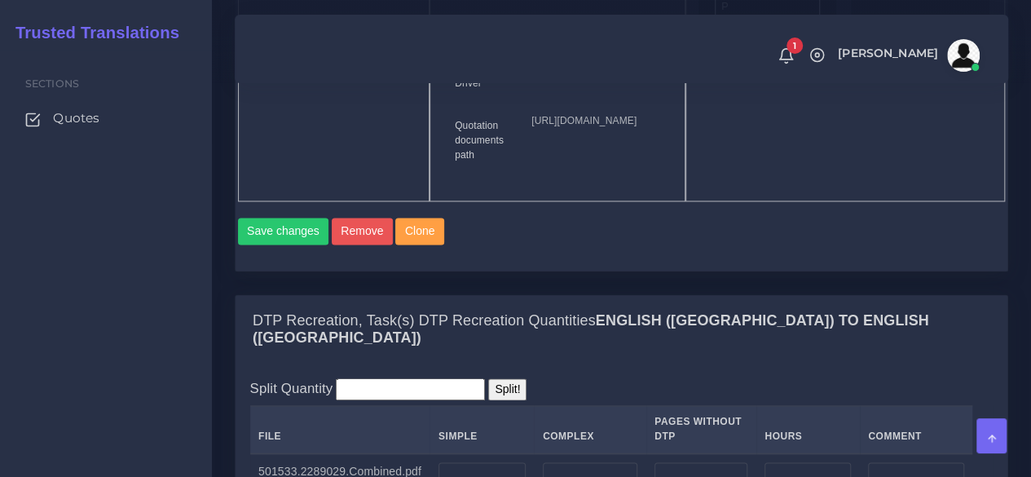
scroll to position [1386, 0]
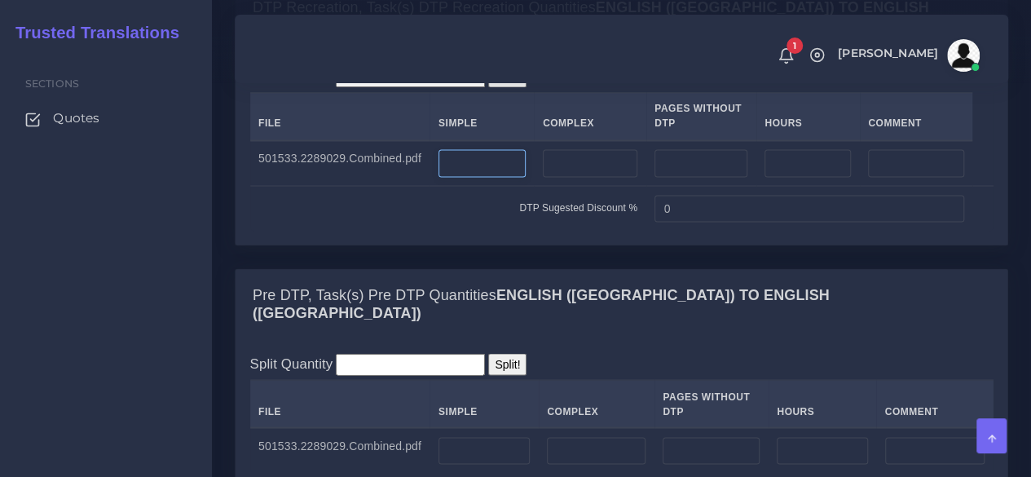
click at [500, 177] on input "number" at bounding box center [482, 163] width 87 height 28
type input "10"
click at [534, 186] on td at bounding box center [590, 163] width 112 height 46
click at [559, 177] on input "number" at bounding box center [590, 163] width 95 height 28
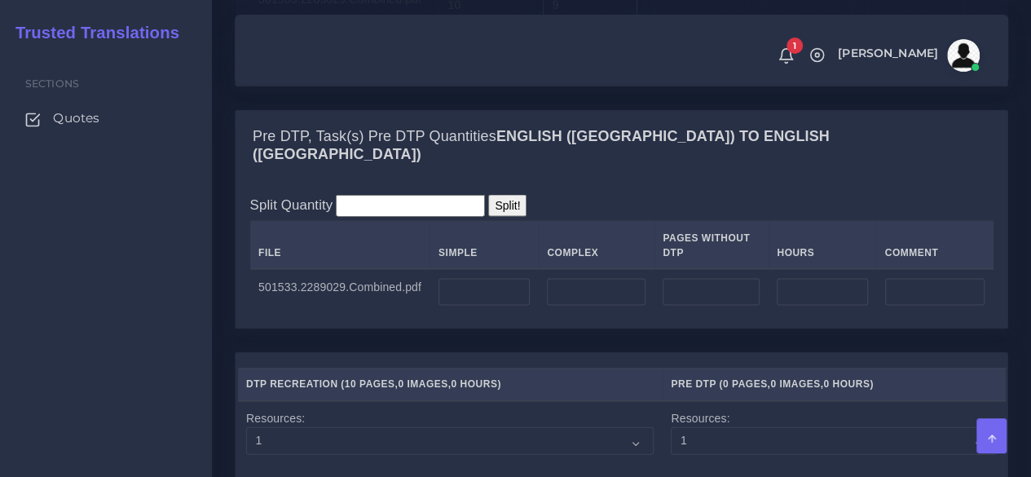
scroll to position [1549, 0]
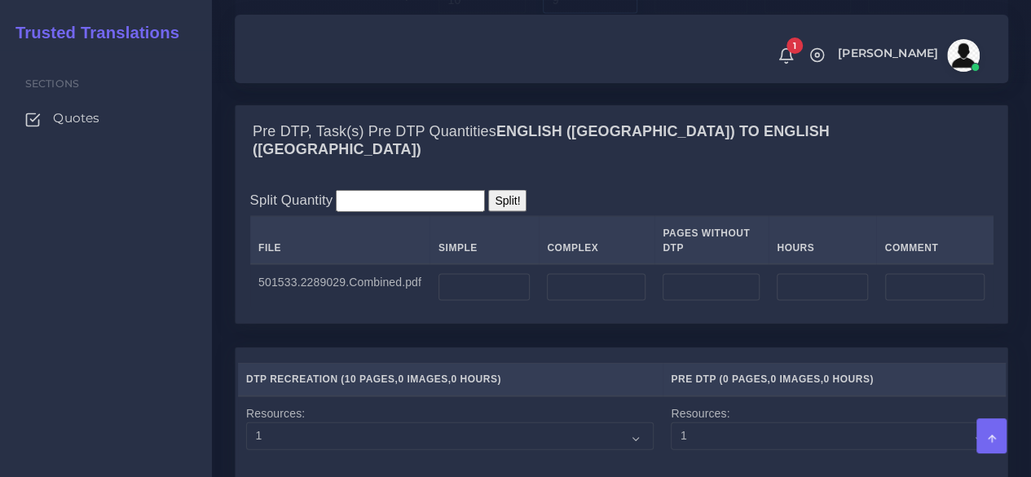
type input "9"
click at [607, 302] on input "number" at bounding box center [596, 288] width 99 height 28
click at [501, 302] on input "number" at bounding box center [484, 288] width 91 height 28
type input "2"
click at [587, 302] on input "number" at bounding box center [596, 288] width 99 height 28
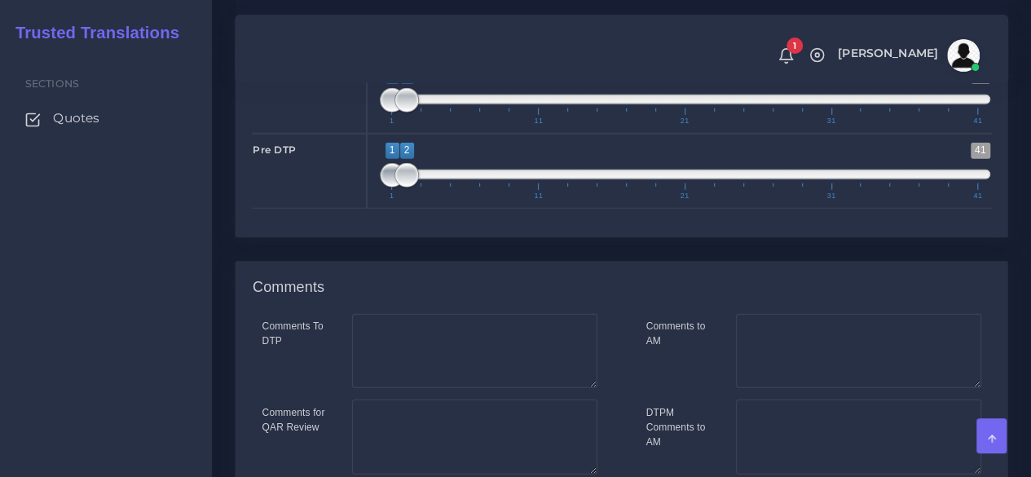
scroll to position [2038, 0]
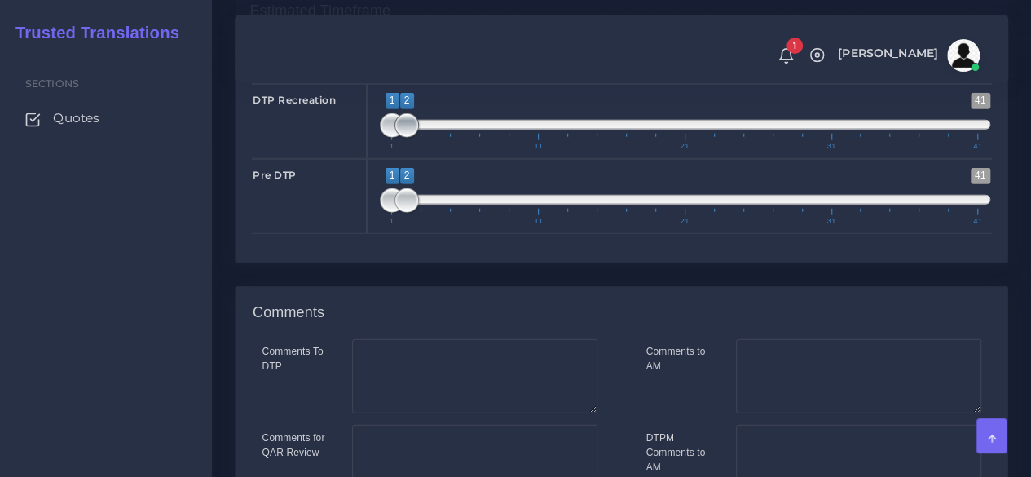
type input "3"
type input "1;1"
drag, startPoint x: 404, startPoint y: 180, endPoint x: 334, endPoint y: 191, distance: 70.1
click at [334, 159] on div "DTP Recreation 1 41 1 2 1 — 2 1 11 21 31 41 1;1" at bounding box center [622, 121] width 764 height 75
type input "1;1"
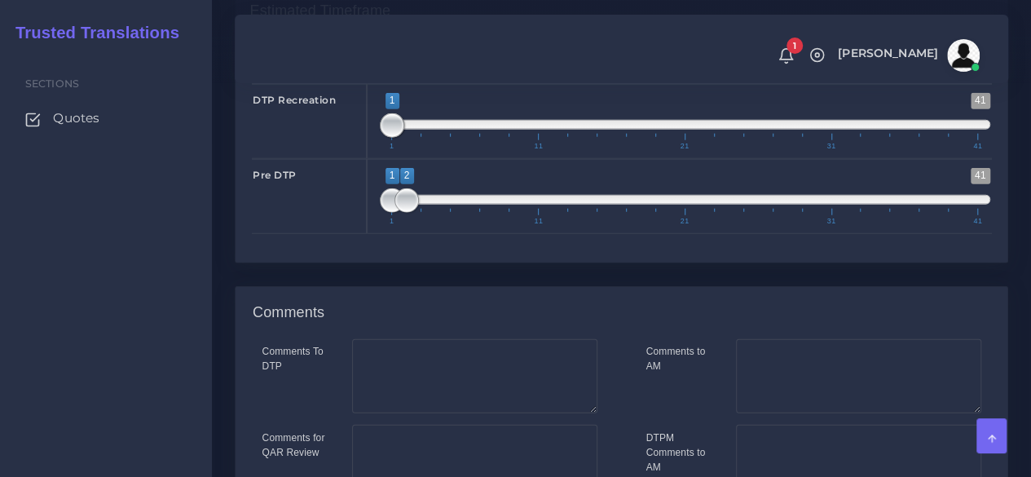
drag, startPoint x: 404, startPoint y: 265, endPoint x: 336, endPoint y: 268, distance: 68.6
click at [337, 234] on div "Pre DTP 1 41 1 2 1 — 2 1 11 21 31 41 1;1" at bounding box center [622, 196] width 764 height 75
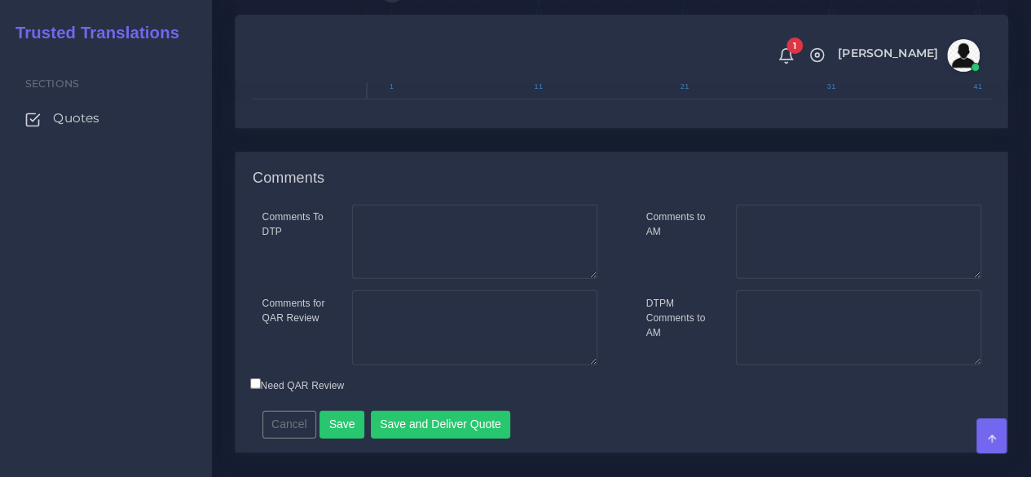
scroll to position [2266, 0]
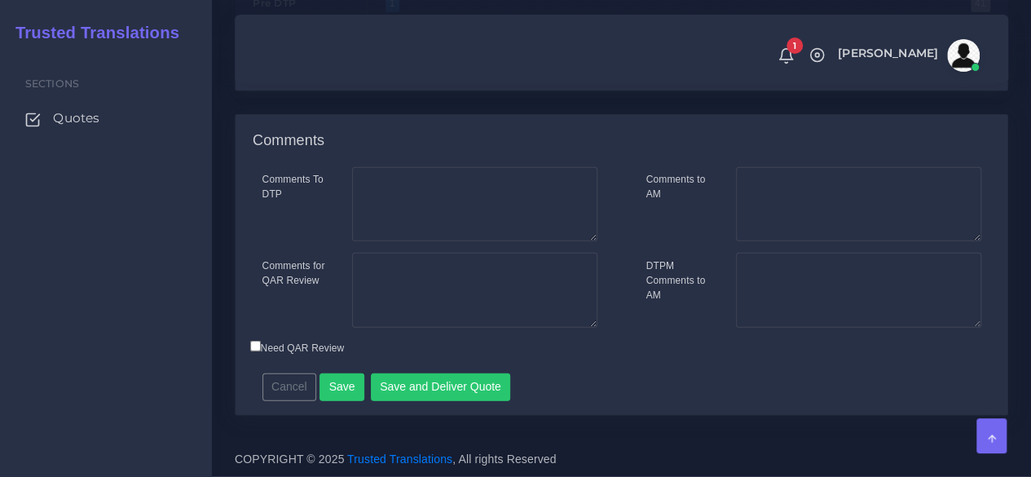
click at [338, 368] on div "Cancel Save Save and Deliver Quote Remember to fill in the estimated time for e…" at bounding box center [529, 381] width 558 height 40
click at [338, 383] on button "Save" at bounding box center [342, 387] width 45 height 28
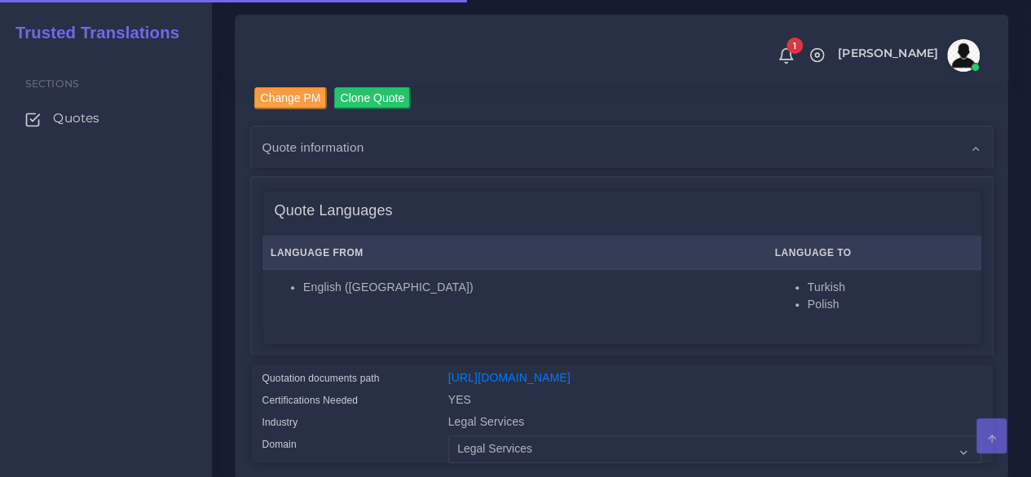
scroll to position [489, 0]
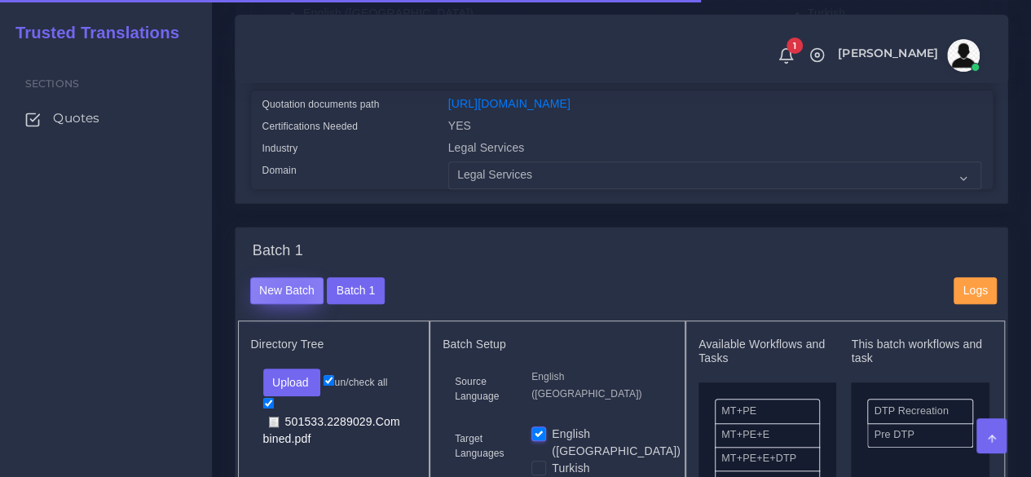
click at [293, 305] on button "New Batch" at bounding box center [287, 291] width 74 height 28
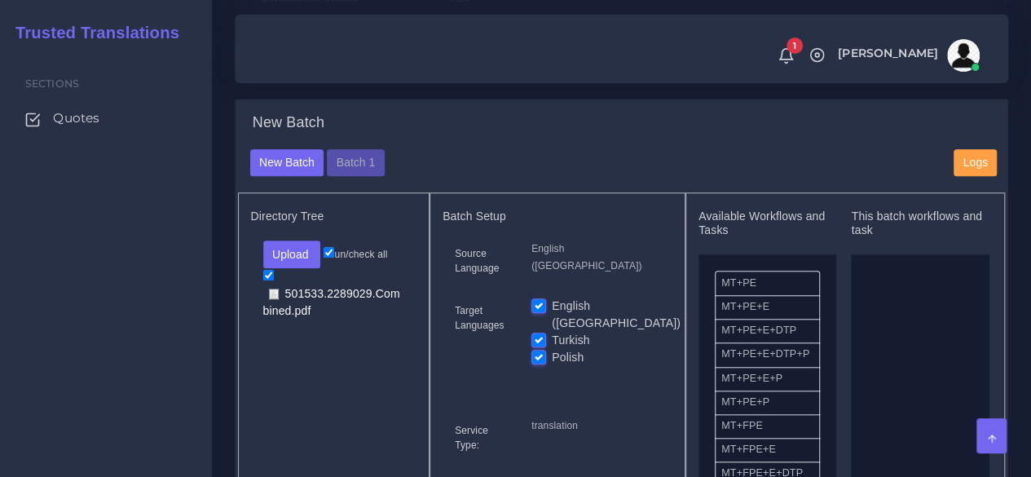
scroll to position [652, 0]
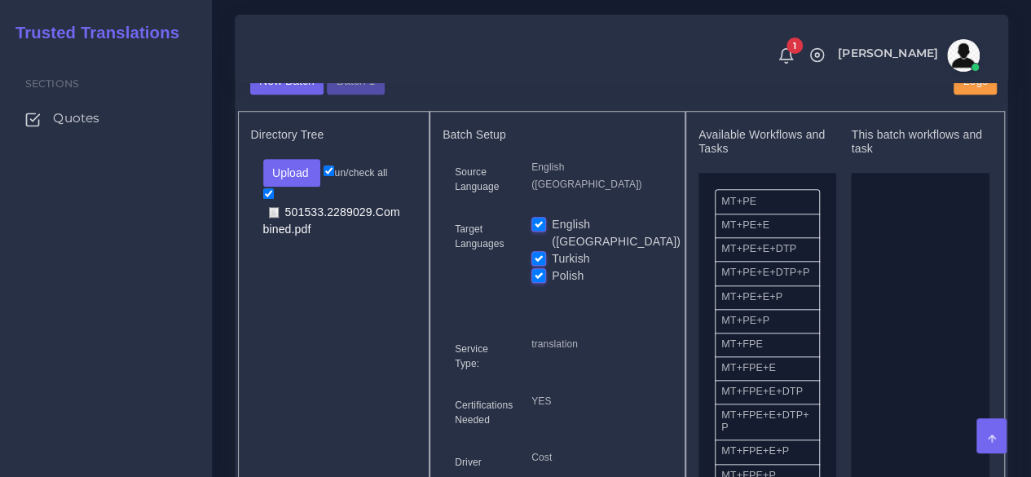
click at [552, 249] on label "English ([GEOGRAPHIC_DATA])" at bounding box center [616, 233] width 129 height 34
click at [536, 231] on input "English ([GEOGRAPHIC_DATA])" at bounding box center [539, 223] width 15 height 15
checkbox input "false"
drag, startPoint x: 783, startPoint y: 378, endPoint x: 915, endPoint y: 369, distance: 132.4
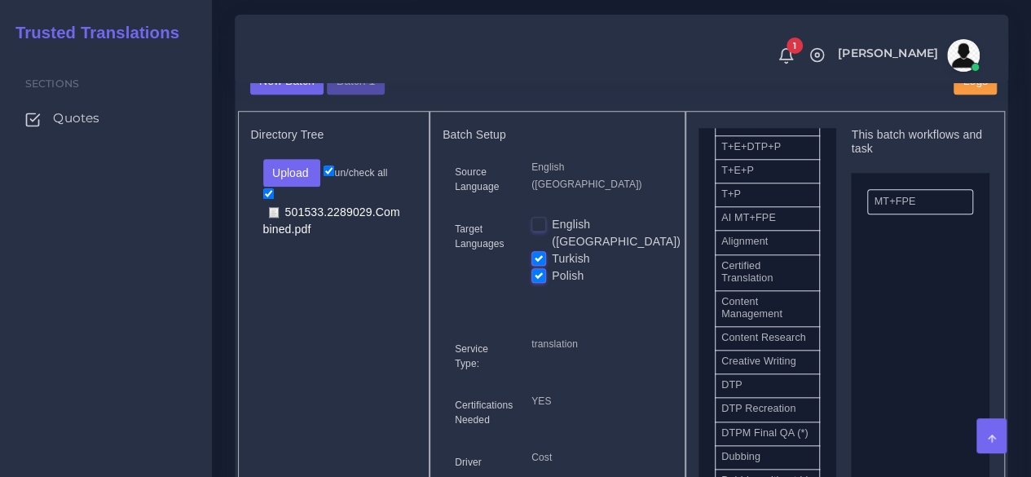
scroll to position [489, 0]
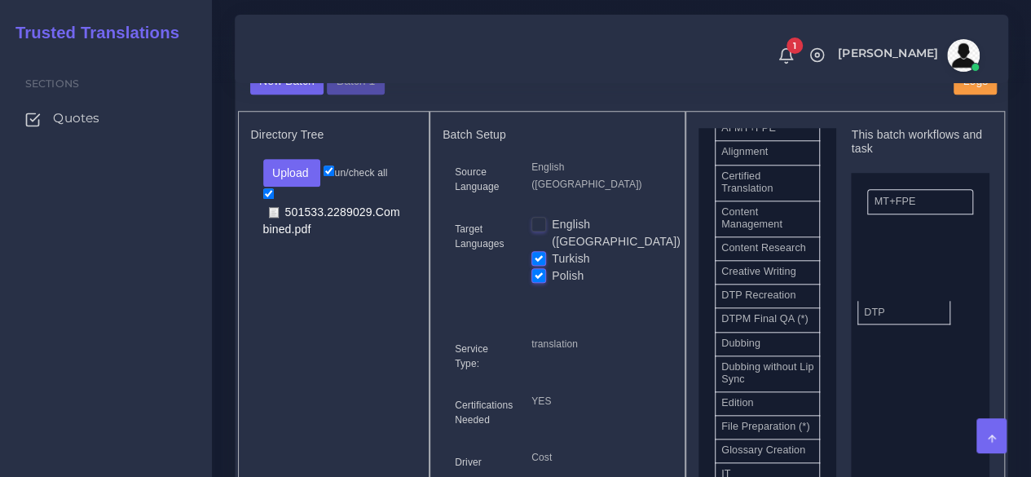
drag, startPoint x: 773, startPoint y: 348, endPoint x: 916, endPoint y: 346, distance: 142.7
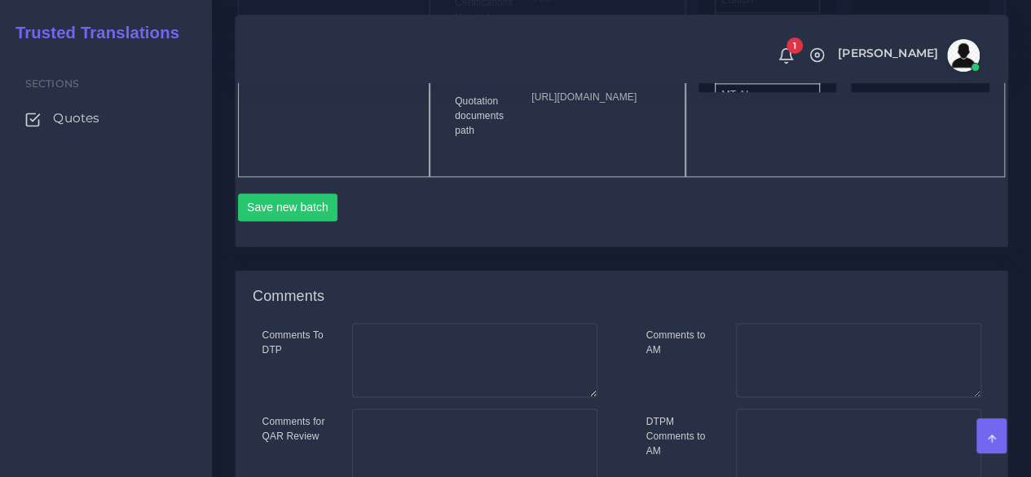
scroll to position [1060, 0]
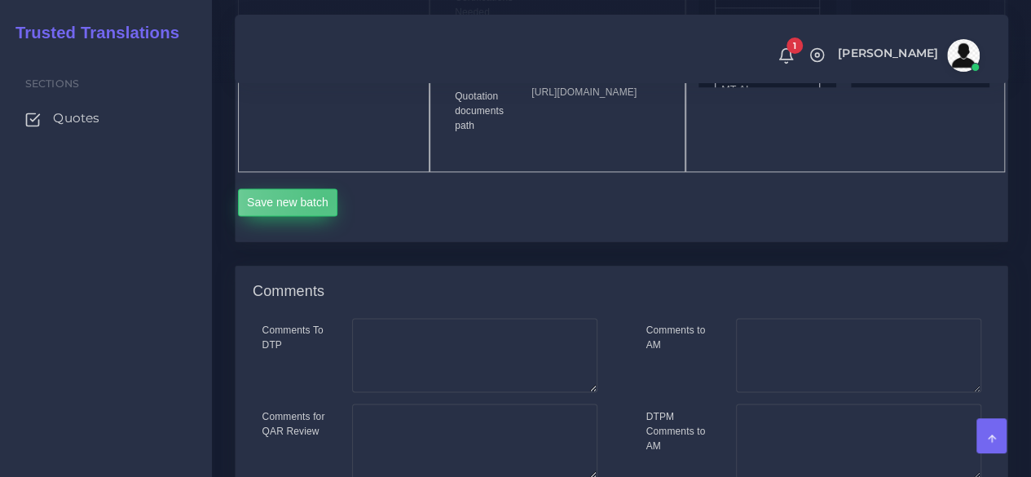
click at [324, 216] on button "Save new batch" at bounding box center [288, 202] width 100 height 28
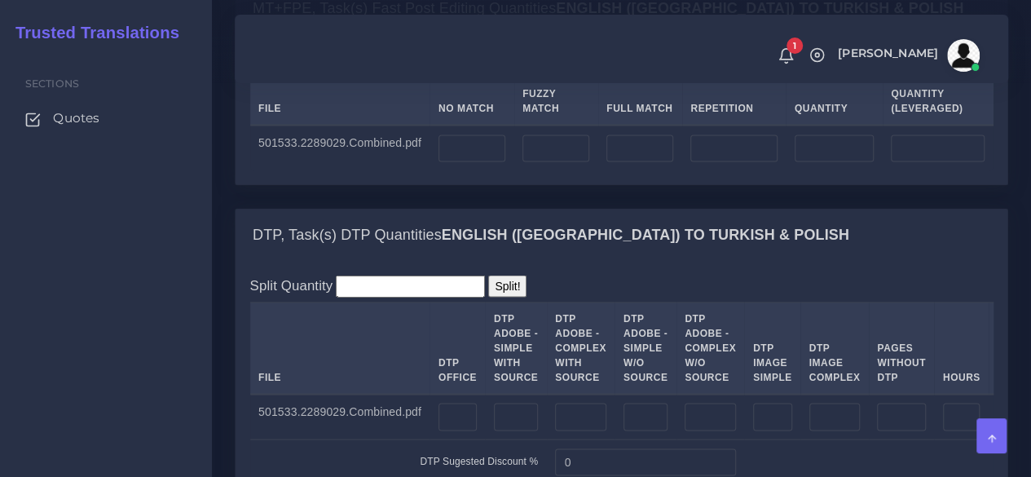
scroll to position [1386, 0]
click at [485, 161] on input "number" at bounding box center [472, 148] width 67 height 28
type input "11011"
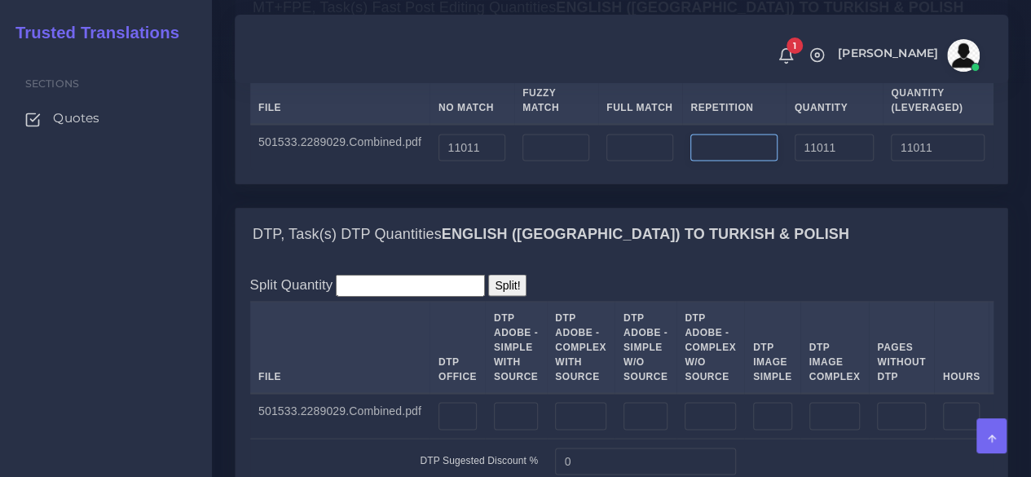
click at [720, 161] on input "number" at bounding box center [734, 148] width 86 height 28
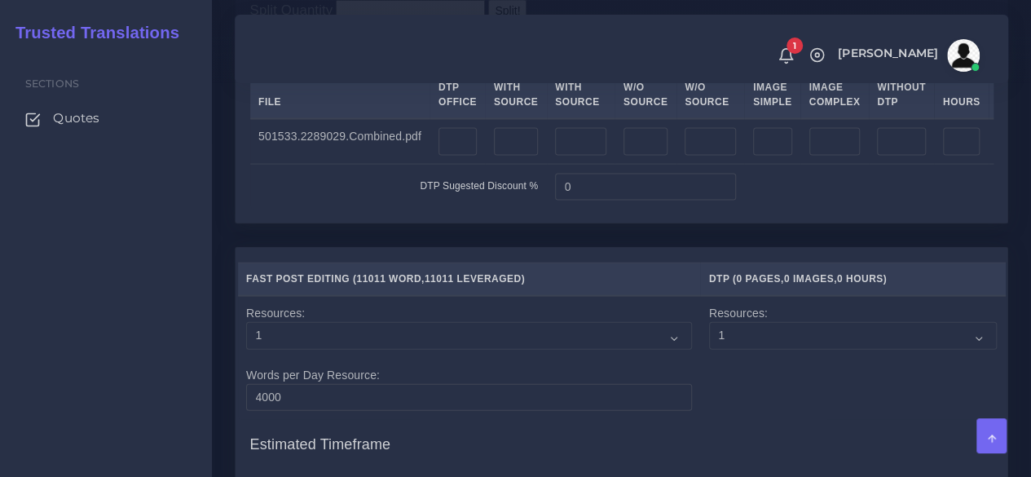
scroll to position [1712, 0]
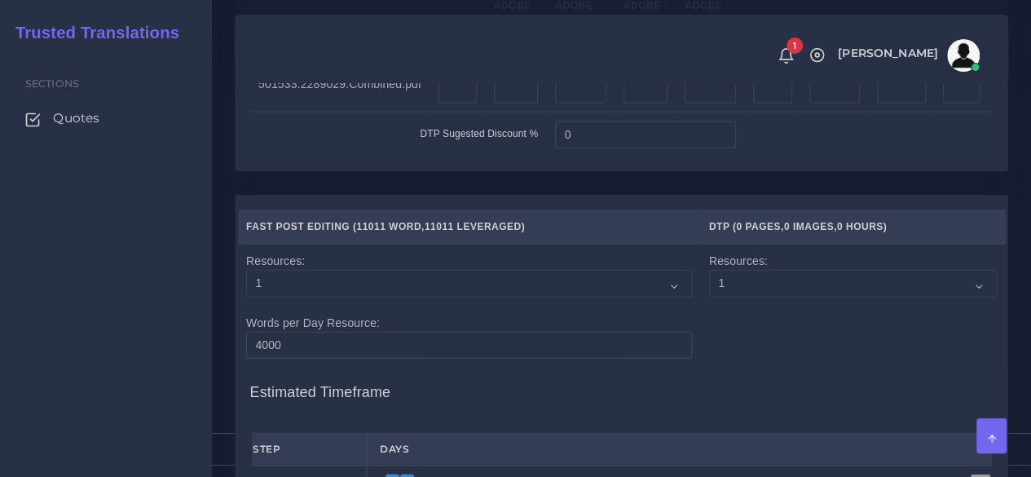
type input "514"
type input "11525"
type input "11139"
click at [465, 104] on input "number" at bounding box center [458, 90] width 38 height 28
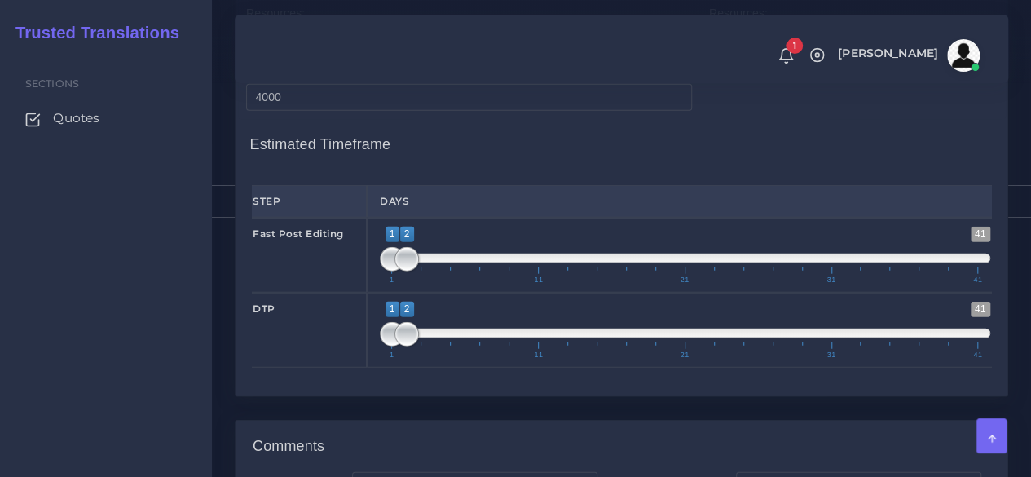
scroll to position [2038, 0]
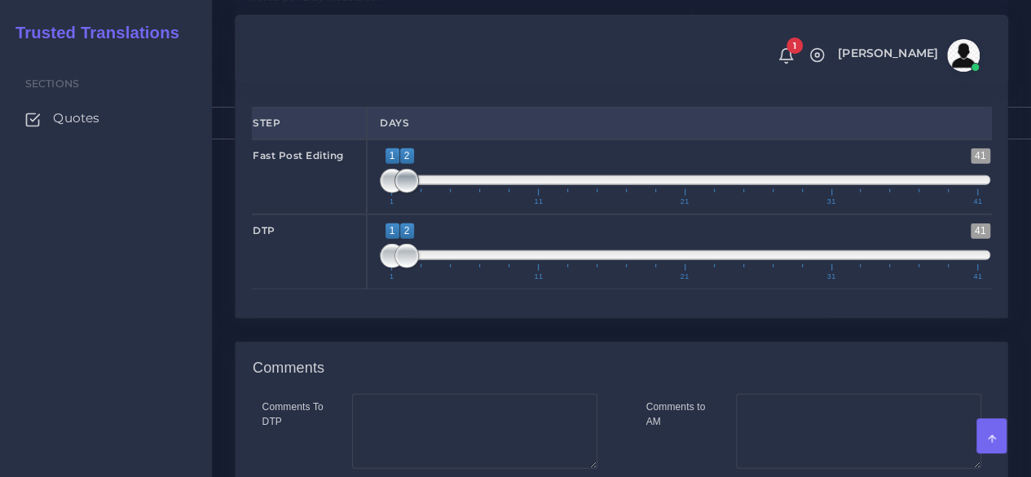
type input "24"
type input "1;3"
click at [414, 193] on span at bounding box center [421, 181] width 24 height 24
drag, startPoint x: 405, startPoint y: 374, endPoint x: 420, endPoint y: 373, distance: 14.7
click at [420, 268] on span at bounding box center [421, 256] width 24 height 24
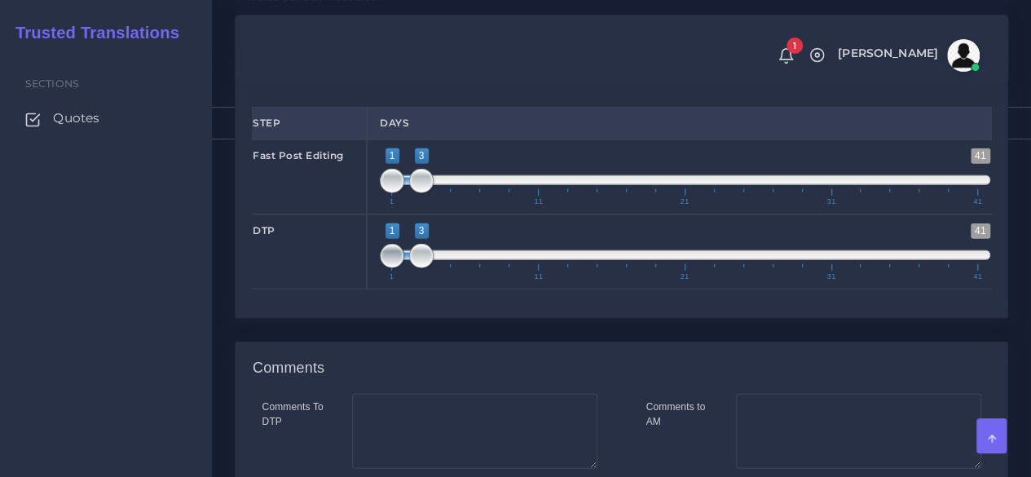
type input "3;3"
drag, startPoint x: 391, startPoint y: 377, endPoint x: 430, endPoint y: 377, distance: 39.1
click at [430, 268] on span at bounding box center [421, 256] width 24 height 24
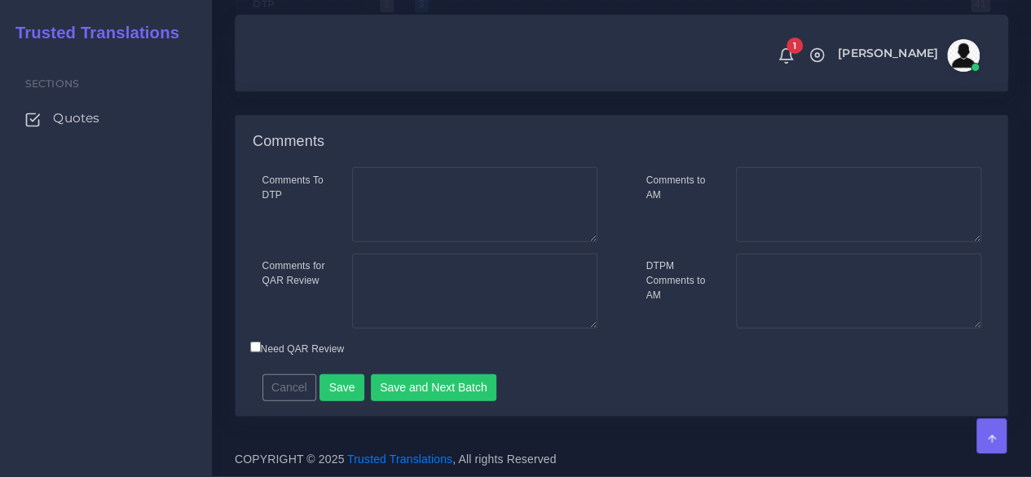
scroll to position [2364, 0]
click at [492, 329] on textarea "Comments for QAR Review" at bounding box center [474, 291] width 245 height 75
type textarea "2"
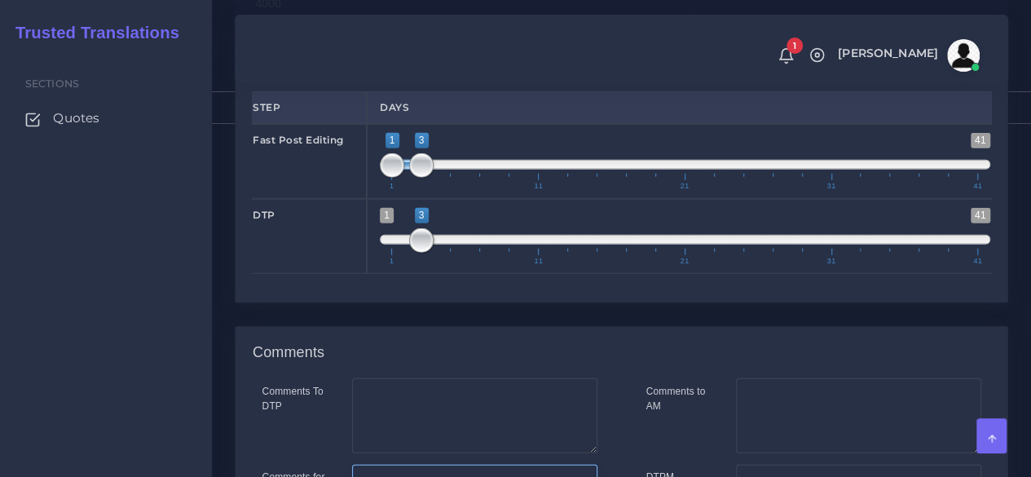
scroll to position [2383, 0]
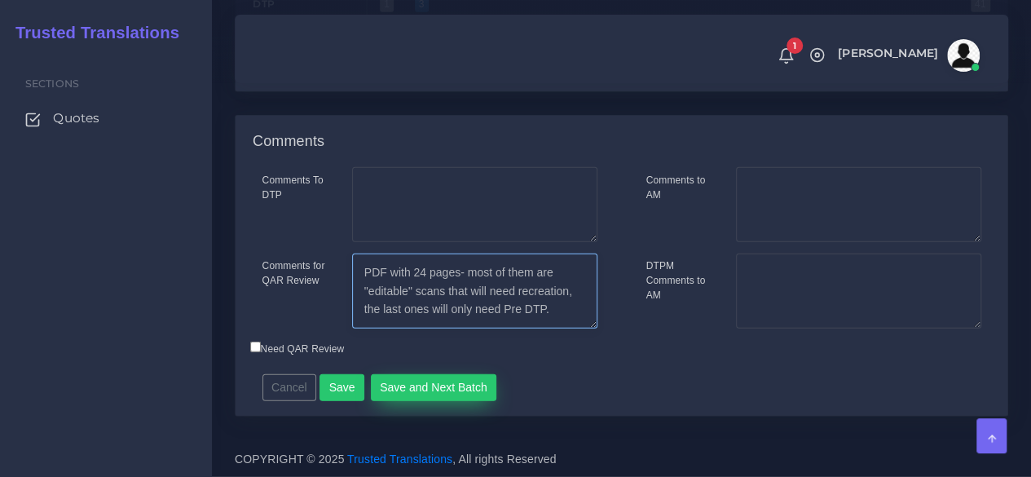
type textarea "PDF with 24 pages- most of them are "editable" scans that will need recreation,…"
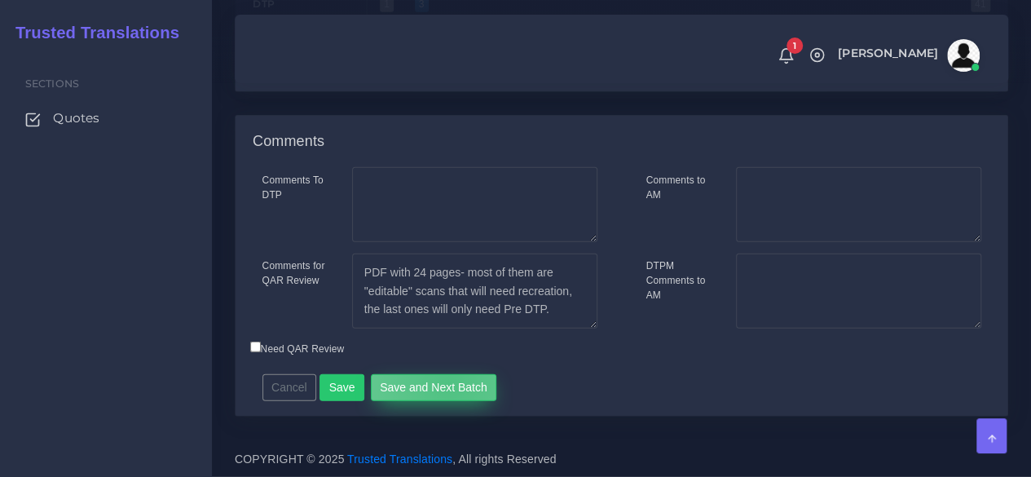
click at [443, 385] on button "Save and Next Batch" at bounding box center [434, 388] width 126 height 28
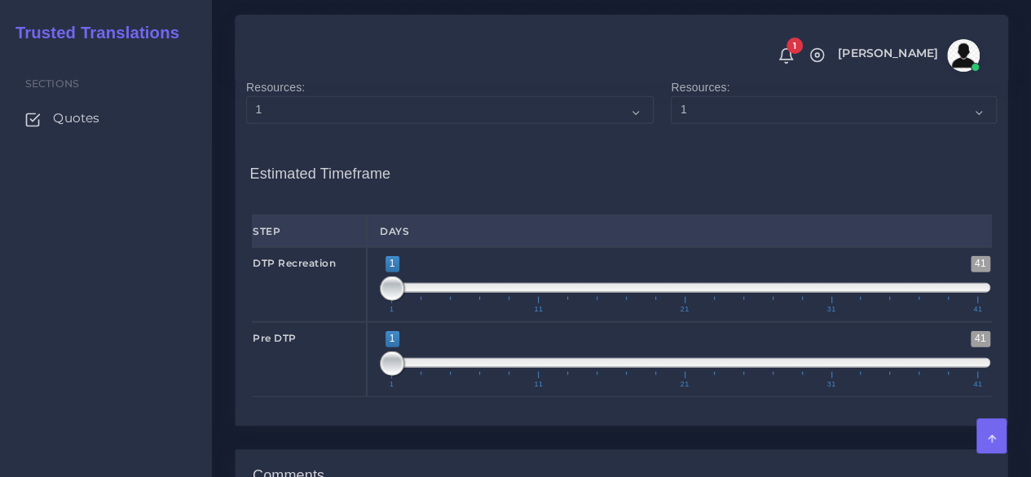
scroll to position [2266, 0]
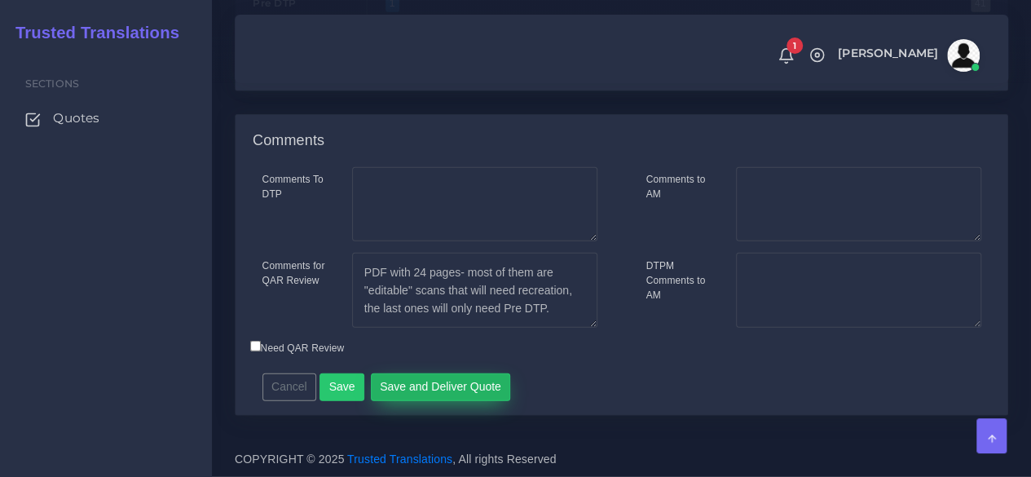
click at [457, 386] on button "Save and Deliver Quote" at bounding box center [441, 387] width 140 height 28
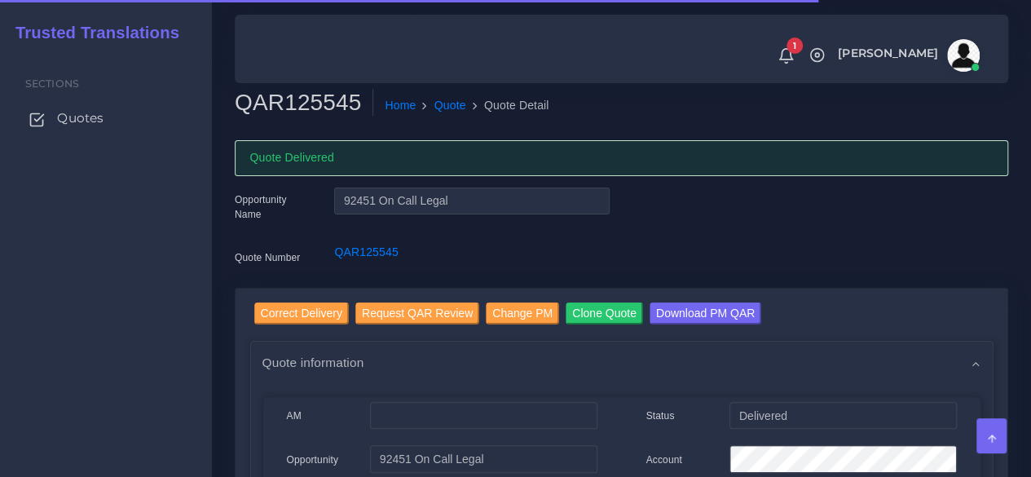
click at [104, 123] on link "Quotes" at bounding box center [106, 118] width 188 height 34
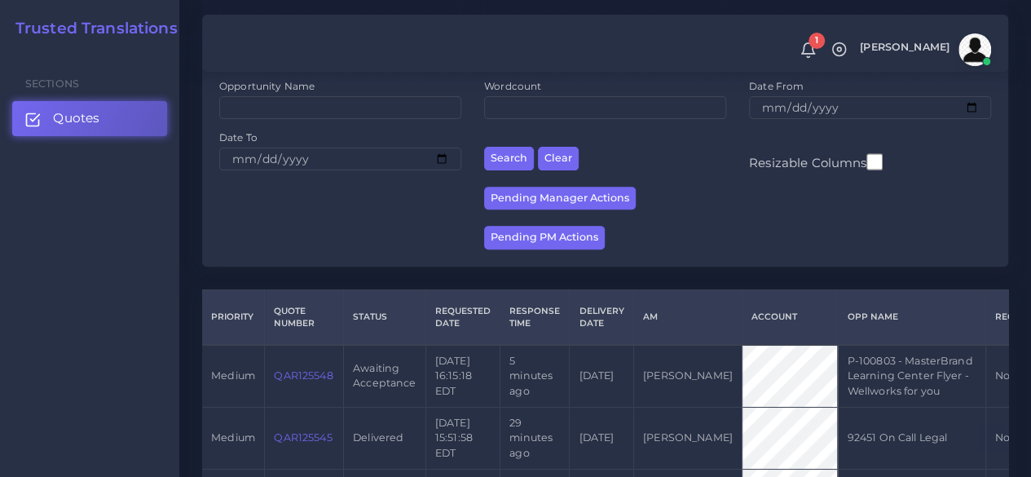
scroll to position [408, 0]
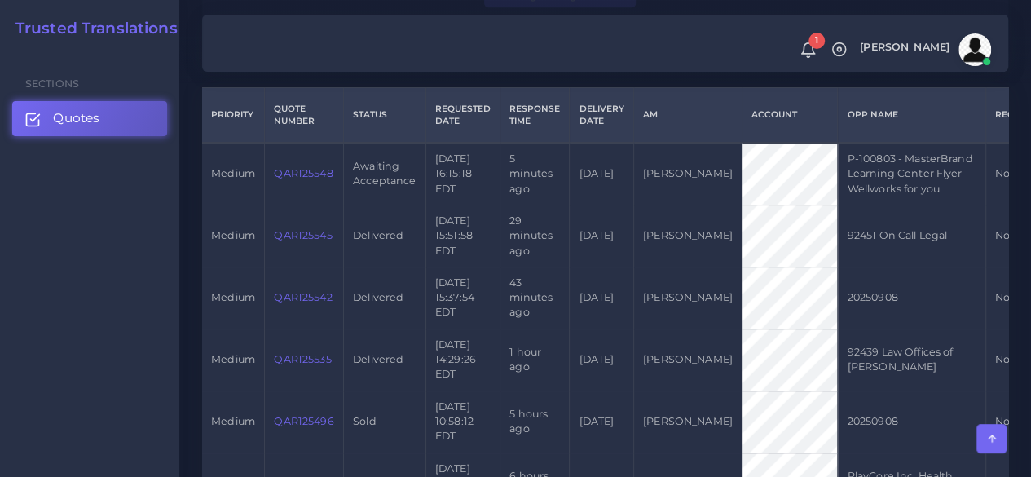
click at [310, 172] on link "QAR125548" at bounding box center [303, 173] width 59 height 12
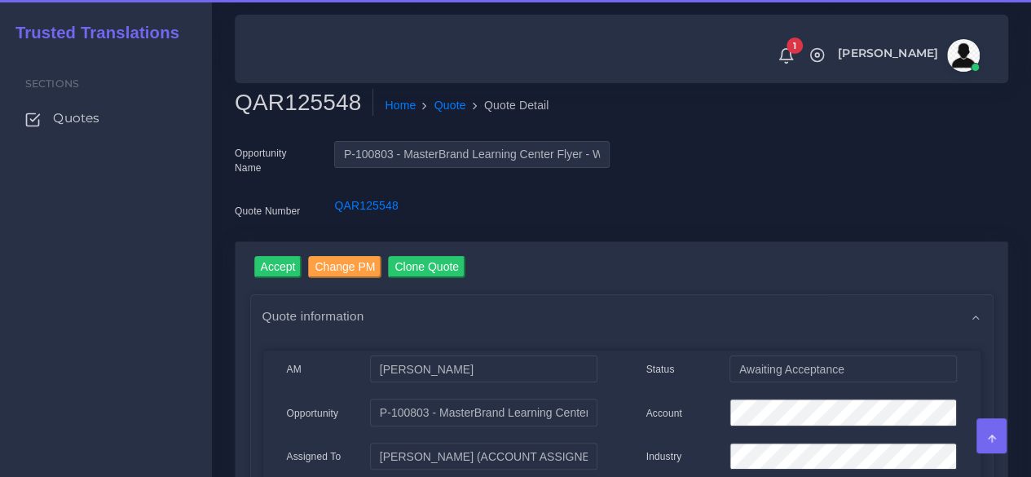
click at [279, 101] on h2 "QAR125548" at bounding box center [304, 103] width 139 height 28
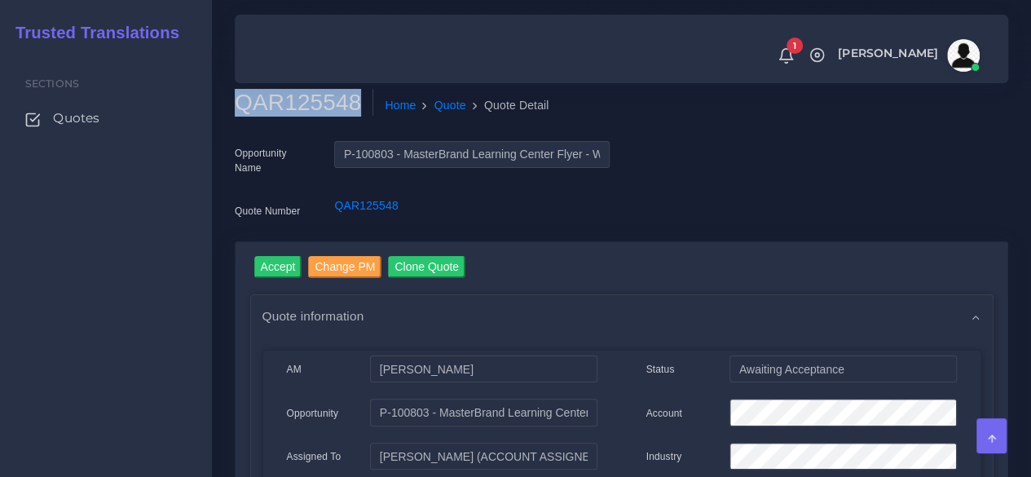
click at [279, 101] on h2 "QAR125548" at bounding box center [304, 103] width 139 height 28
copy h2 "QAR125548"
drag, startPoint x: 277, startPoint y: 263, endPoint x: 294, endPoint y: 206, distance: 59.6
click at [277, 263] on input "Accept" at bounding box center [278, 267] width 48 height 22
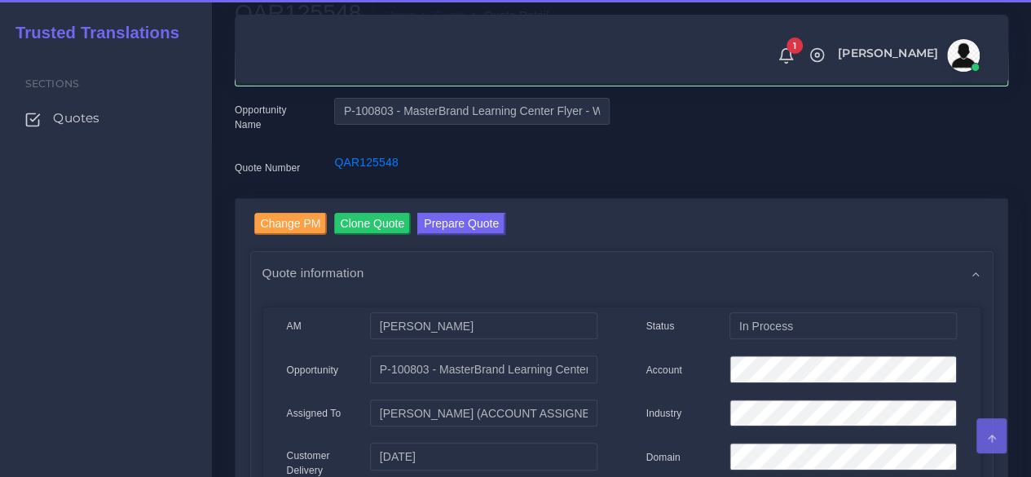
scroll to position [163, 0]
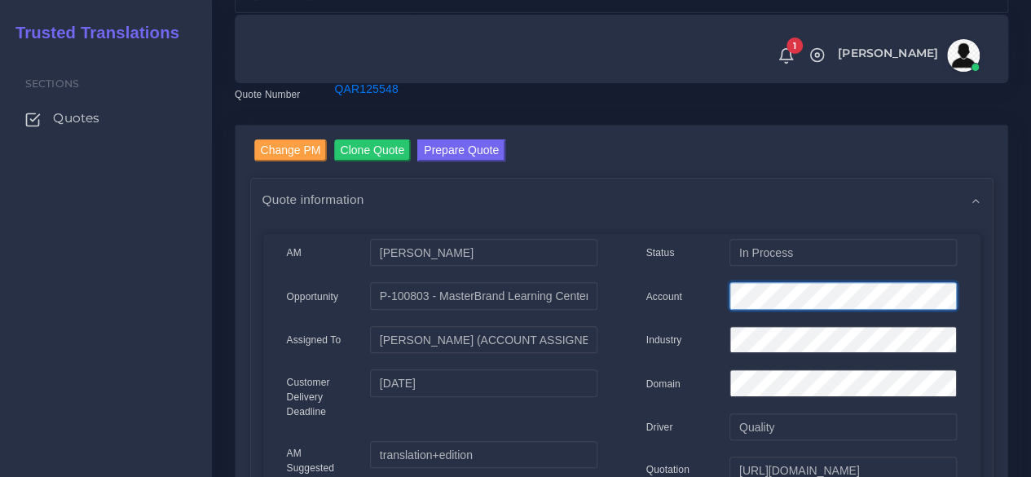
click at [675, 290] on div "Account" at bounding box center [801, 298] width 335 height 33
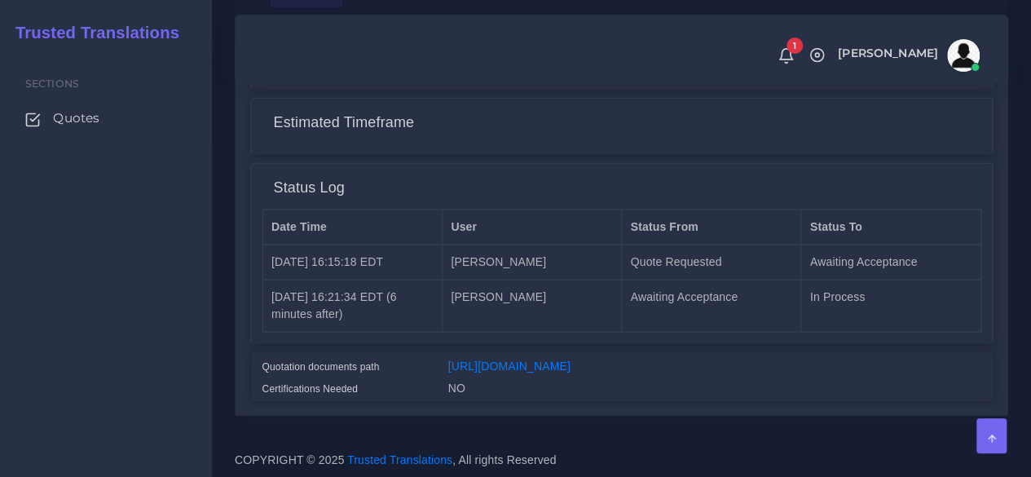
scroll to position [1371, 0]
click at [560, 359] on link "[URL][DOMAIN_NAME]" at bounding box center [509, 365] width 122 height 13
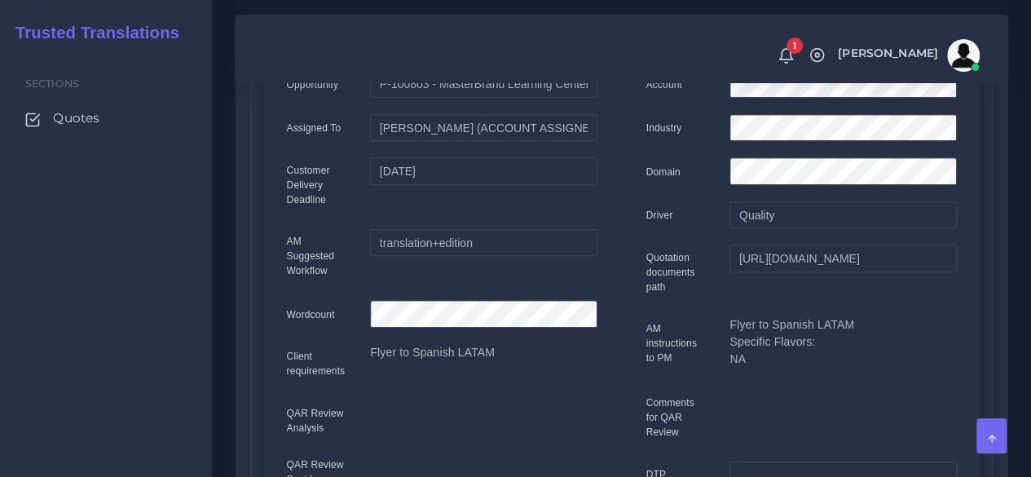
scroll to position [0, 0]
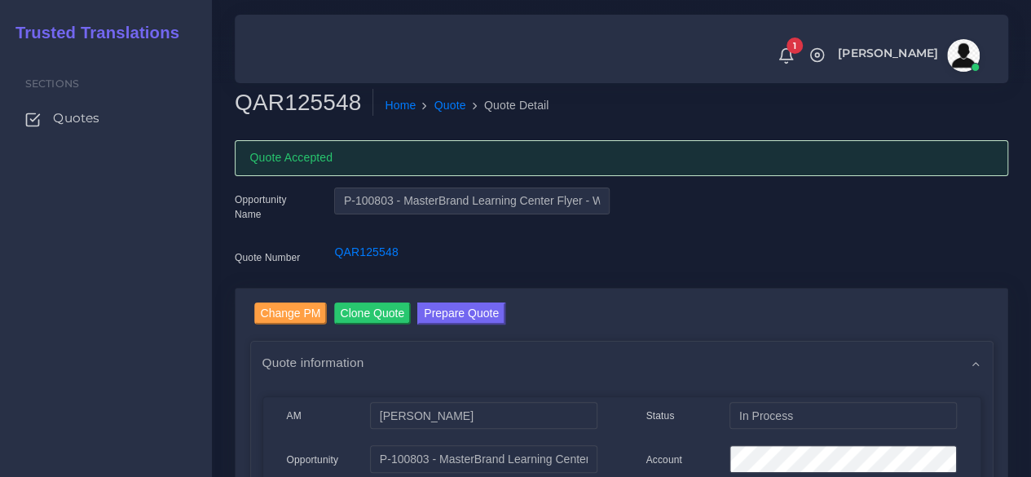
click at [457, 317] on button "Prepare Quote" at bounding box center [461, 313] width 88 height 22
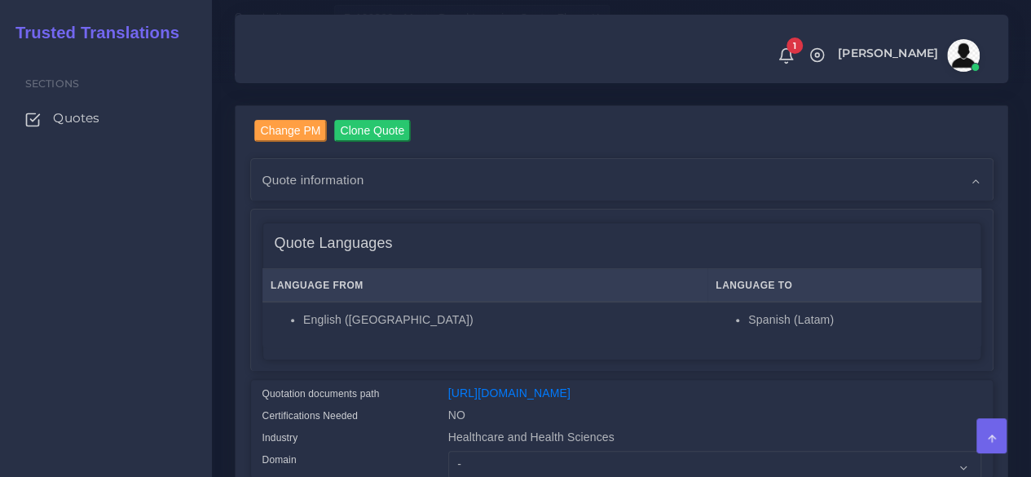
scroll to position [326, 0]
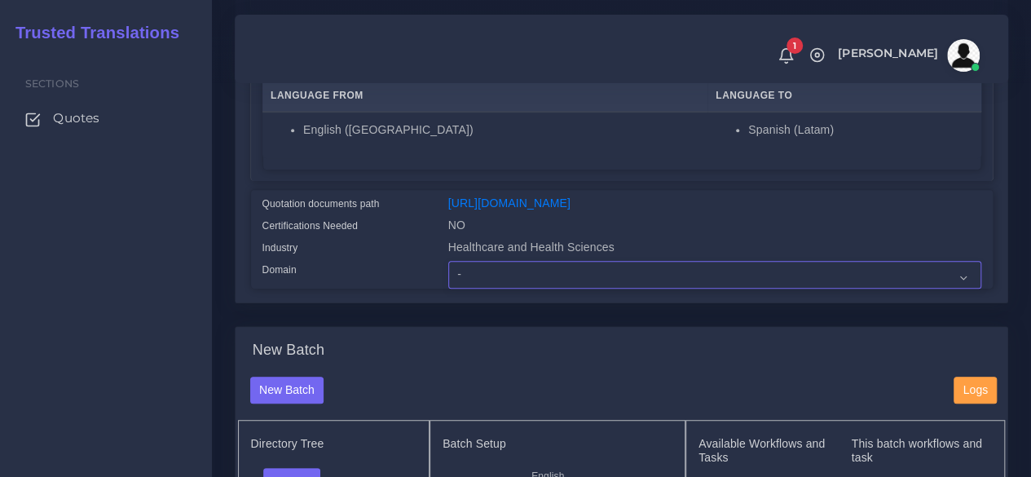
click at [488, 289] on select "- Advertising and Media Agriculture, Forestry and Fishing Architecture, Buildin…" at bounding box center [714, 275] width 533 height 28
select select "Healthcare and Health Sciences"
click at [448, 289] on select "- Advertising and Media Agriculture, Forestry and Fishing Architecture, Buildin…" at bounding box center [714, 275] width 533 height 28
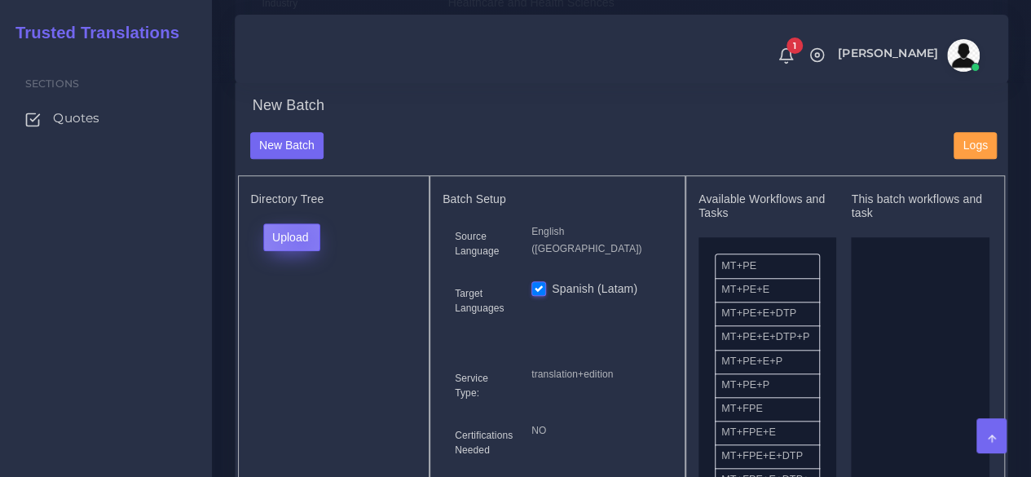
click at [300, 251] on button "Upload" at bounding box center [292, 237] width 58 height 28
click at [309, 309] on label "Files" at bounding box center [320, 299] width 113 height 20
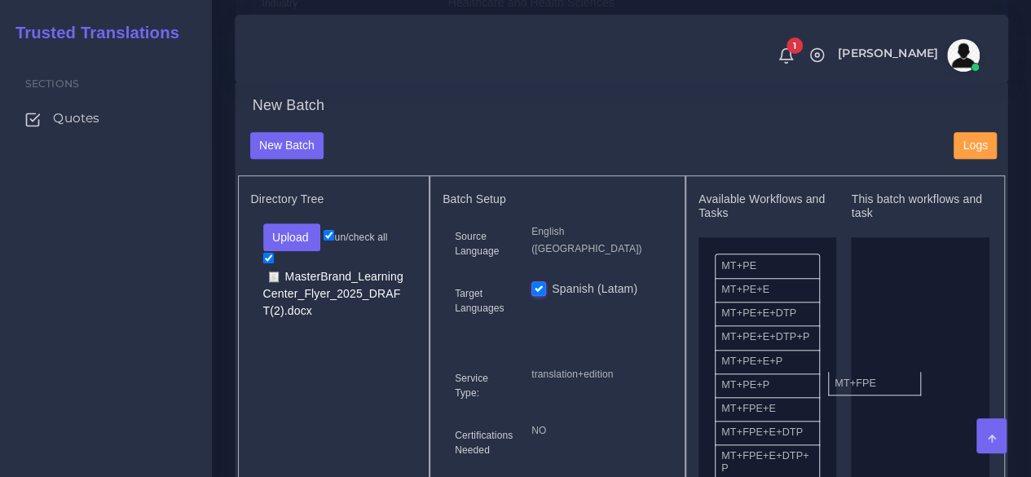
drag, startPoint x: 763, startPoint y: 443, endPoint x: 892, endPoint y: 383, distance: 141.9
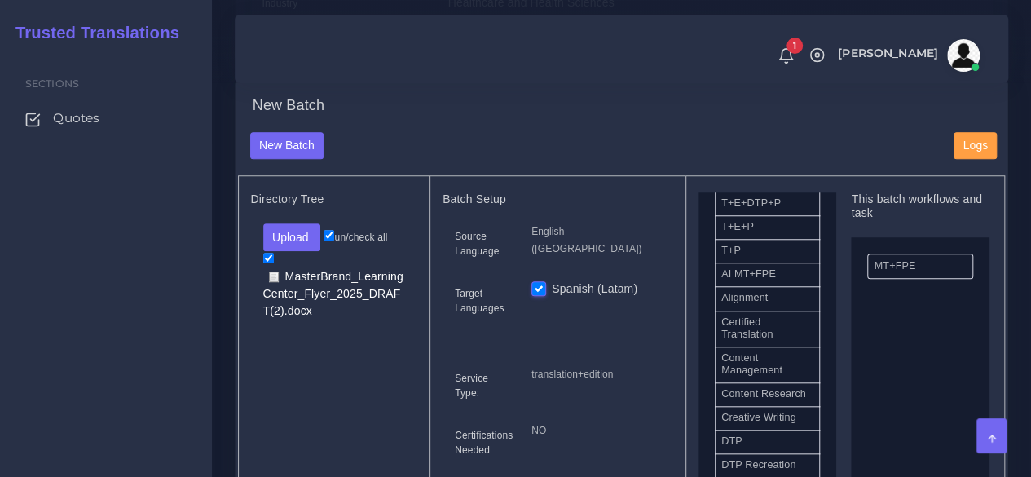
scroll to position [489, 0]
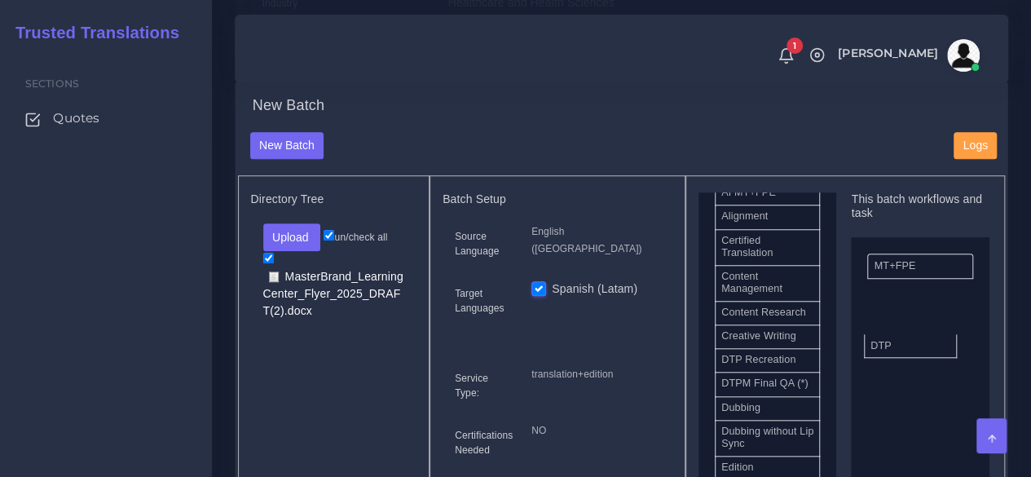
drag, startPoint x: 774, startPoint y: 407, endPoint x: 911, endPoint y: 374, distance: 140.8
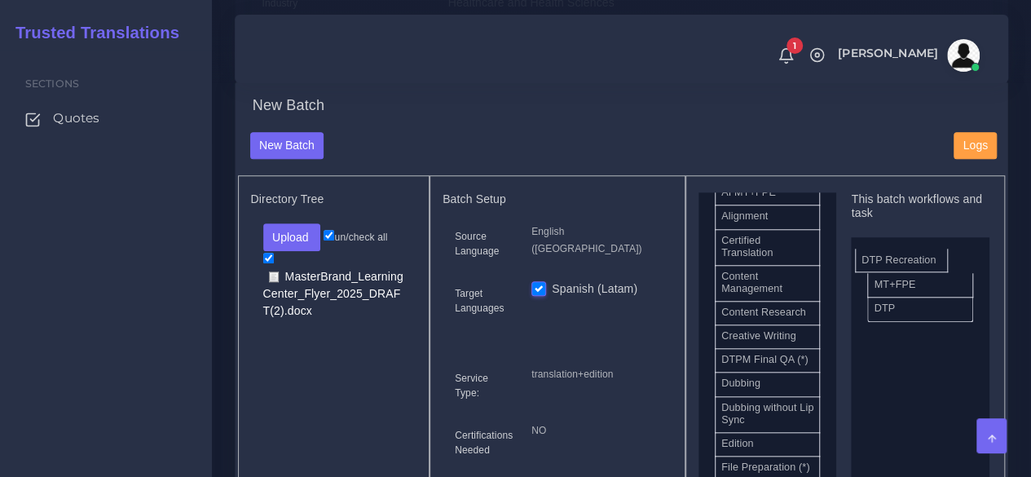
drag, startPoint x: 768, startPoint y: 400, endPoint x: 909, endPoint y: 279, distance: 186.1
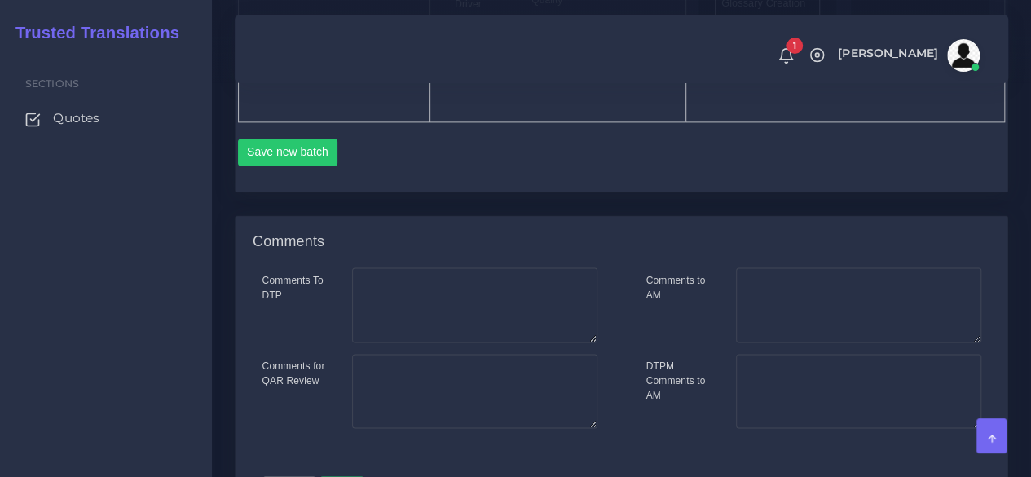
scroll to position [1060, 0]
click at [289, 165] on button "Save new batch" at bounding box center [288, 151] width 100 height 28
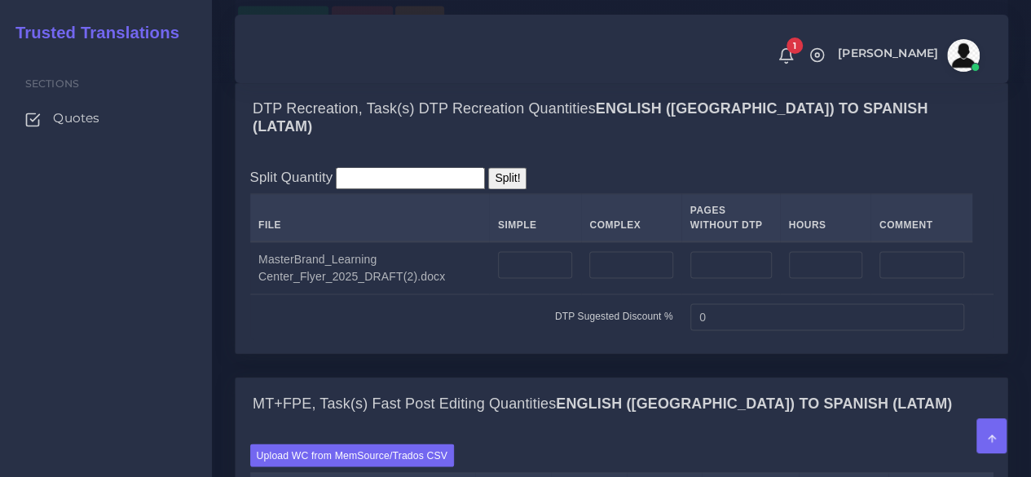
scroll to position [1223, 0]
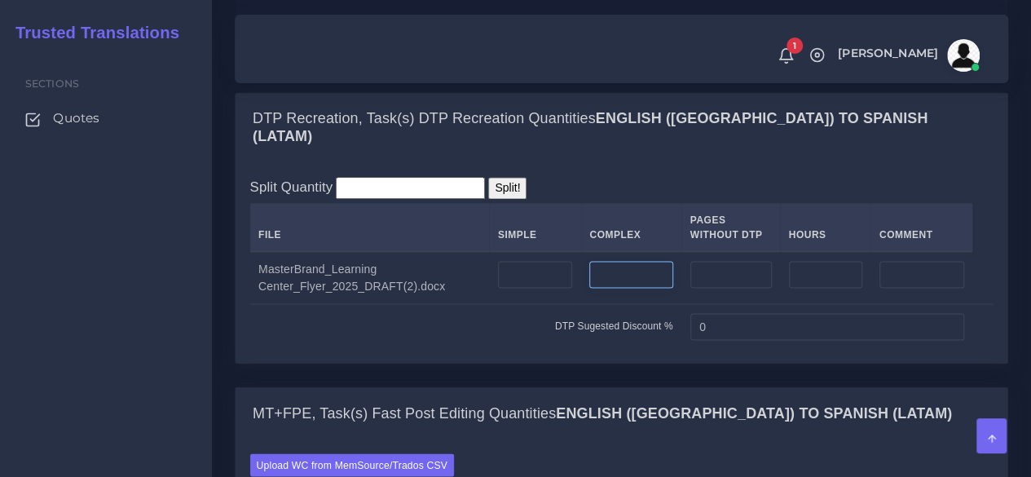
click at [621, 289] on input "number" at bounding box center [630, 275] width 83 height 28
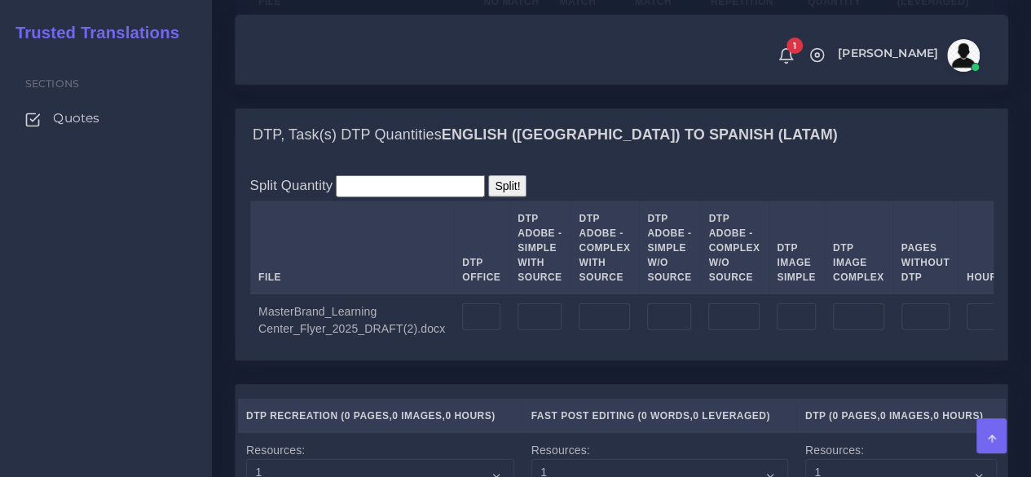
scroll to position [1875, 0]
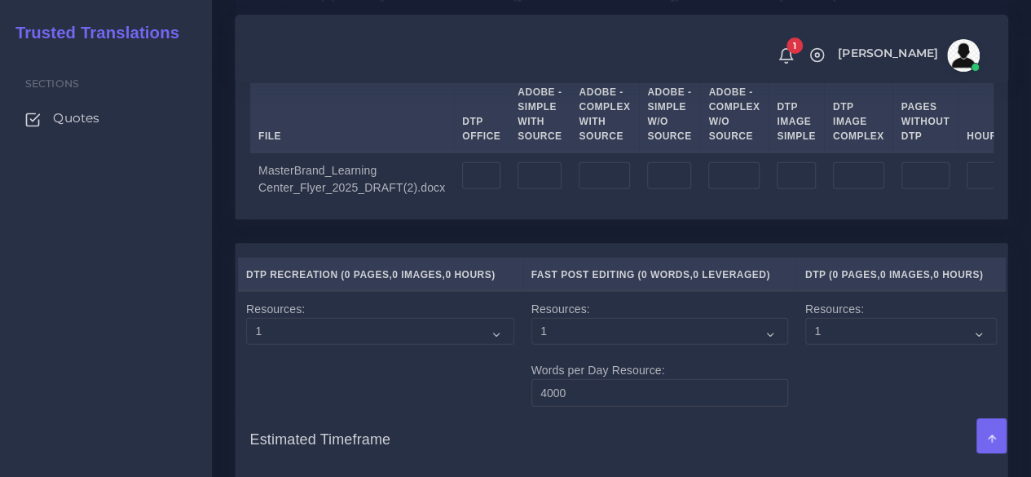
type input "1"
click at [579, 190] on input "number" at bounding box center [604, 176] width 51 height 28
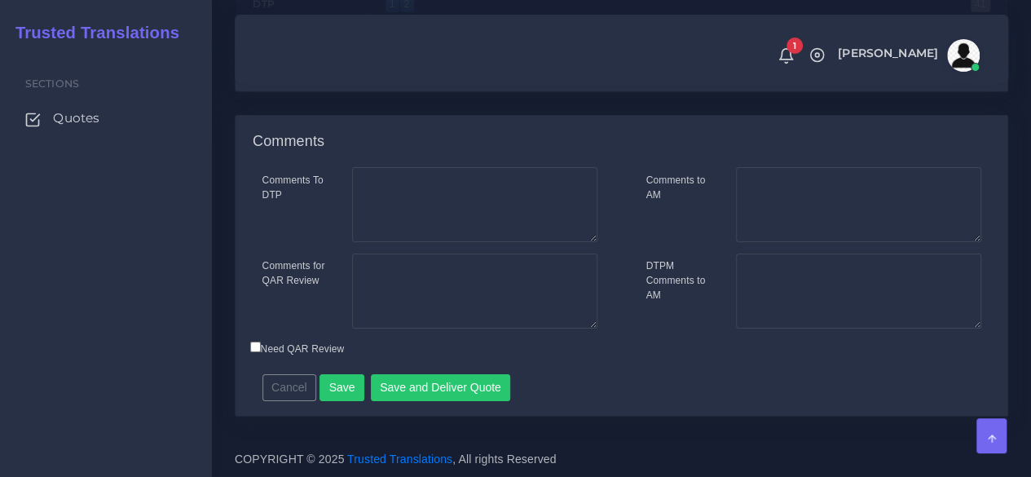
scroll to position [2667, 0]
type input "1"
click at [331, 395] on button "Save" at bounding box center [342, 388] width 45 height 28
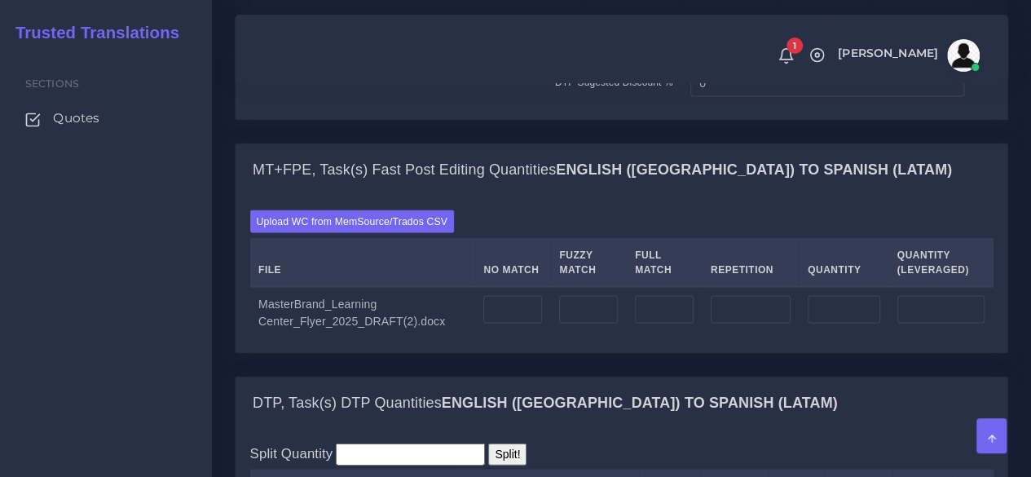
scroll to position [1712, 0]
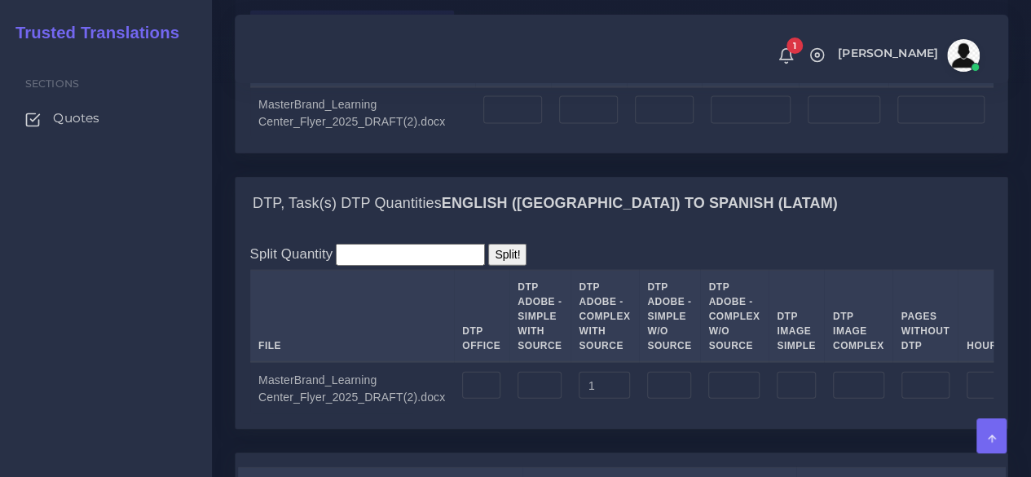
click at [313, 33] on label "Upload WC from MemSource/Trados CSV" at bounding box center [352, 22] width 205 height 22
click at [0, 0] on input "Upload WC from MemSource/Trados CSV" at bounding box center [0, 0] width 0 height 0
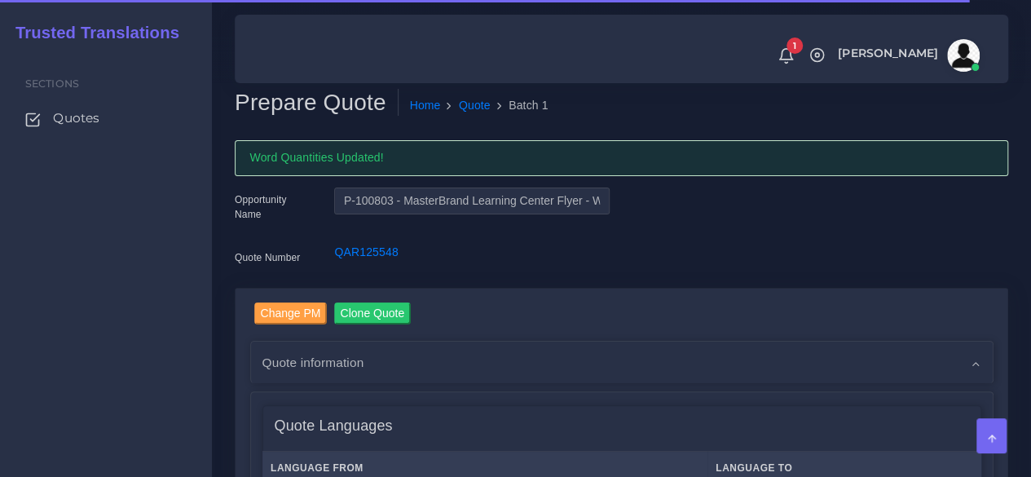
click at [176, 362] on div "Sections Quotes" at bounding box center [106, 264] width 212 height 426
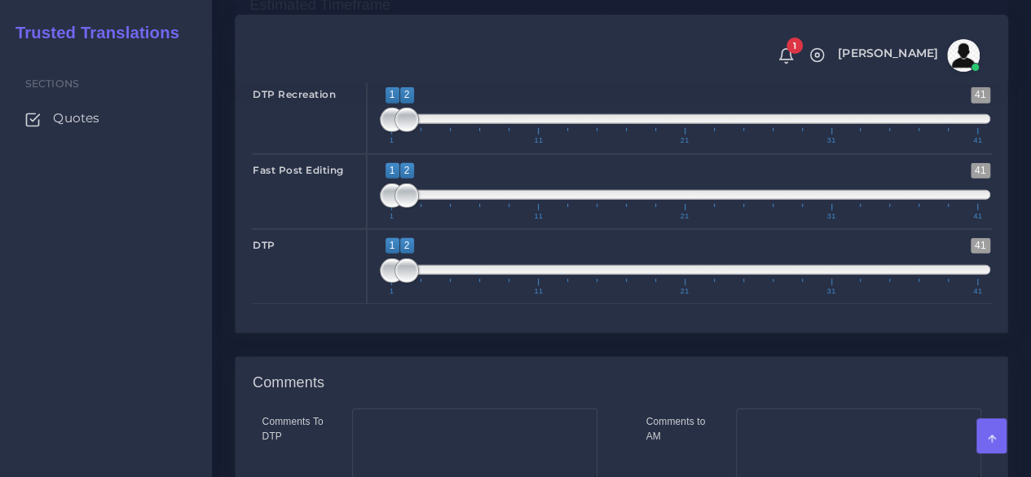
scroll to position [2364, 0]
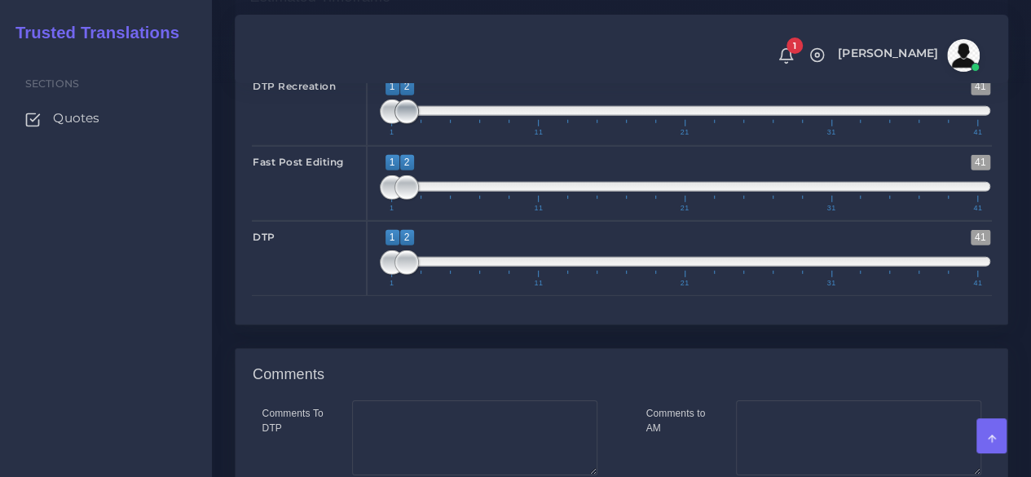
type input "1;1"
drag, startPoint x: 404, startPoint y: 234, endPoint x: 373, endPoint y: 236, distance: 30.3
click at [375, 145] on div "1 41 1 2 1 — 2 1 11 21 31 41 1;1" at bounding box center [685, 107] width 637 height 75
type input "1;1"
drag, startPoint x: 409, startPoint y: 311, endPoint x: 382, endPoint y: 312, distance: 27.0
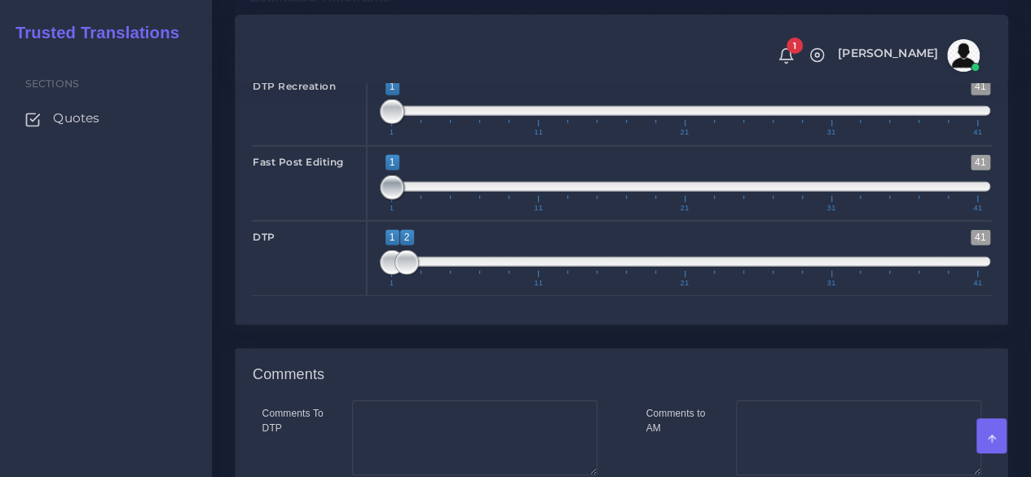
click at [383, 200] on span at bounding box center [392, 187] width 24 height 24
type input "1;1"
drag, startPoint x: 408, startPoint y: 383, endPoint x: 344, endPoint y: 379, distance: 63.7
click at [362, 296] on div "DTP 1 41 1 2 1 — 2 1 11 21 31 41 1;1" at bounding box center [622, 258] width 764 height 75
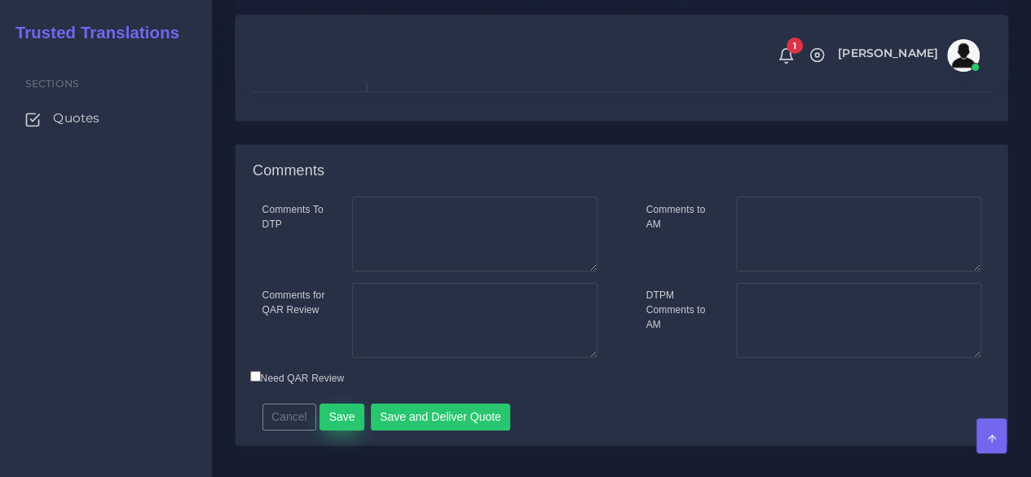
scroll to position [2713, 0]
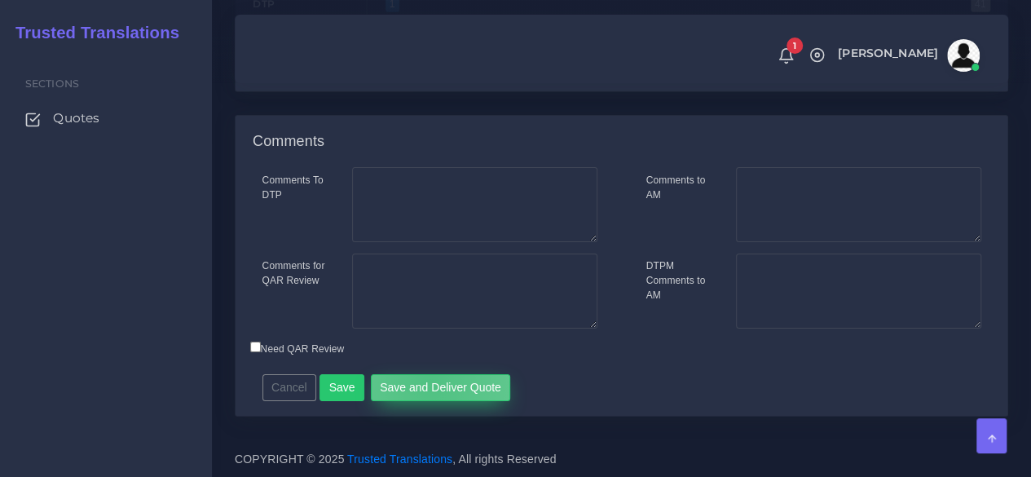
click at [424, 383] on button "Save and Deliver Quote" at bounding box center [441, 388] width 140 height 28
